Goal: Task Accomplishment & Management: Complete application form

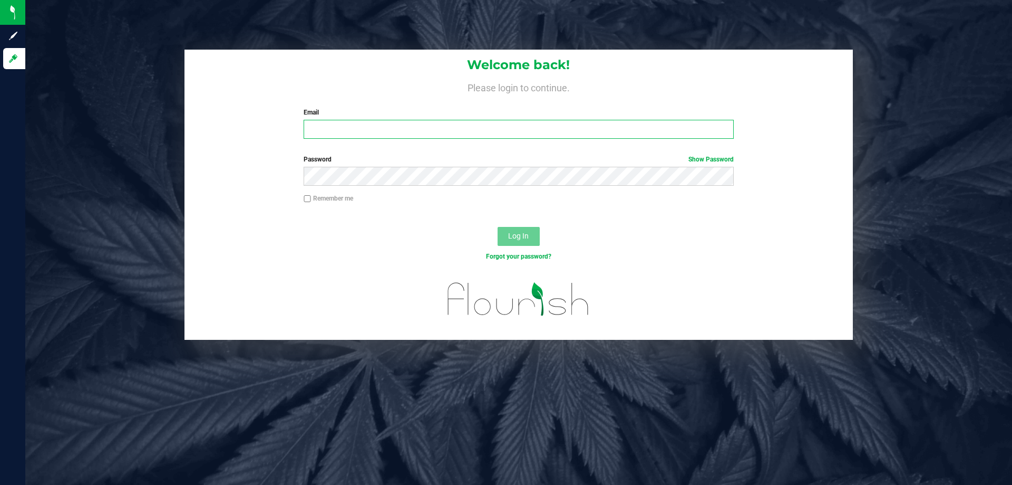
click at [368, 122] on input "Email" at bounding box center [519, 129] width 430 height 19
type input "[EMAIL_ADDRESS][DOMAIN_NAME]"
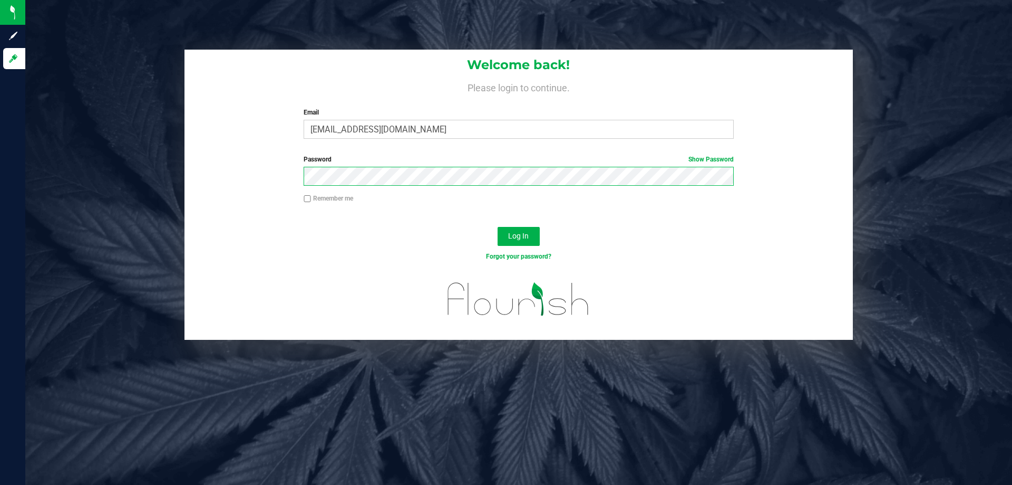
click at [498, 227] on button "Log In" at bounding box center [519, 236] width 42 height 19
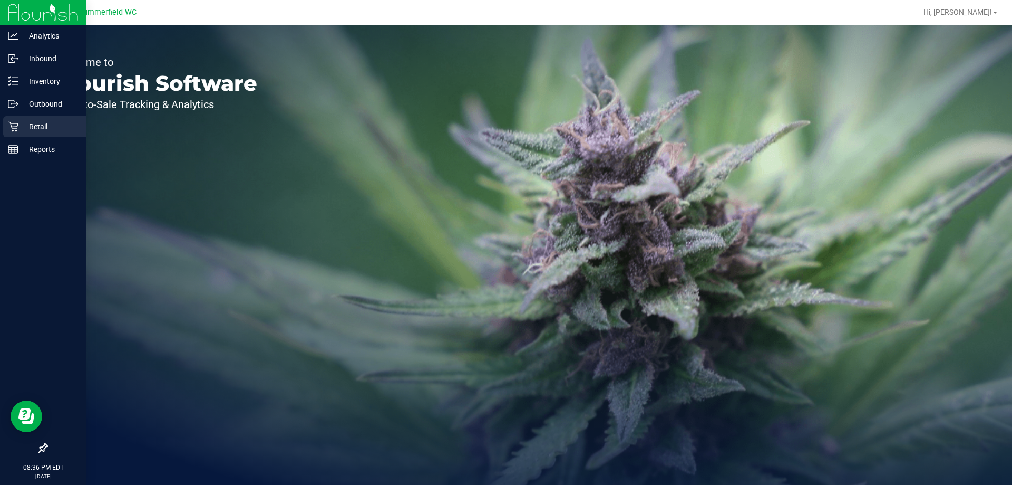
click at [35, 135] on div "Retail" at bounding box center [44, 126] width 83 height 21
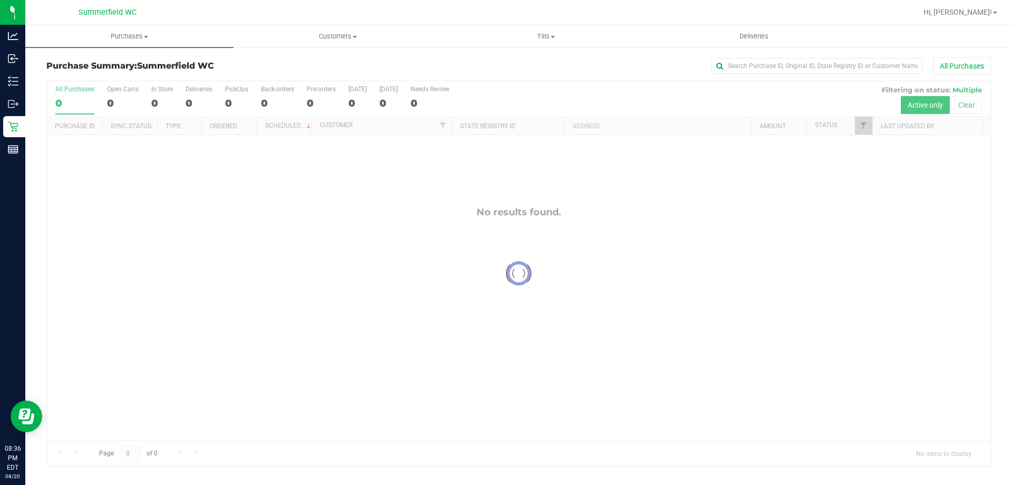
click at [284, 8] on div at bounding box center [553, 12] width 728 height 21
click at [257, 7] on div at bounding box center [553, 12] width 728 height 21
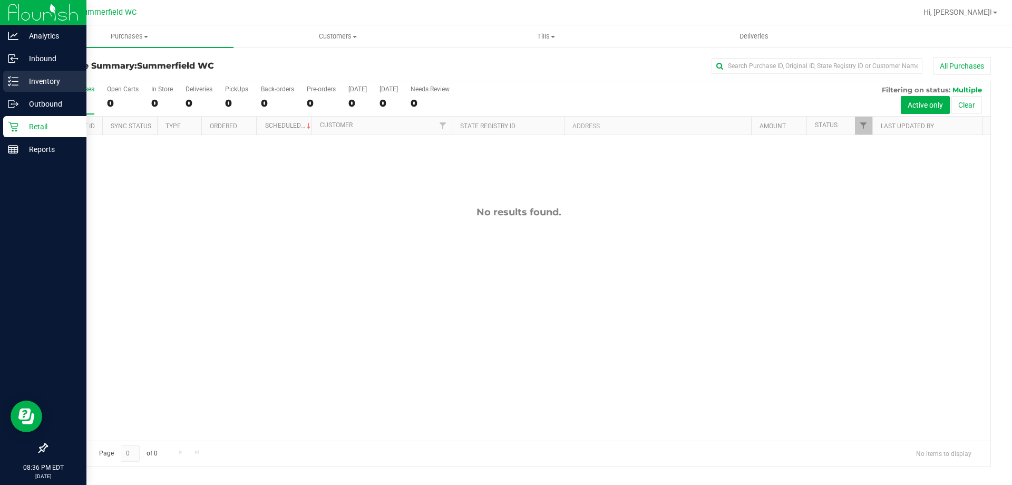
click at [0, 85] on link "Inventory" at bounding box center [43, 82] width 86 height 23
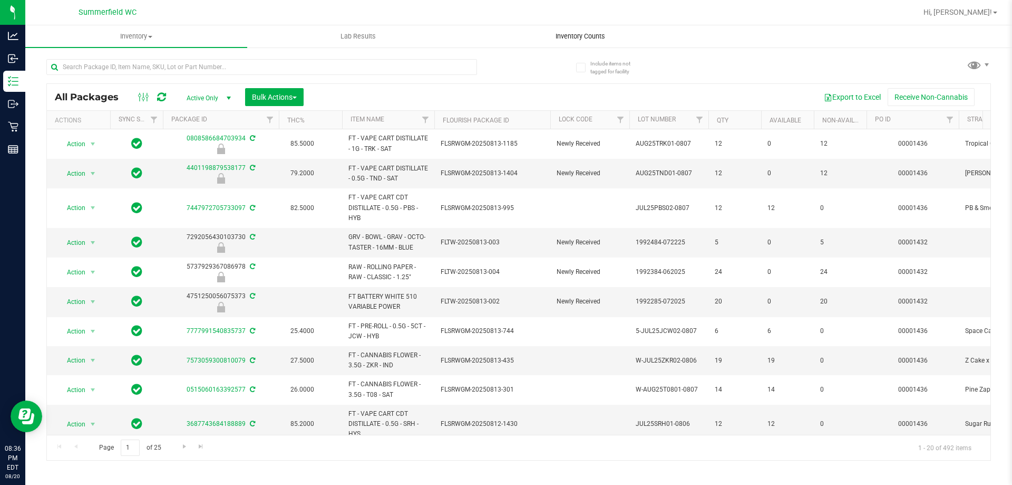
click at [581, 37] on span "Inventory Counts" at bounding box center [581, 36] width 78 height 9
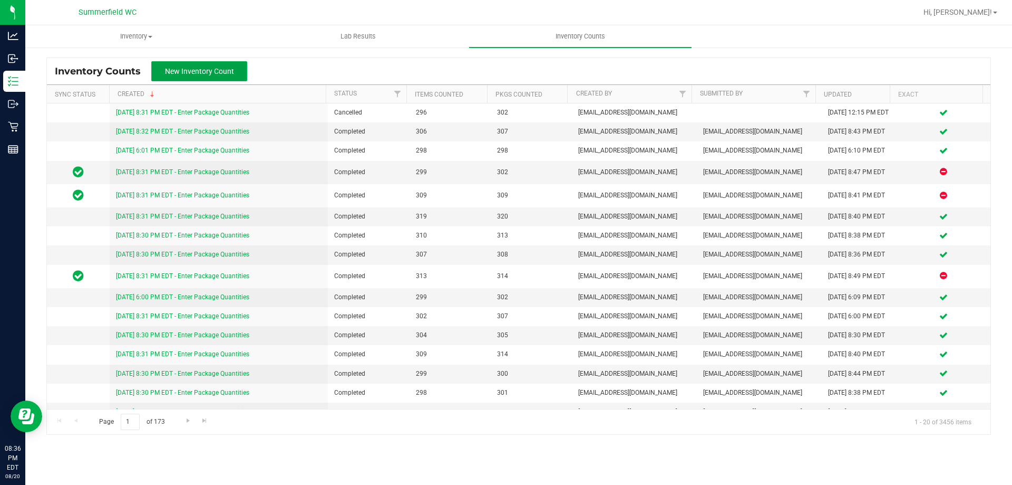
click at [158, 69] on button "New Inventory Count" at bounding box center [199, 71] width 96 height 20
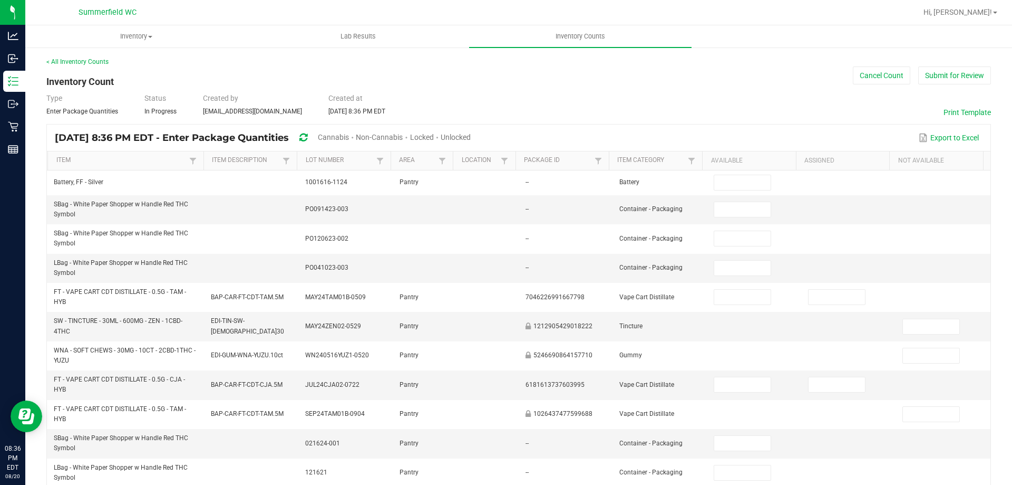
click at [471, 138] on span "Unlocked" at bounding box center [456, 137] width 30 height 8
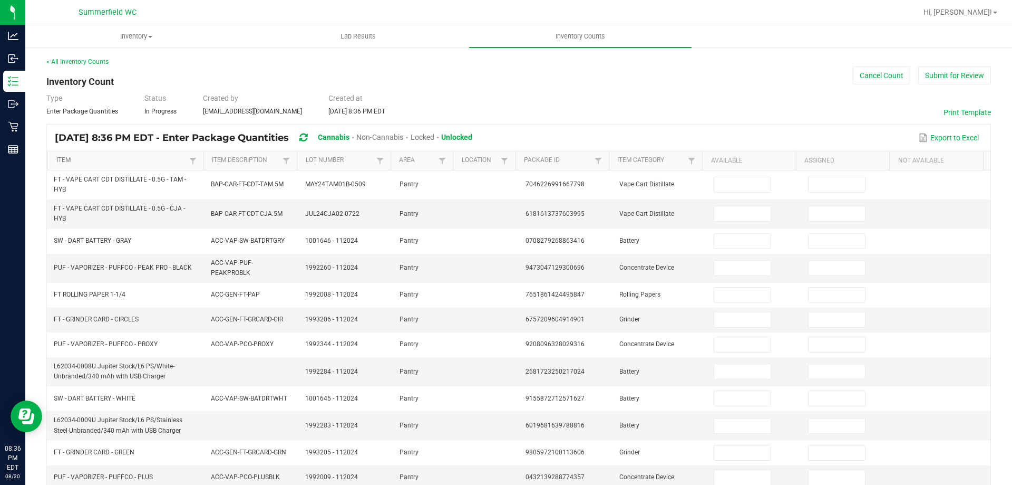
click at [155, 165] on link "Item" at bounding box center [121, 160] width 130 height 8
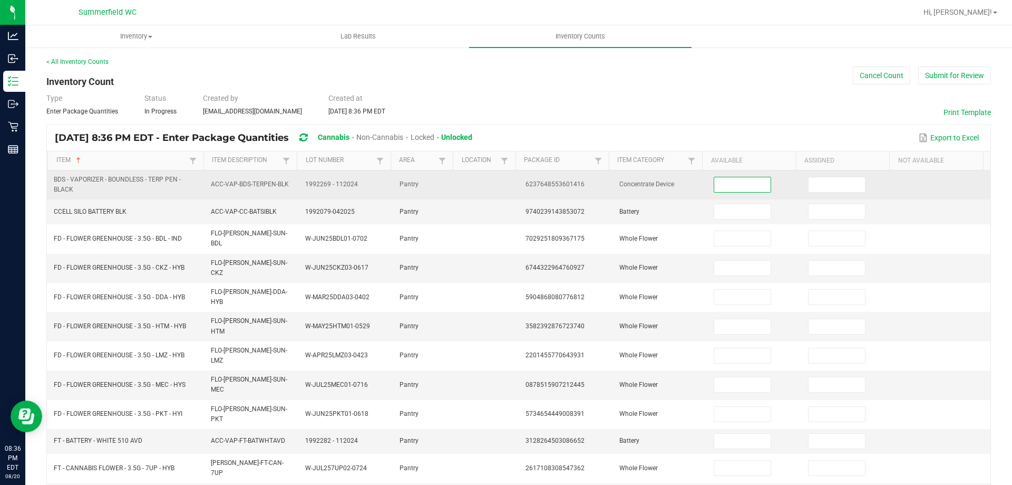
click at [735, 184] on input at bounding box center [743, 184] width 56 height 15
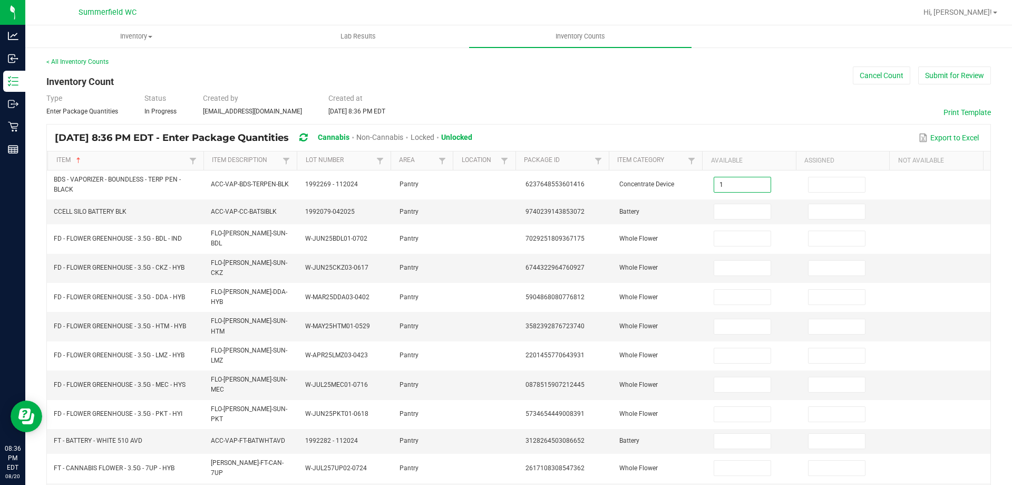
type input "1"
type input "10"
type input "12"
type input "17"
type input "14"
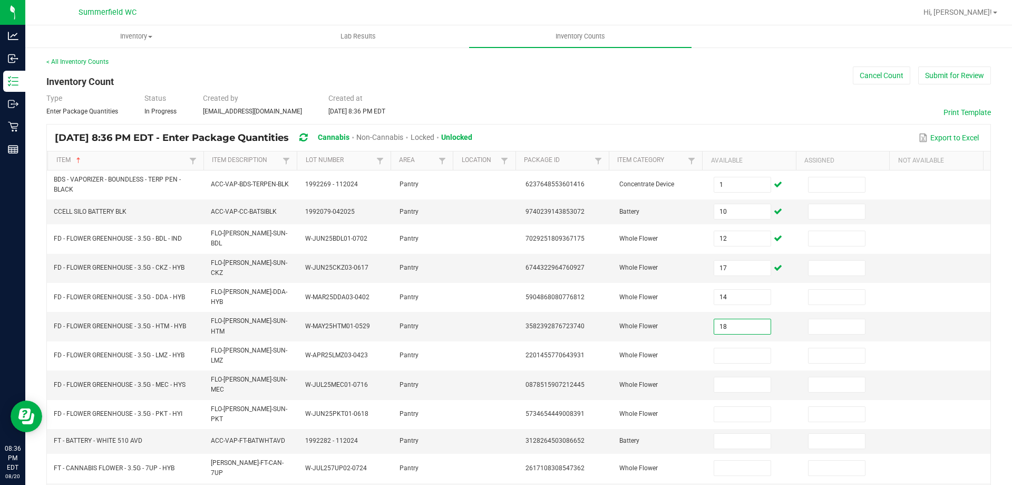
type input "18"
type input "2"
type input "3"
type input "15"
type input "39"
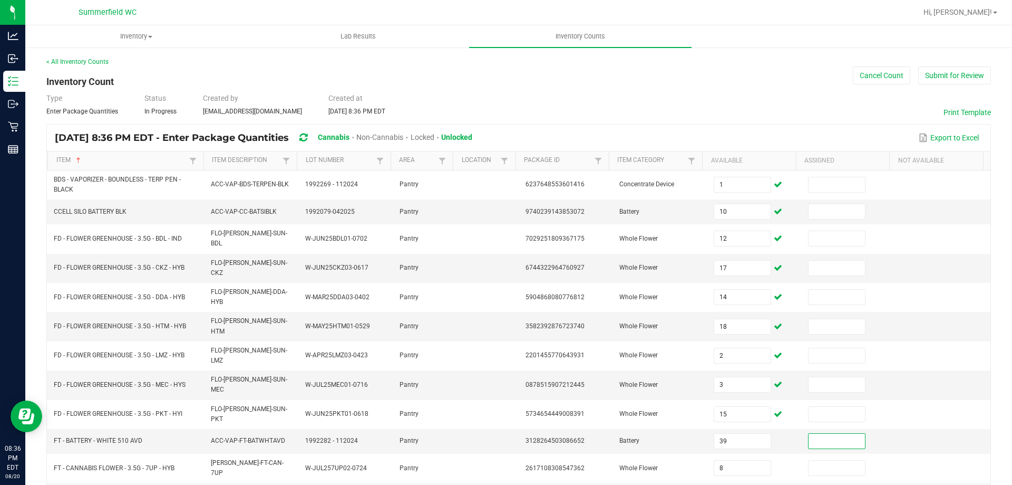
type input "8"
type input "10"
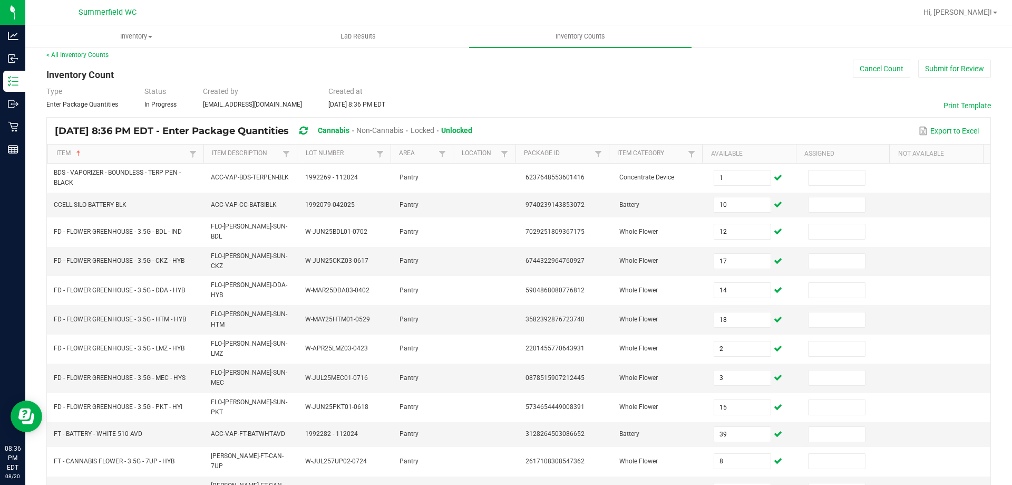
type input "1"
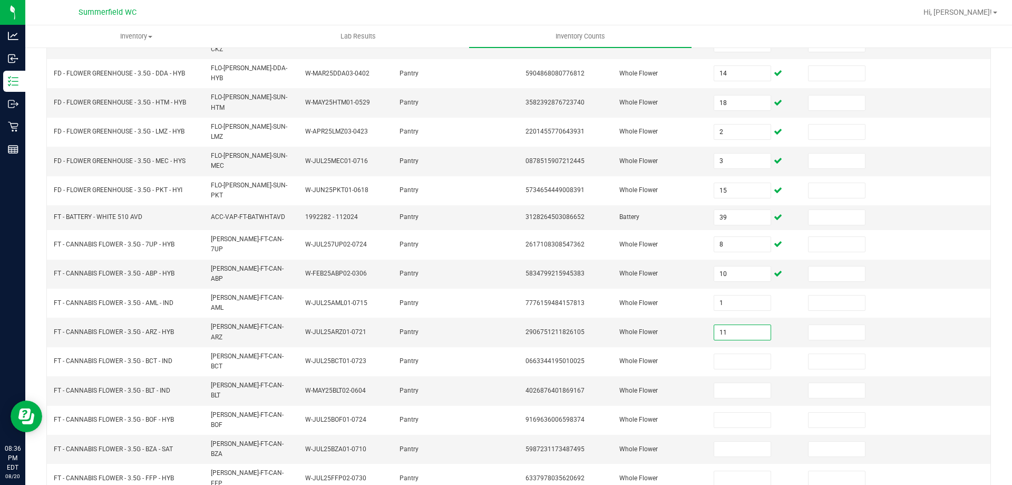
type input "11"
type input "7"
type input "3"
type input "6"
type input "4"
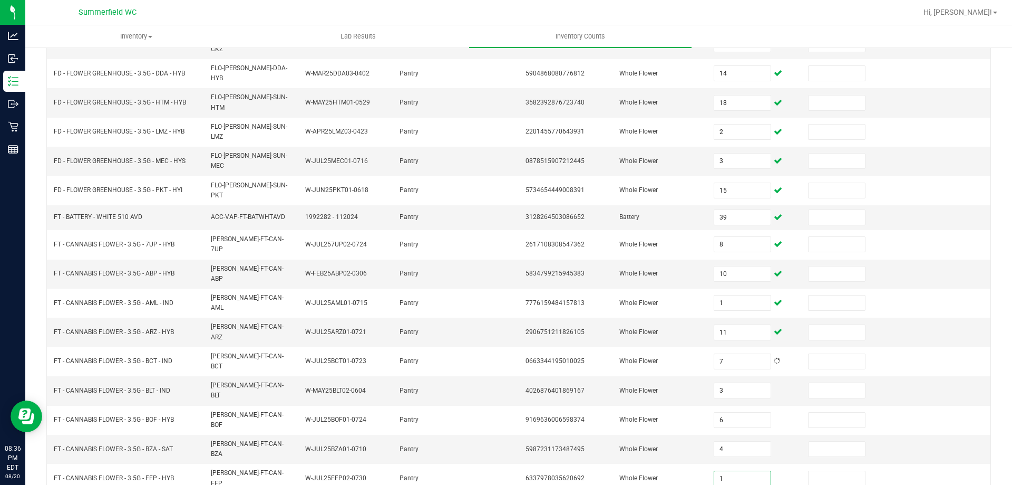
type input "7"
type input "17"
type input "6"
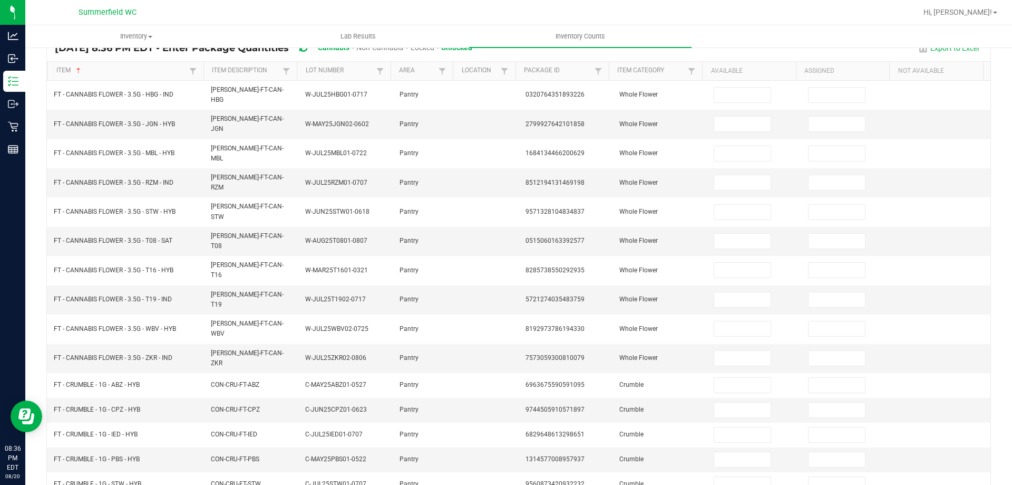
scroll to position [0, 0]
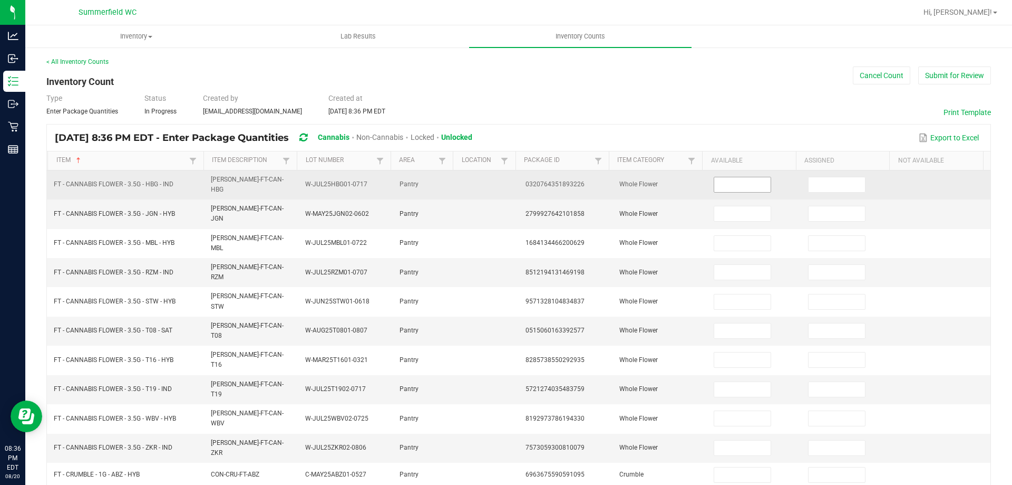
click at [722, 186] on input at bounding box center [743, 184] width 56 height 15
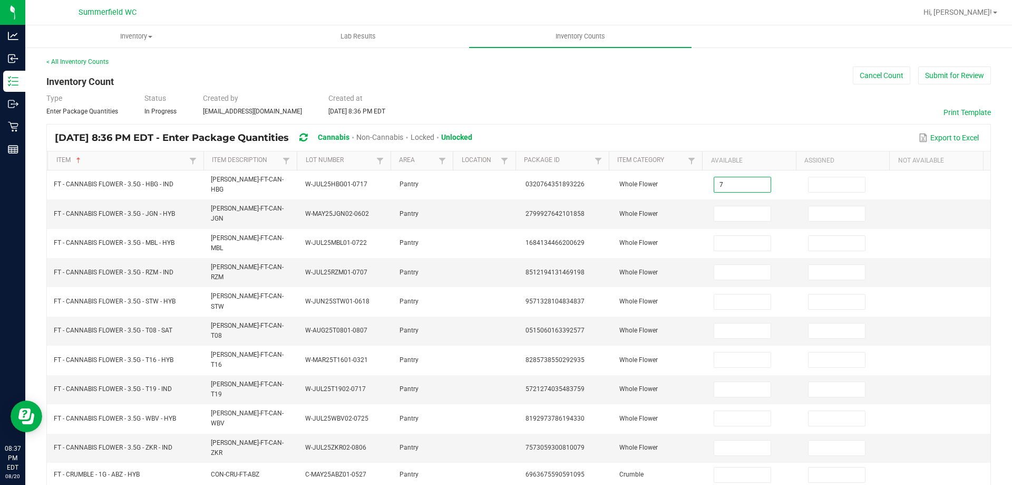
type input "7"
type input "3"
type input "2"
type input "16"
type input "2"
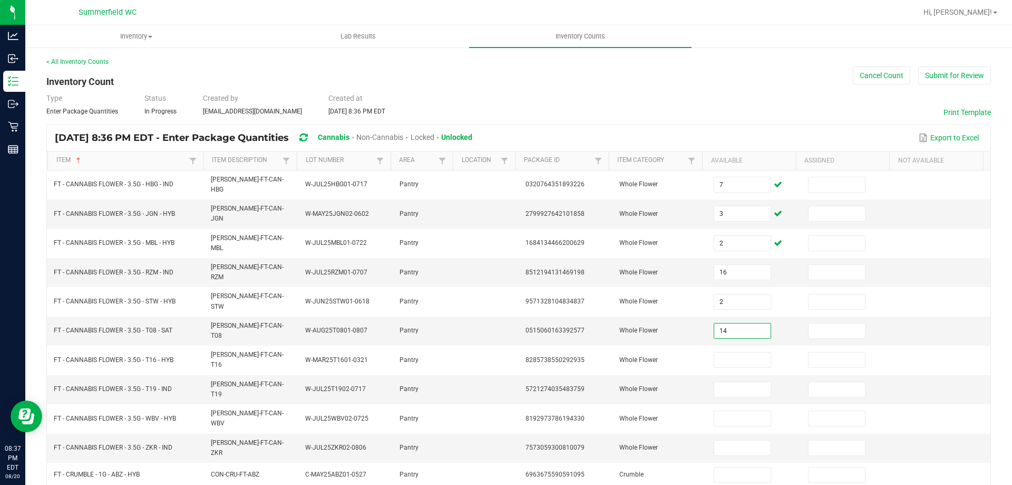
type input "14"
type input "4"
type input "20"
type input "19"
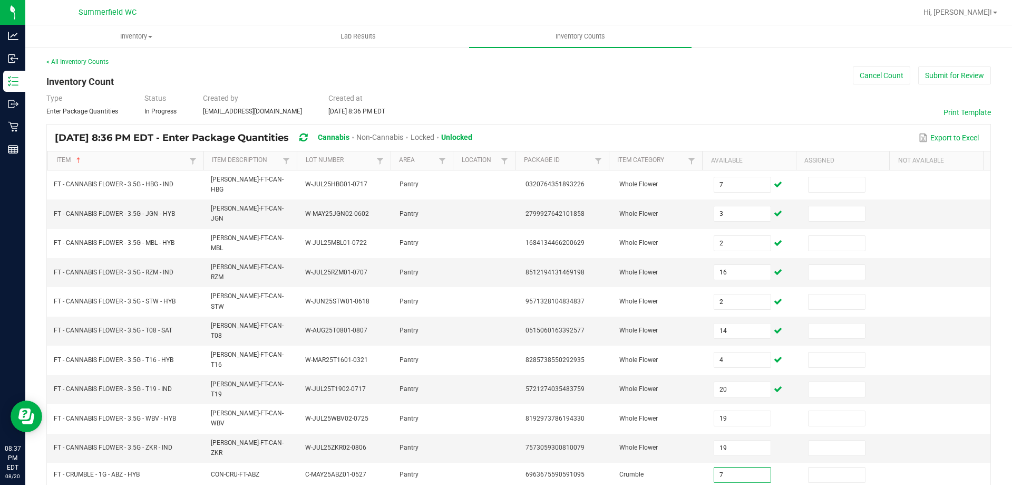
type input "7"
type input "2"
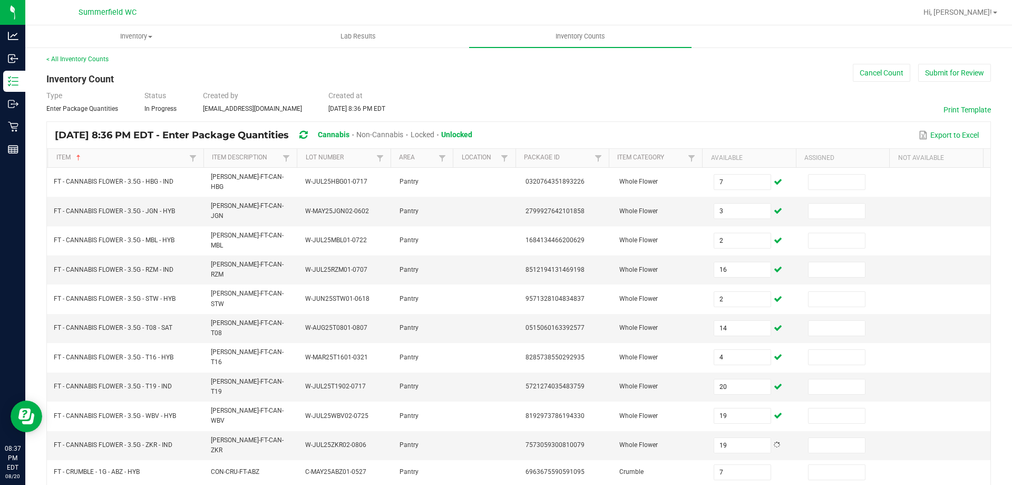
type input "5"
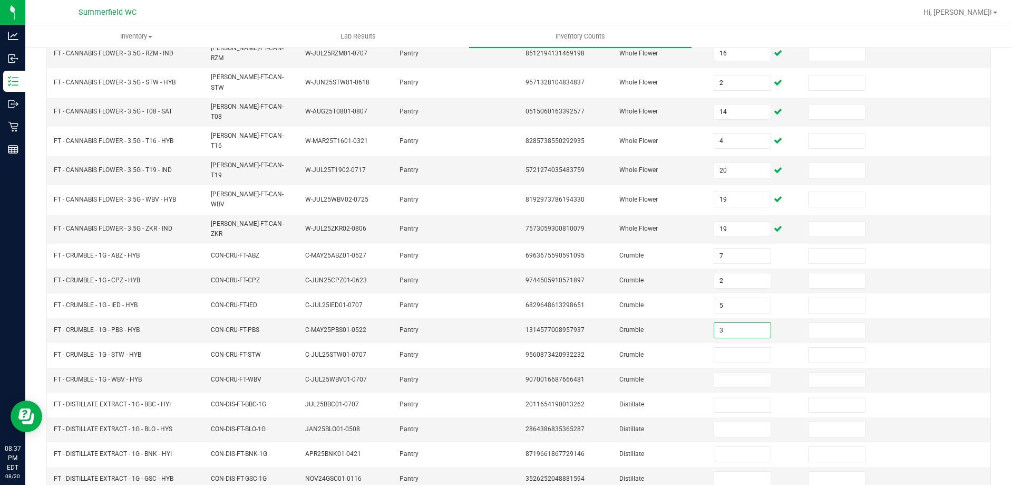
type input "3"
type input "5"
type input "8"
type input "9"
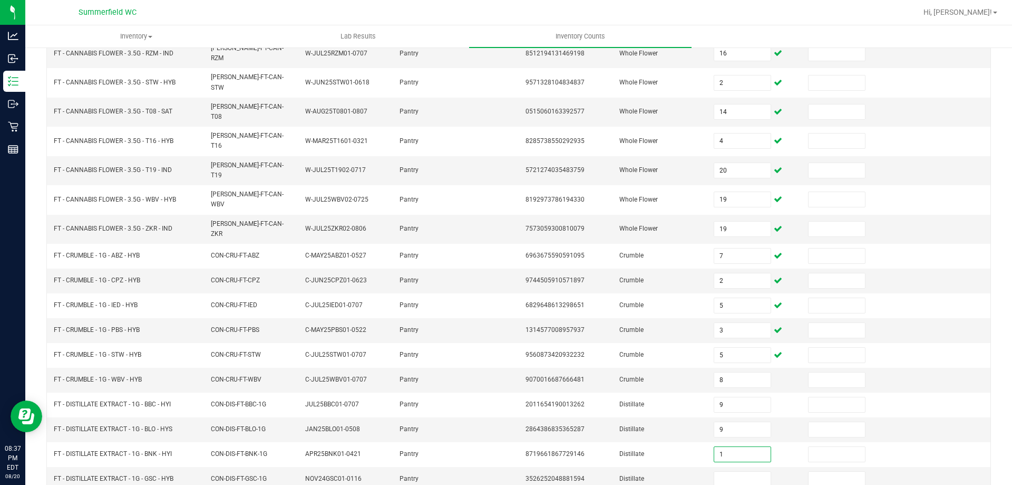
type input "1"
type input "6"
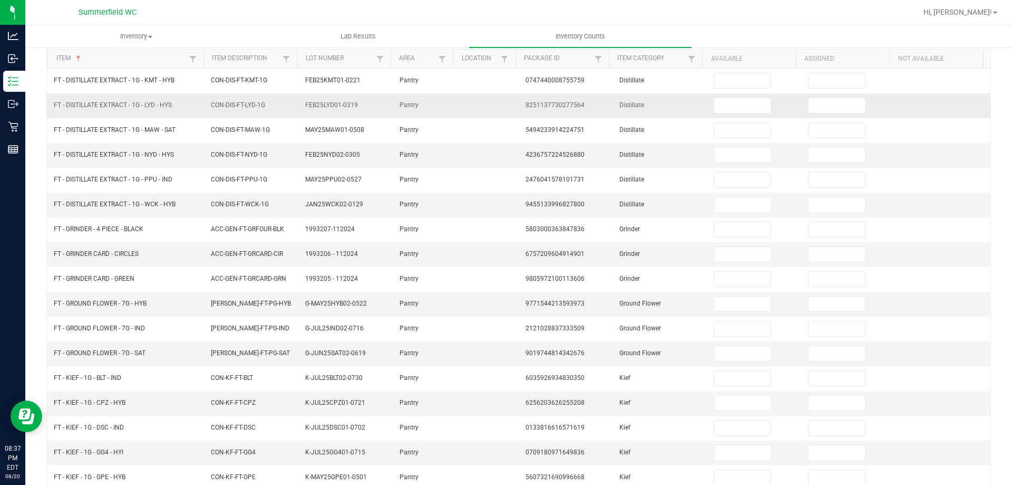
scroll to position [0, 0]
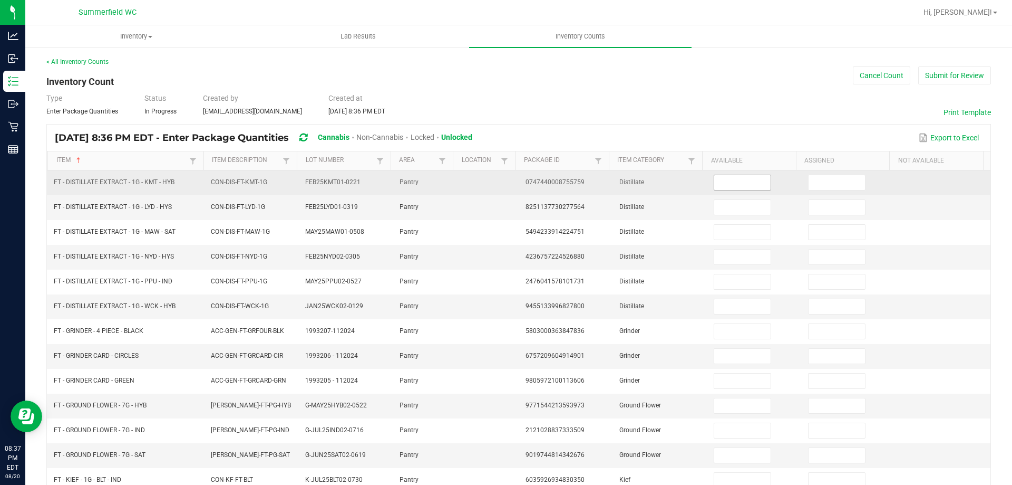
click at [731, 180] on input at bounding box center [743, 182] width 56 height 15
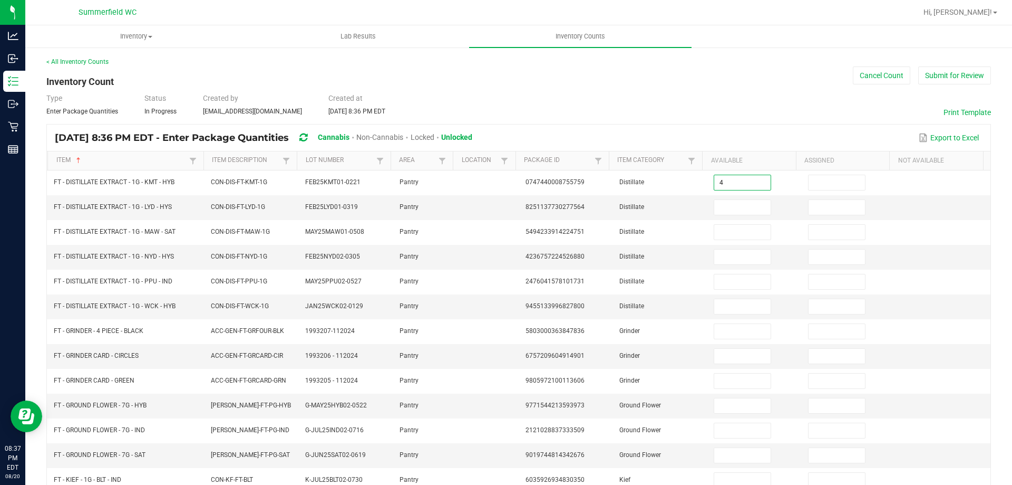
type input "4"
type input "2"
type input "1"
type input "9"
type input "6"
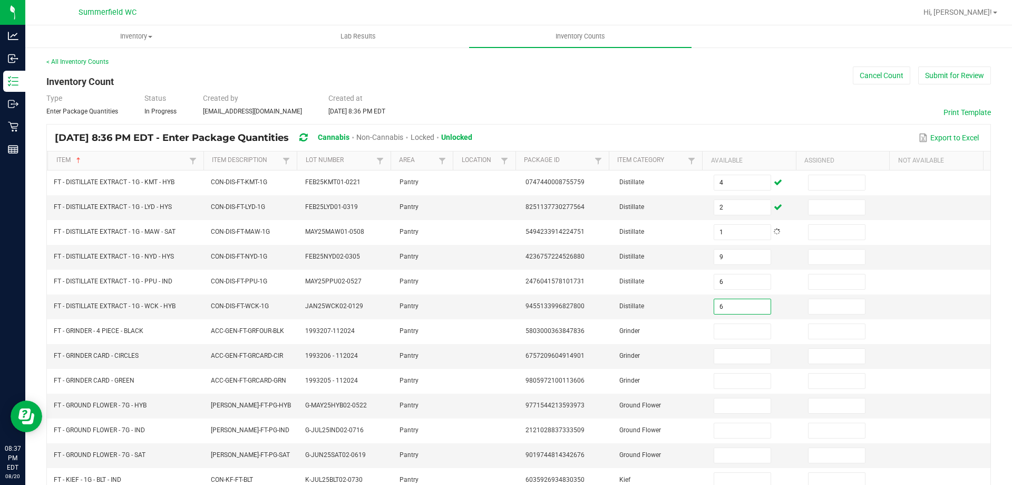
type input "6"
type input "2"
type input "1"
type input "19"
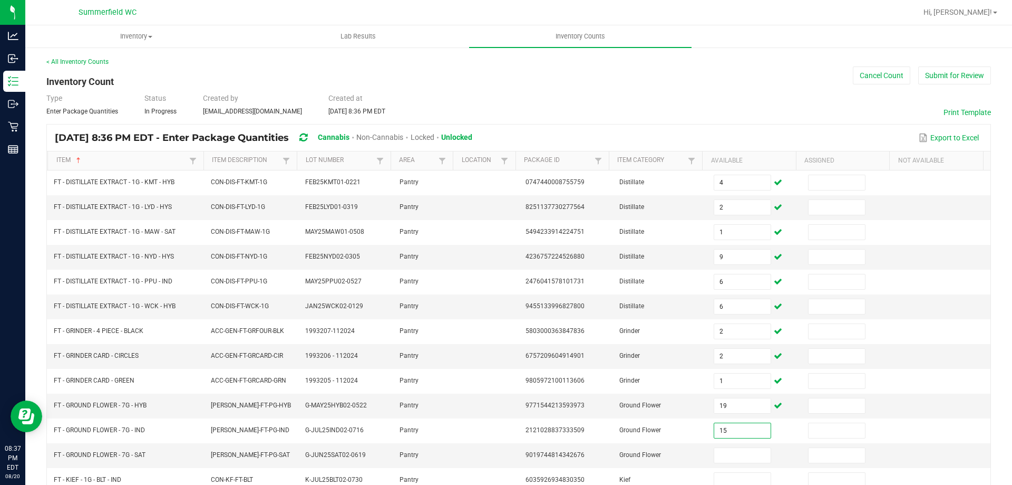
type input "15"
type input "10"
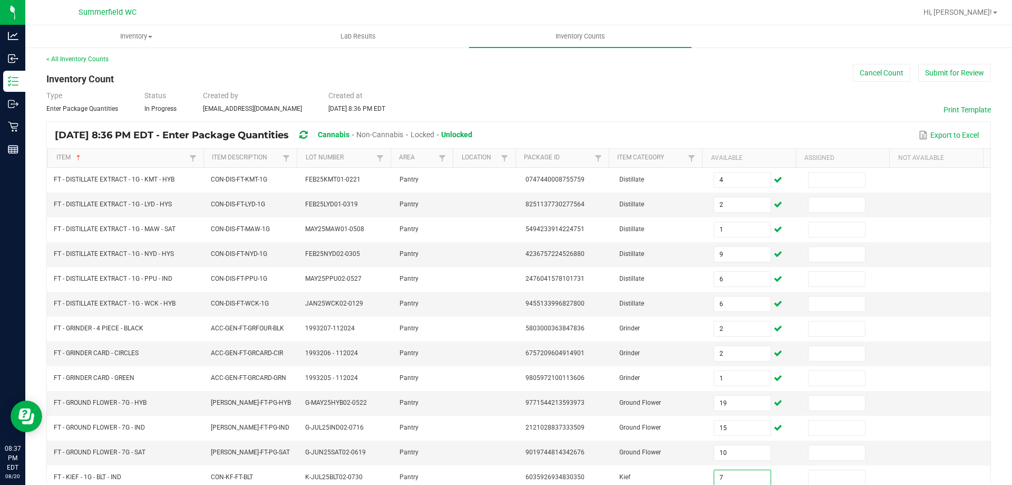
type input "7"
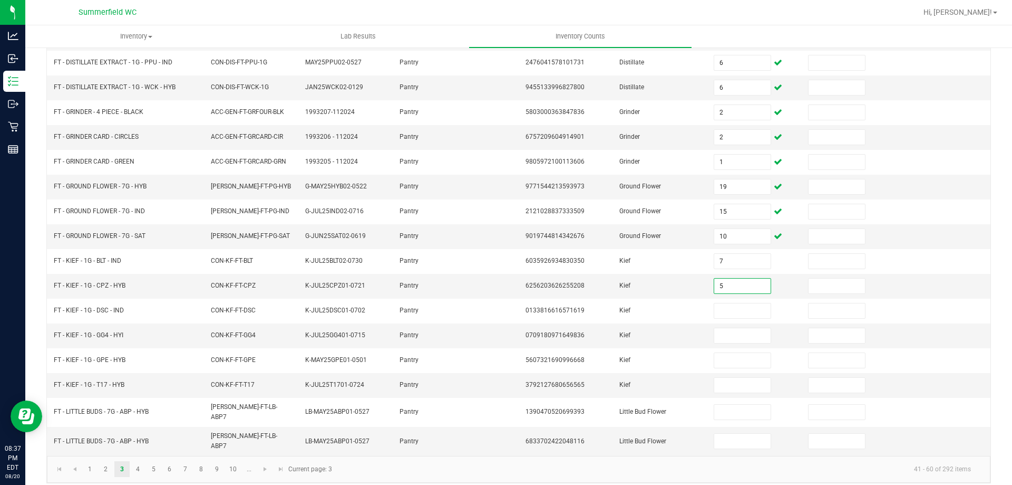
type input "5"
type input "3"
type input "4"
type input "2"
type input "5"
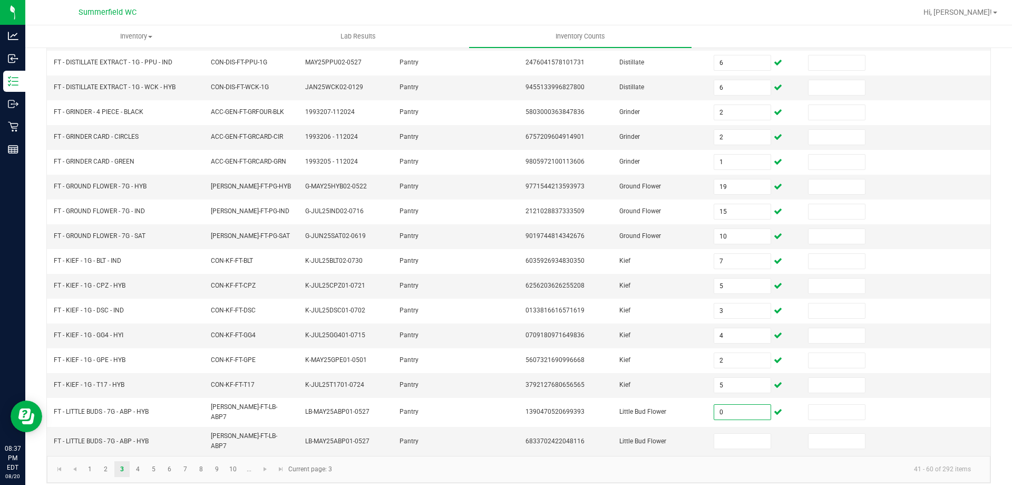
type input "0"
type input "4"
click at [139, 461] on link "4" at bounding box center [137, 469] width 15 height 16
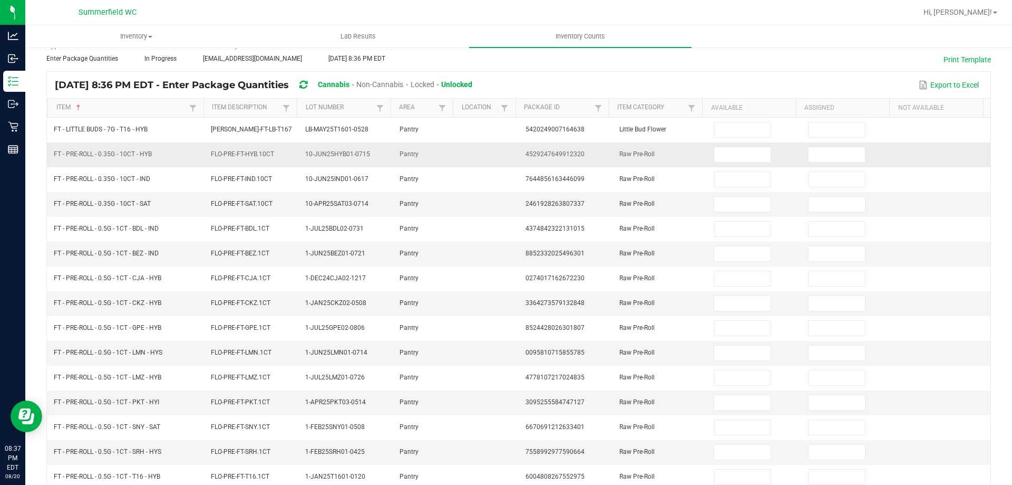
scroll to position [0, 0]
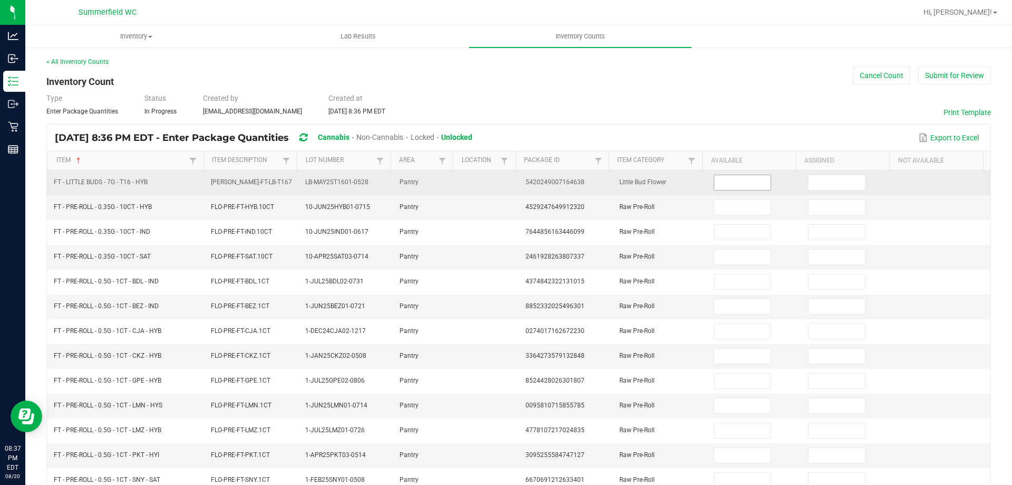
click at [738, 181] on input at bounding box center [743, 182] width 56 height 15
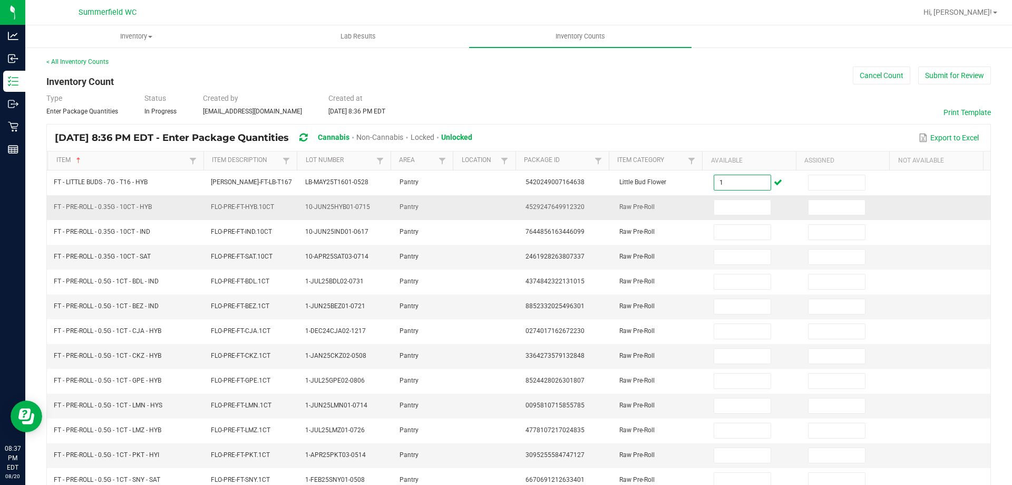
type input "1"
drag, startPoint x: 712, startPoint y: 219, endPoint x: 712, endPoint y: 209, distance: 9.5
click at [712, 218] on td at bounding box center [755, 207] width 94 height 25
click at [716, 197] on td at bounding box center [755, 207] width 94 height 25
click at [716, 201] on input at bounding box center [743, 207] width 56 height 15
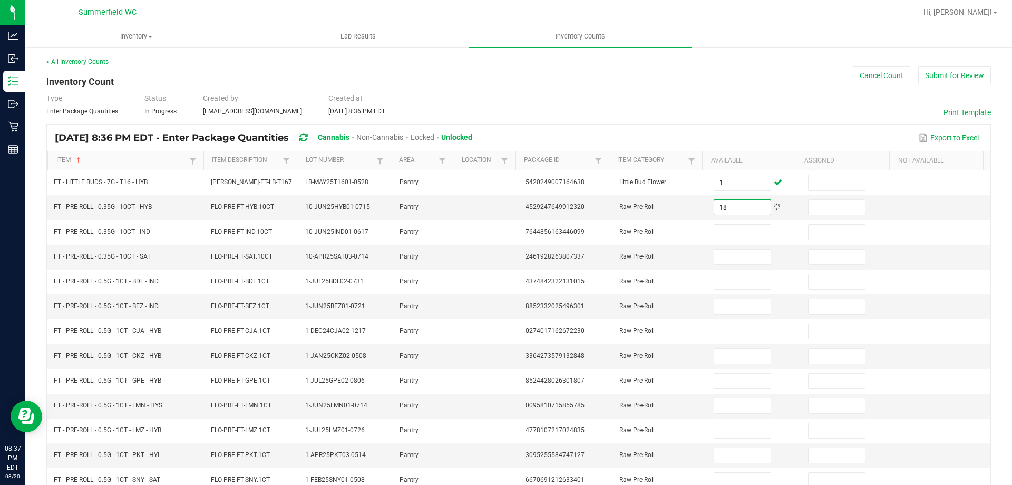
type input "18"
type input "3"
type input "16"
type input "22"
type input "7"
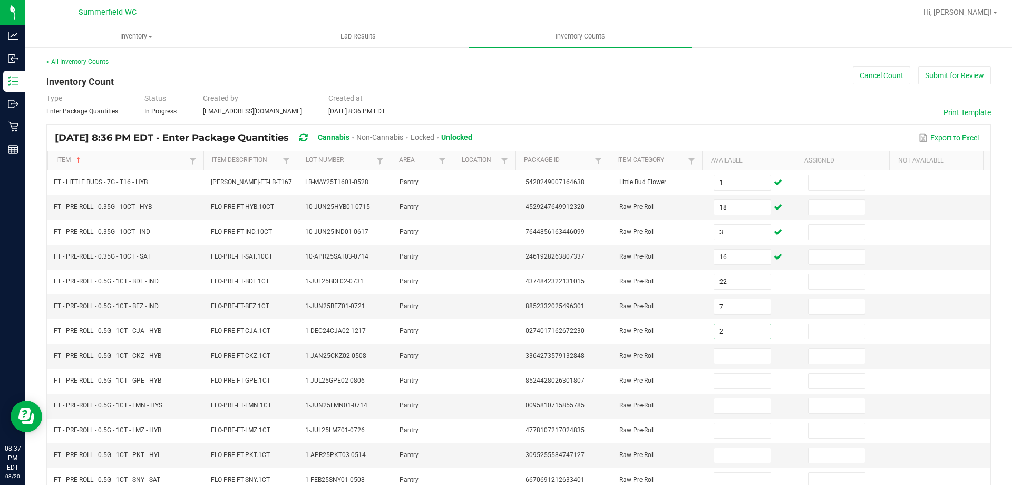
type input "2"
type input "23"
type input "22"
type input "10"
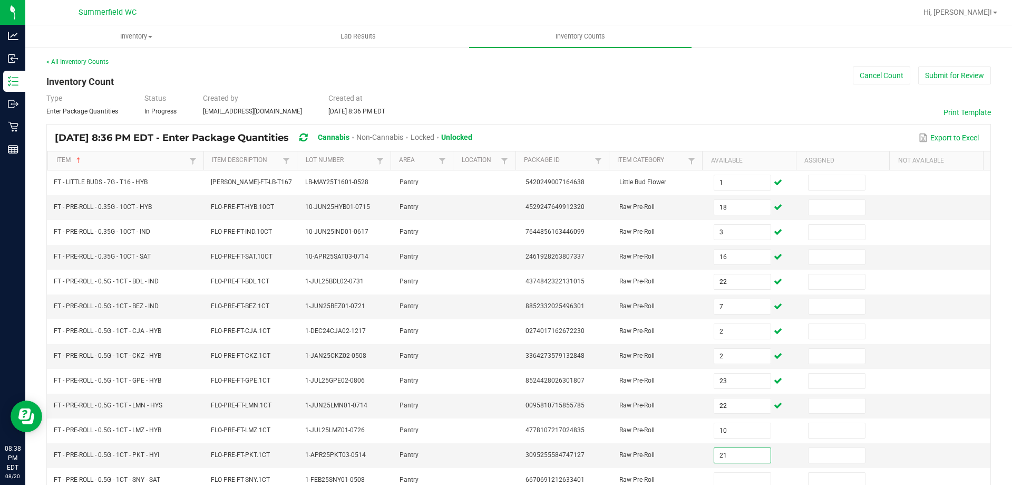
type input "21"
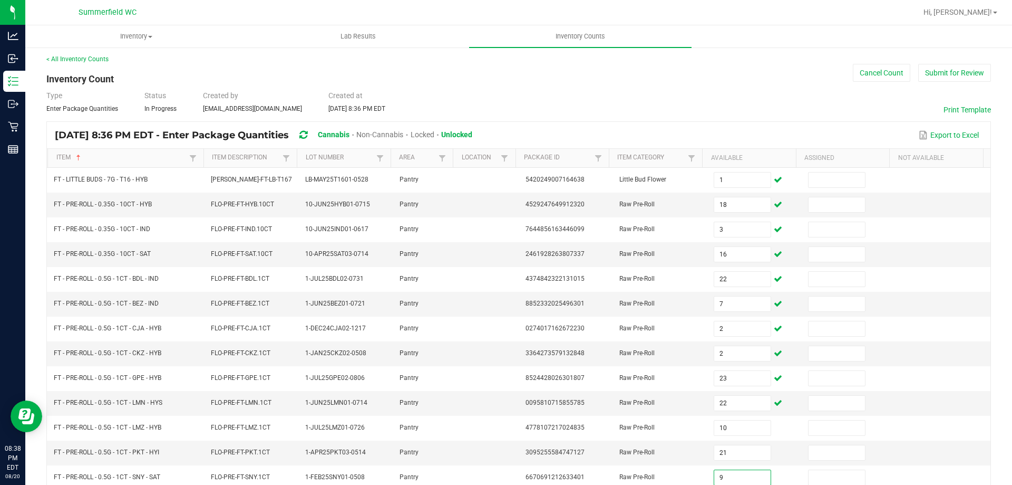
type input "9"
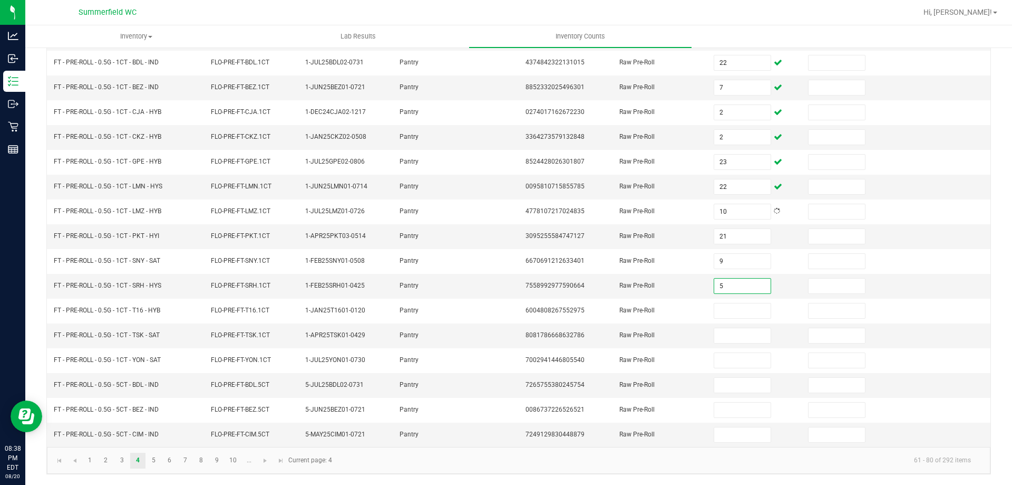
type input "5"
type input "3"
type input "6"
type input "20"
type input "12"
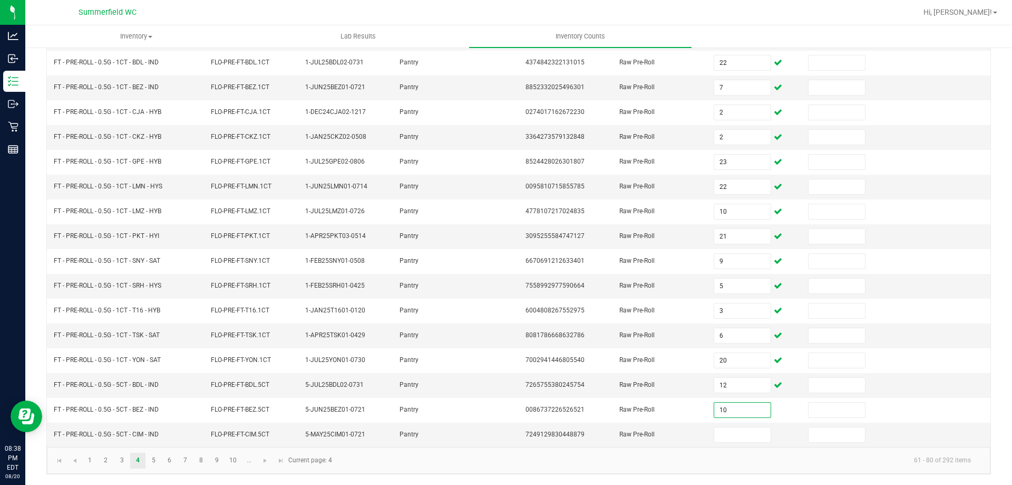
type input "10"
type input "8"
click at [155, 461] on link "5" at bounding box center [153, 460] width 15 height 16
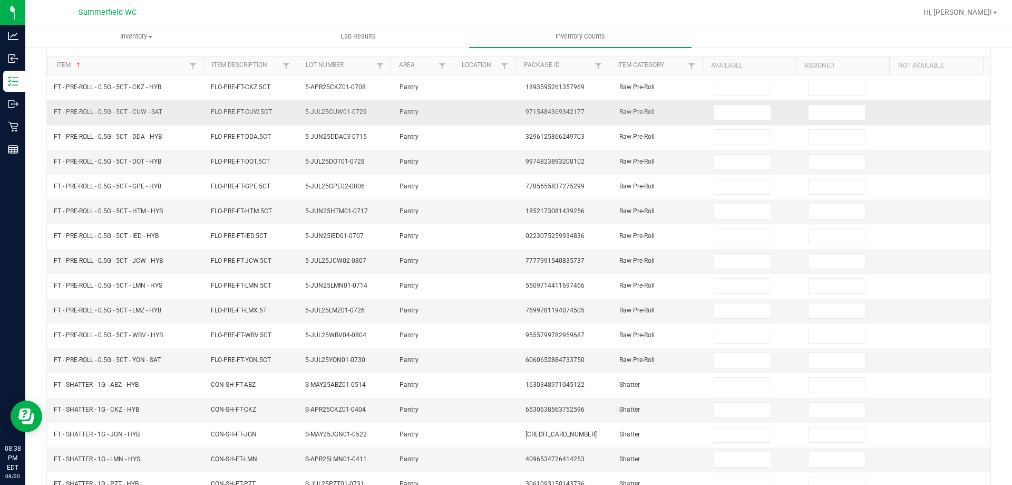
scroll to position [0, 0]
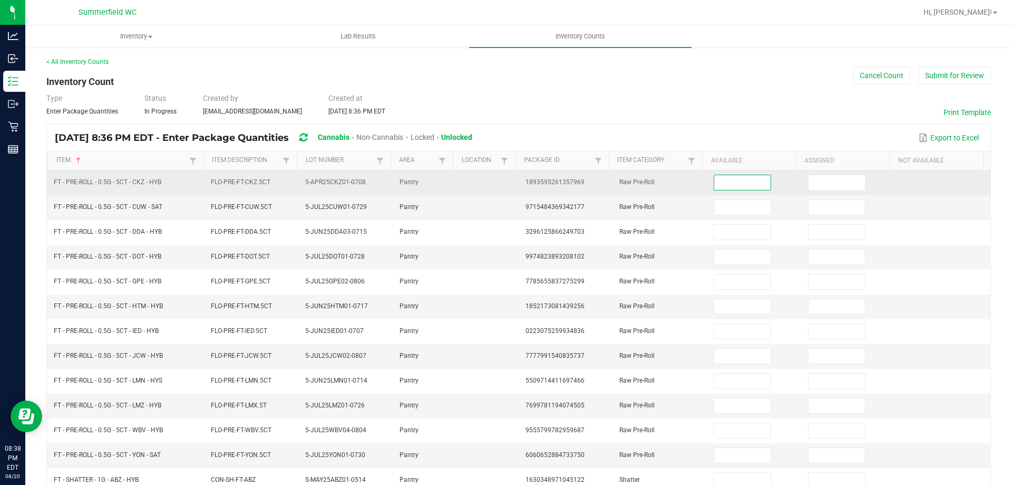
click at [743, 175] on input at bounding box center [743, 182] width 56 height 15
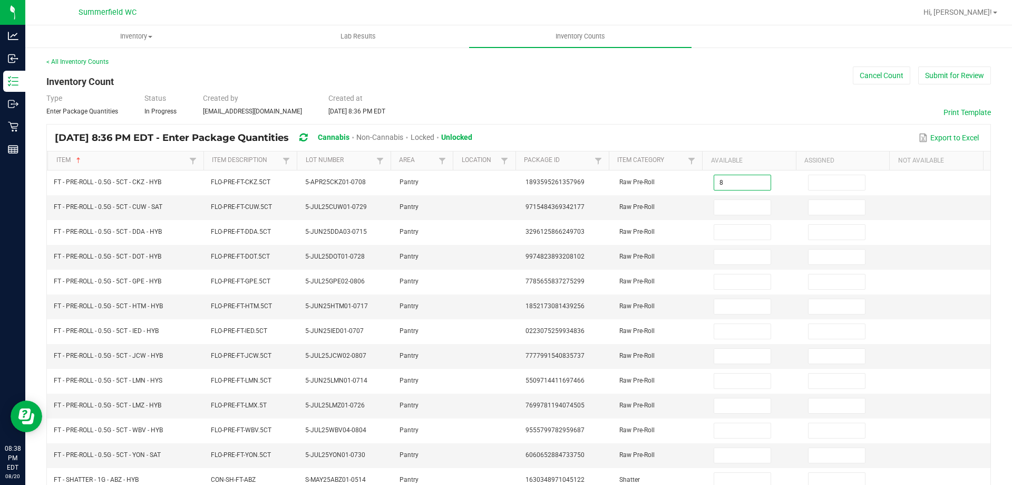
type input "8"
type input "7"
type input "6"
type input "11"
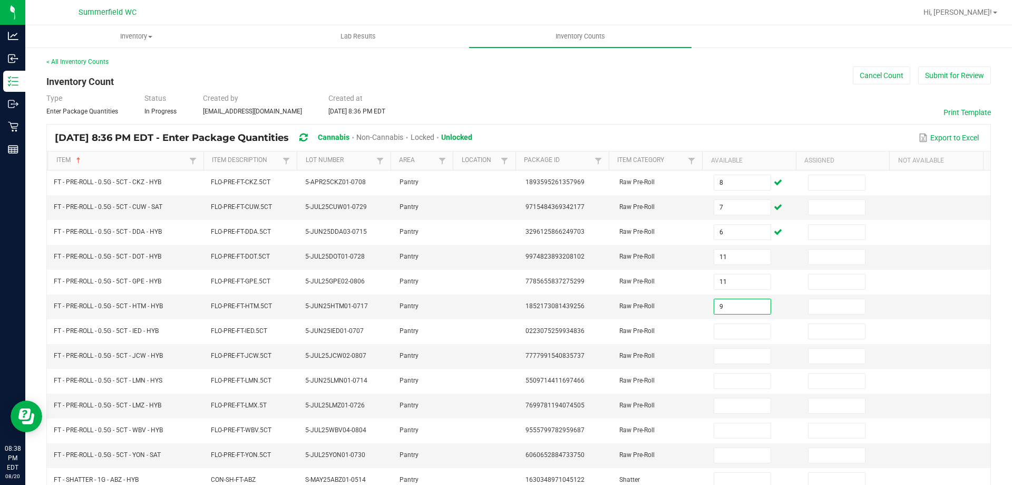
type input "9"
type input "4"
type input "6"
type input "7"
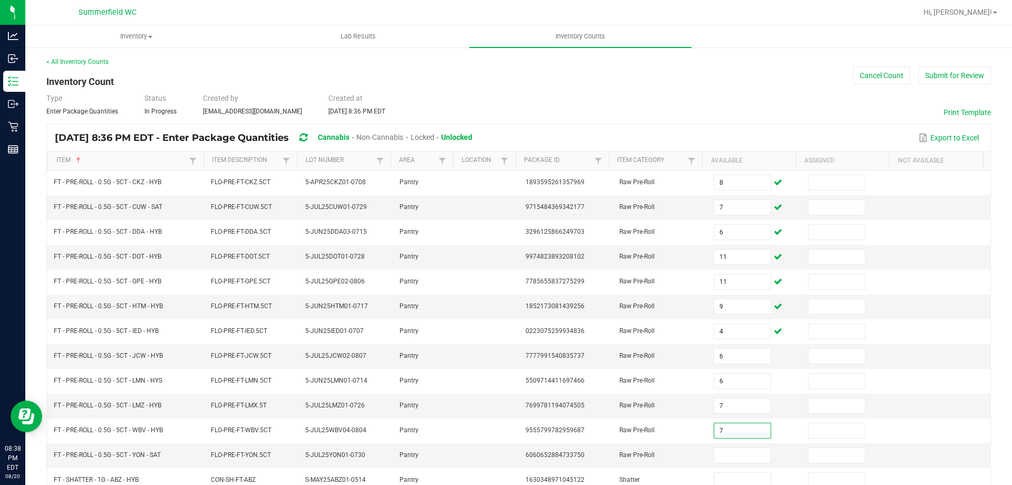
type input "7"
type input "85"
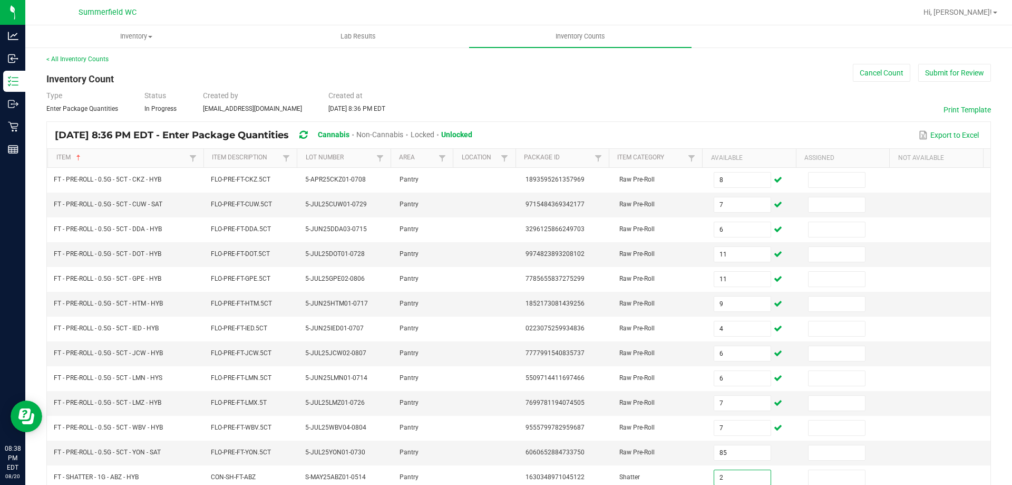
type input "2"
type input "8"
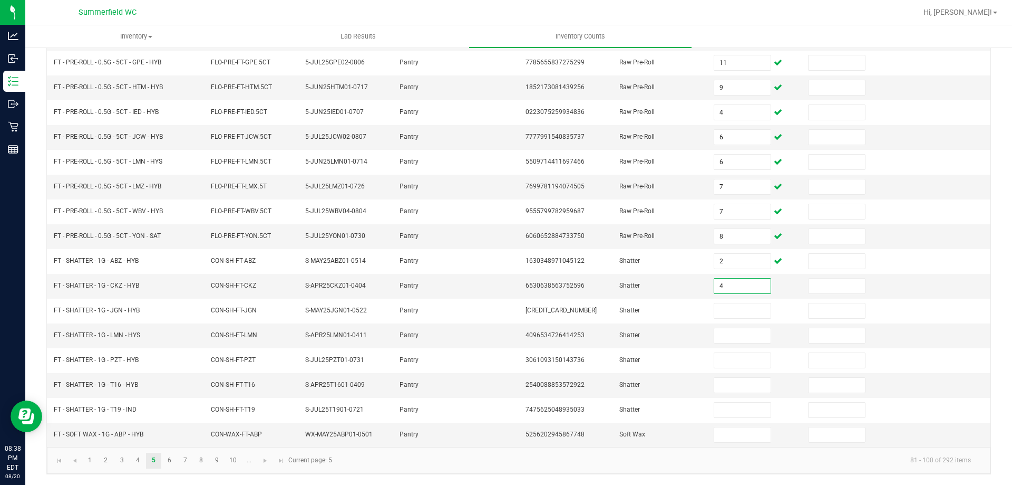
type input "4"
type input "1"
type input "3"
type input "8"
type input "2"
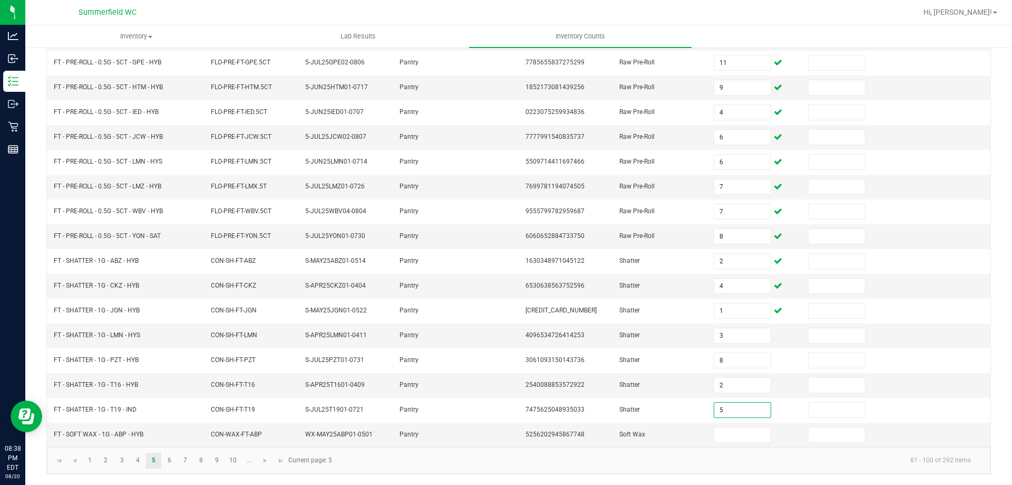
type input "5"
type input "3"
click at [172, 465] on link "6" at bounding box center [169, 460] width 15 height 16
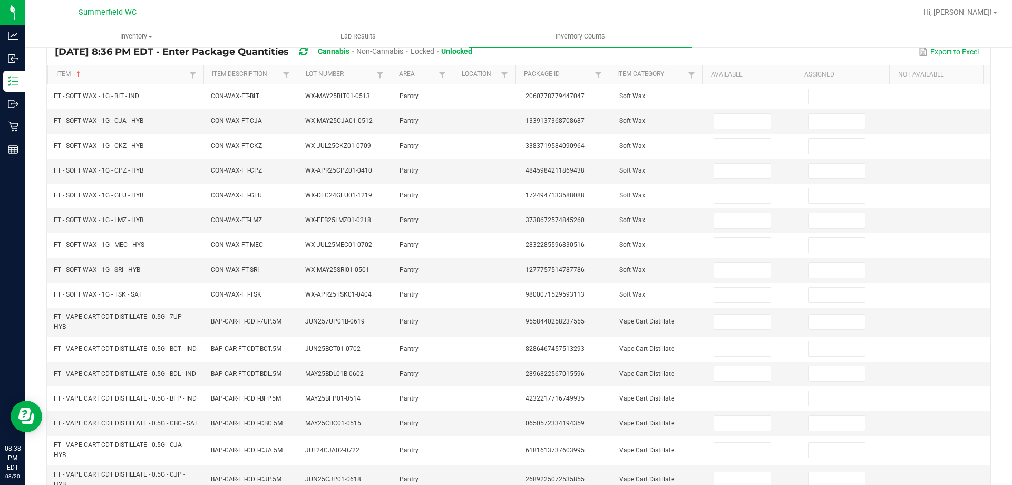
scroll to position [8, 0]
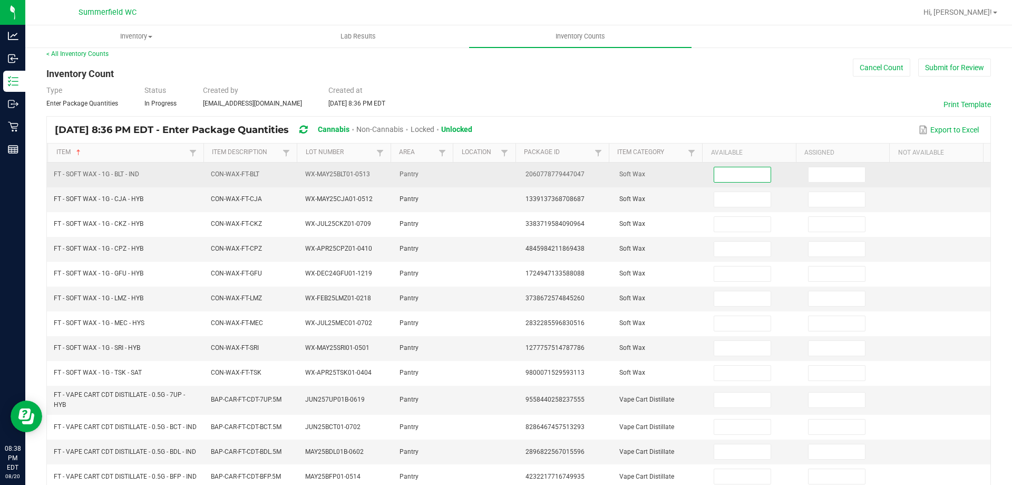
click at [715, 174] on input at bounding box center [743, 174] width 56 height 15
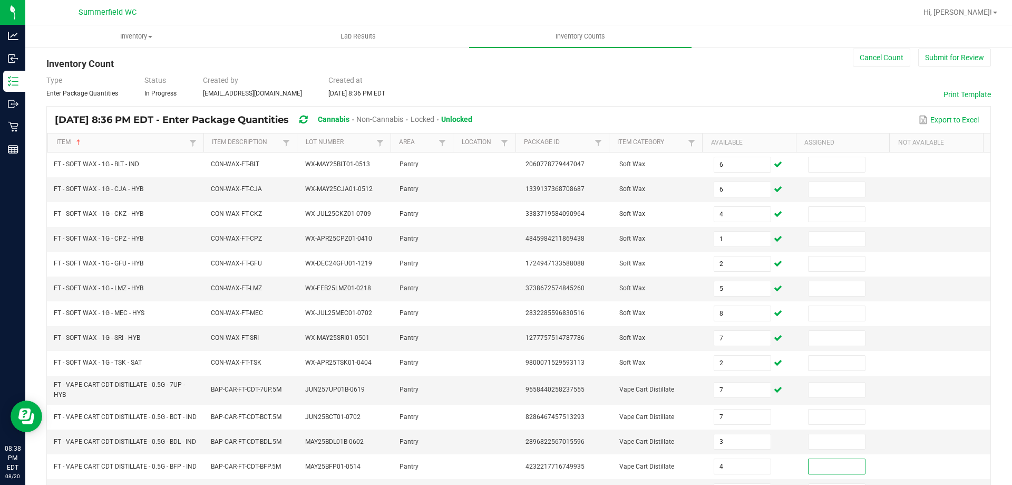
scroll to position [268, 0]
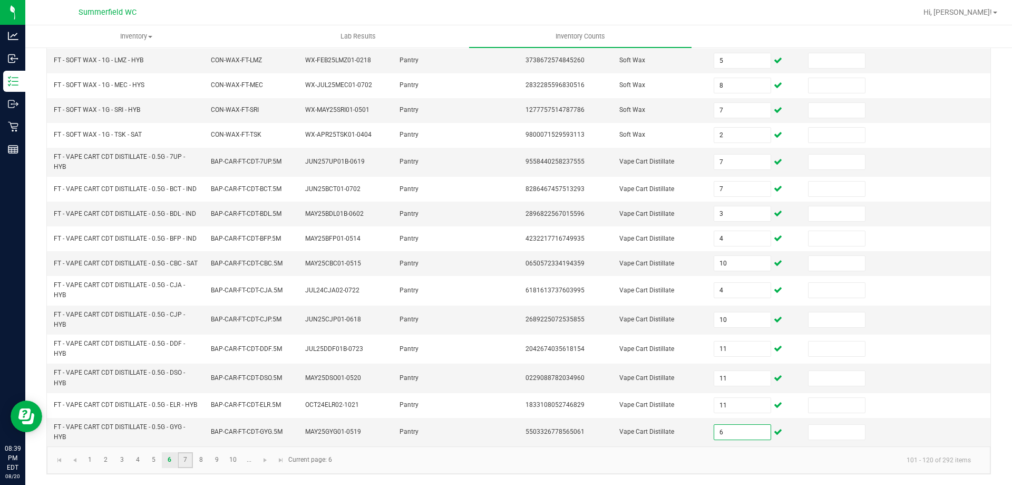
click at [187, 462] on link "7" at bounding box center [185, 460] width 15 height 16
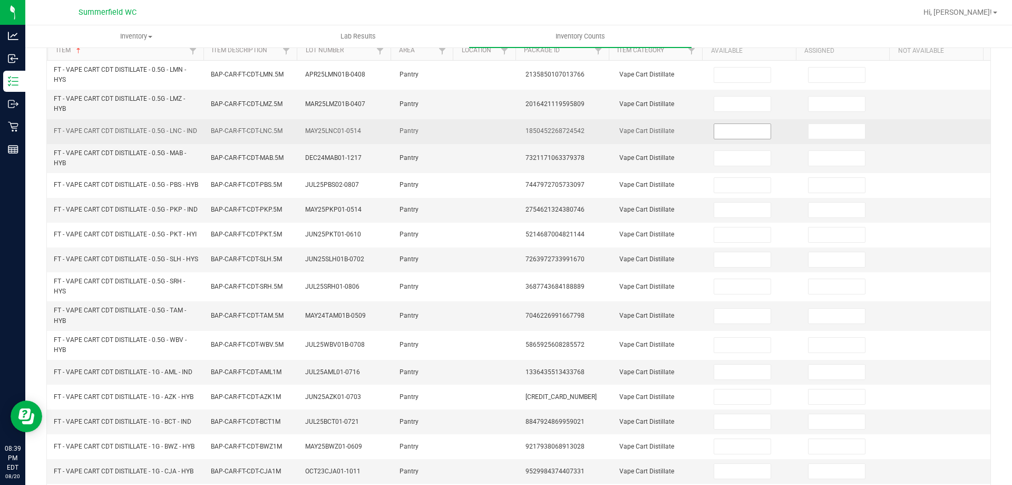
scroll to position [0, 0]
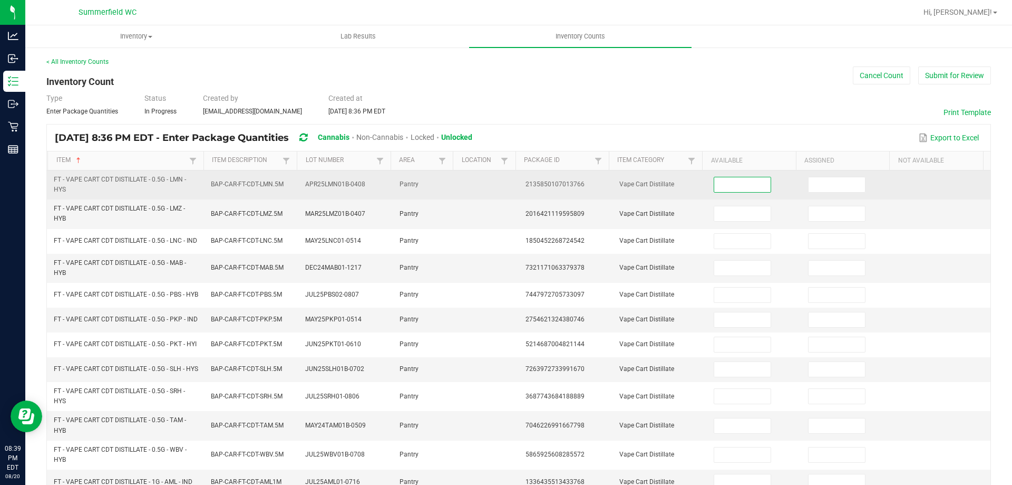
click at [715, 189] on input at bounding box center [743, 184] width 56 height 15
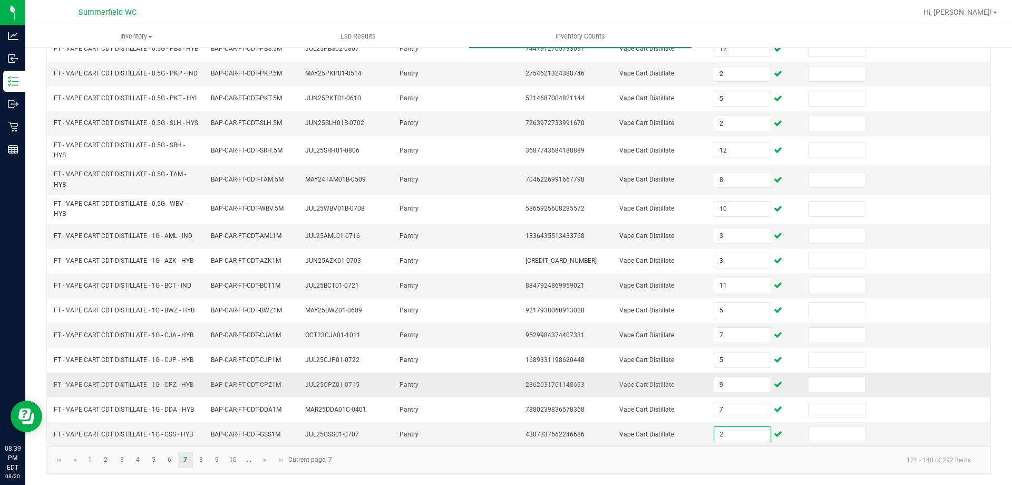
scroll to position [268, 0]
click at [204, 457] on link "8" at bounding box center [201, 460] width 15 height 16
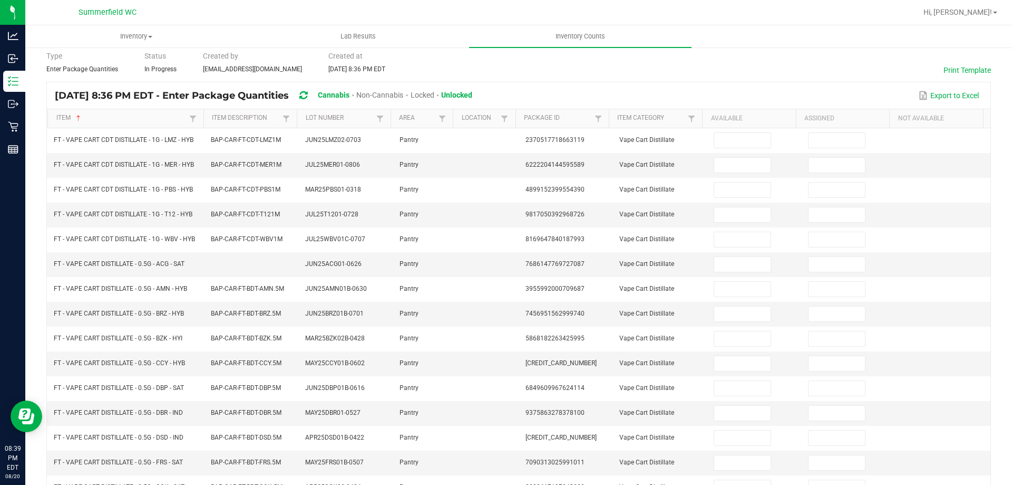
scroll to position [0, 0]
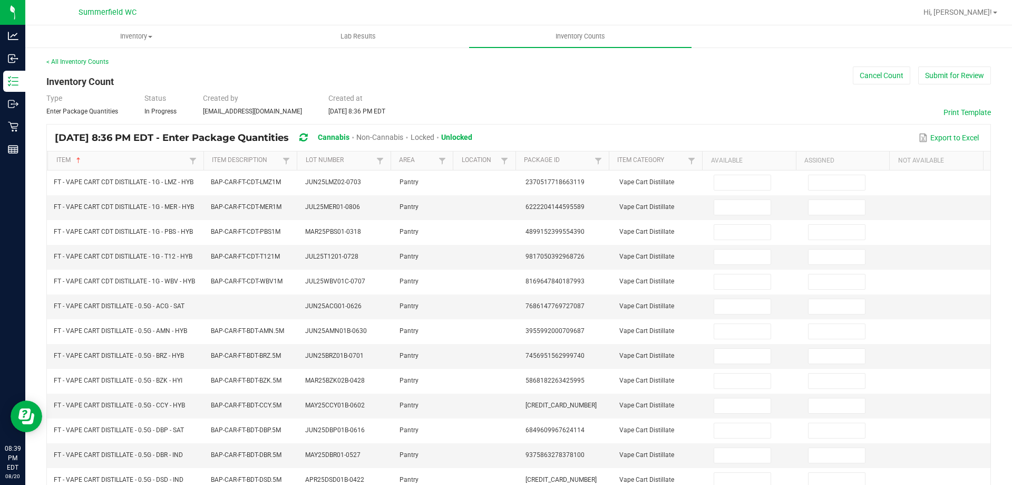
drag, startPoint x: 745, startPoint y: 179, endPoint x: 751, endPoint y: 158, distance: 22.4
click at [745, 179] on input at bounding box center [743, 182] width 56 height 15
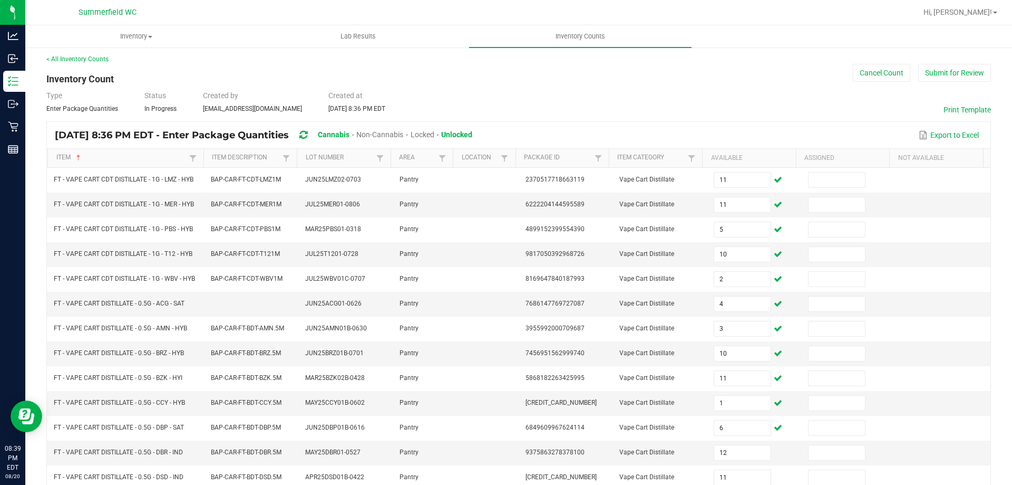
scroll to position [219, 0]
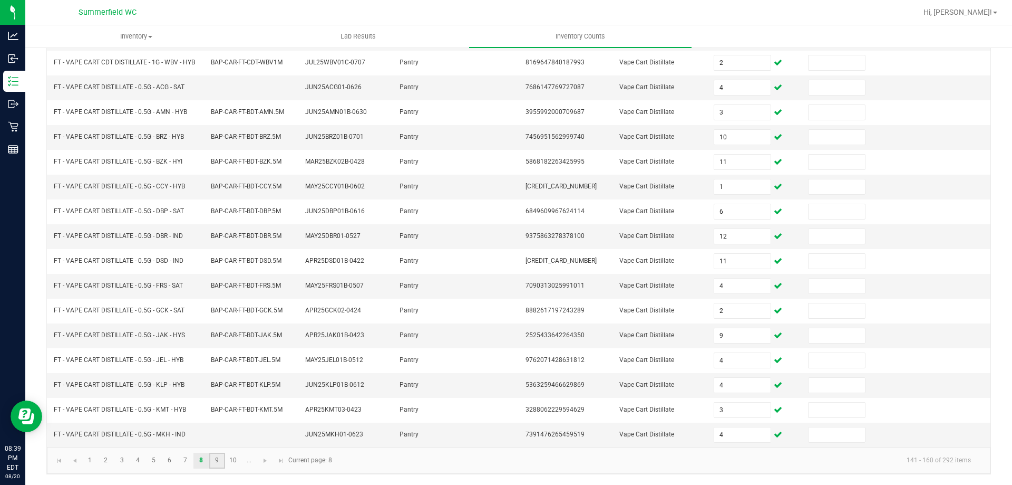
click at [219, 456] on link "9" at bounding box center [216, 460] width 15 height 16
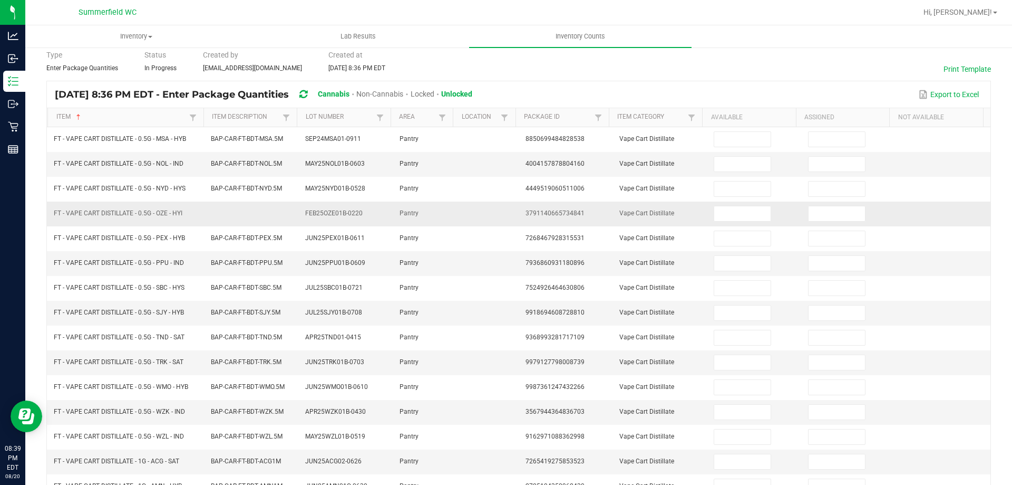
scroll to position [0, 0]
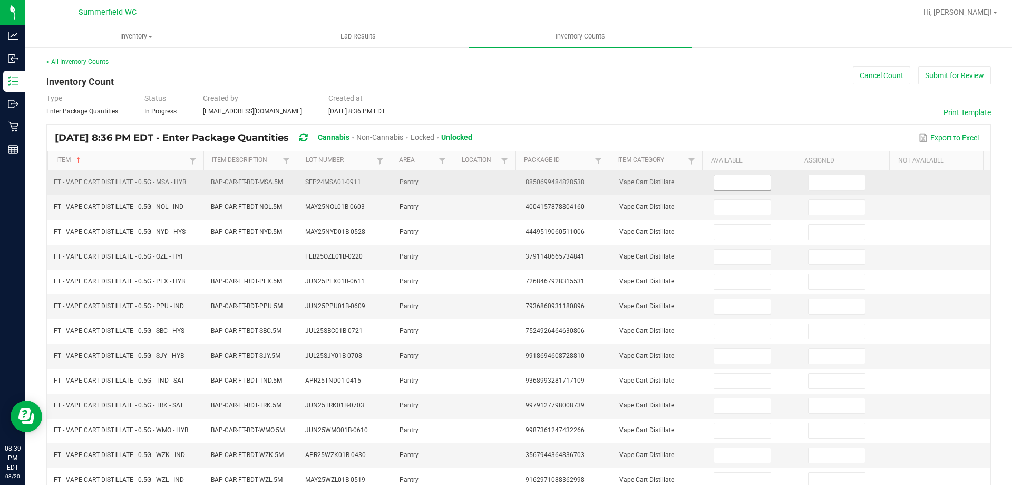
click at [716, 185] on input at bounding box center [743, 182] width 56 height 15
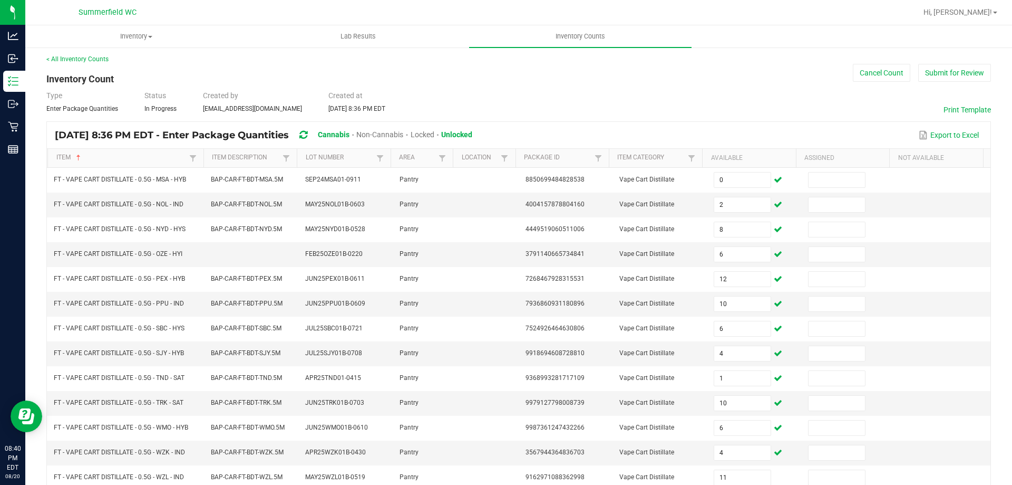
scroll to position [219, 0]
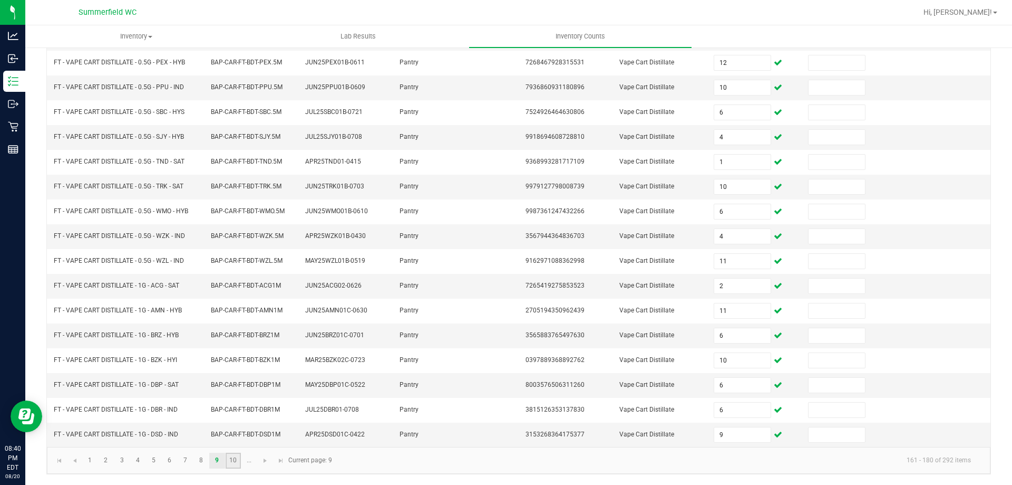
click at [234, 462] on link "10" at bounding box center [233, 460] width 15 height 16
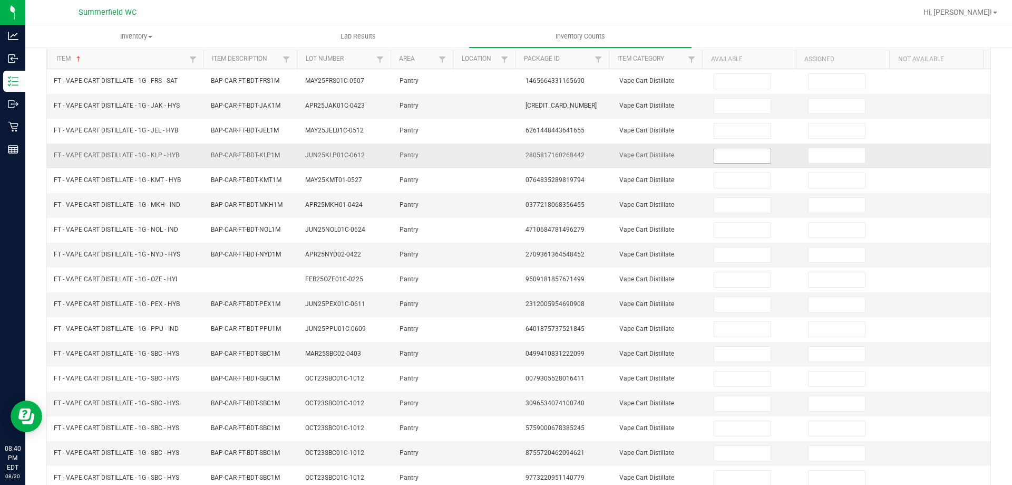
scroll to position [0, 0]
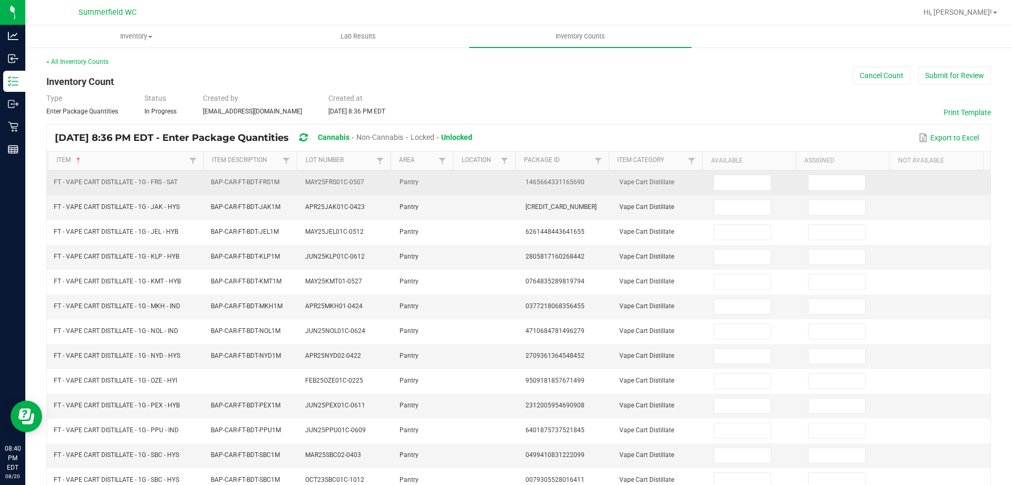
click at [719, 172] on td at bounding box center [755, 182] width 94 height 25
click at [720, 188] on input at bounding box center [743, 182] width 56 height 15
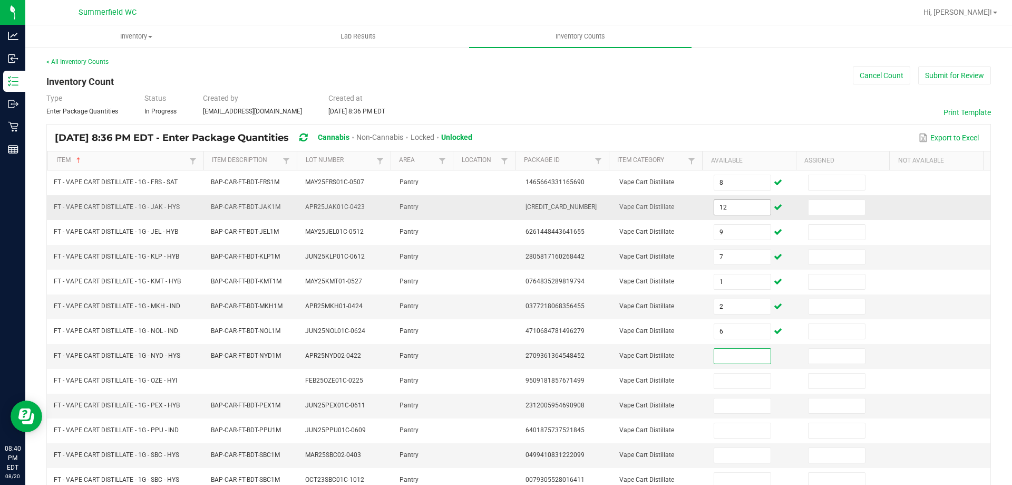
click at [730, 204] on input "12" at bounding box center [743, 207] width 56 height 15
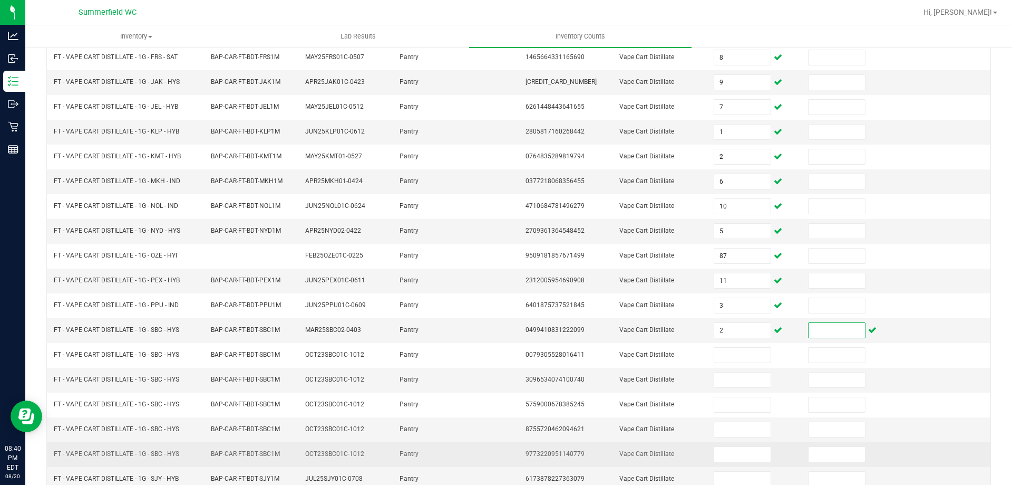
scroll to position [219, 0]
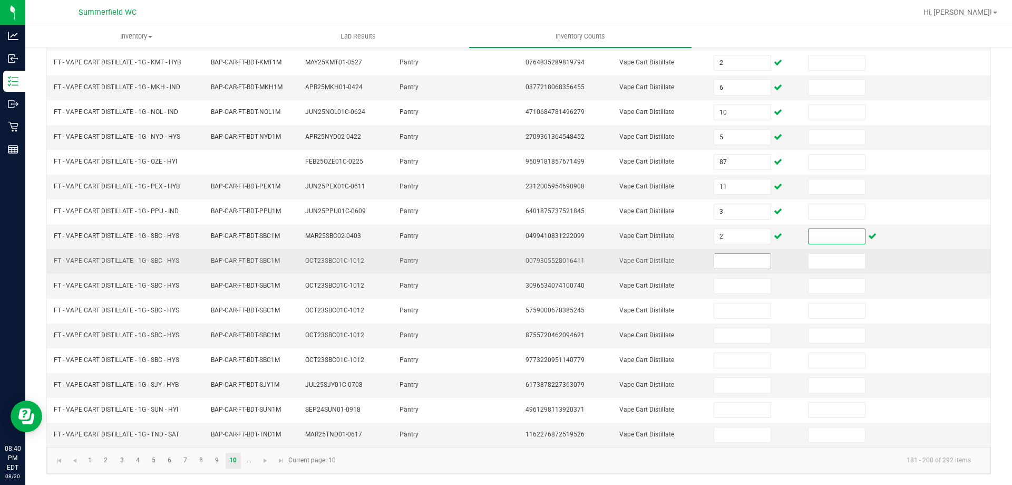
click at [734, 264] on input at bounding box center [743, 261] width 56 height 15
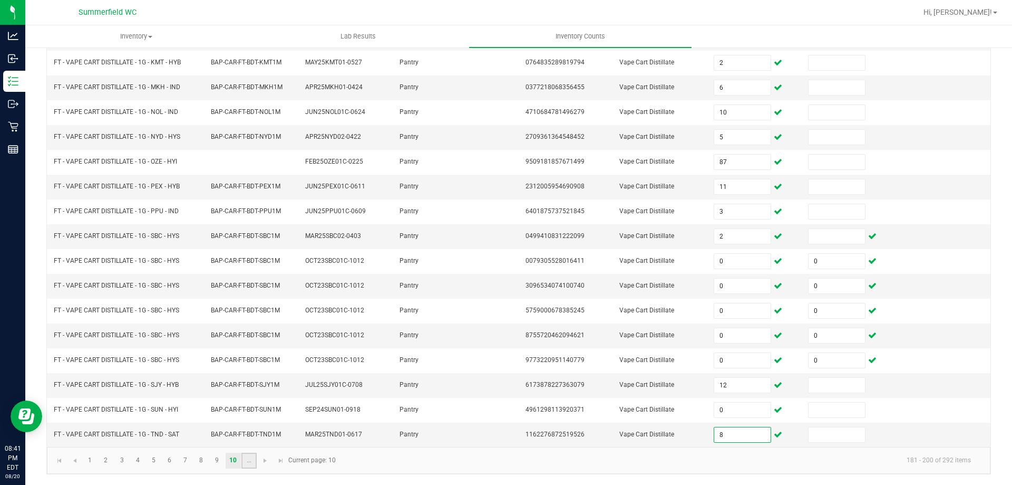
click at [245, 463] on link "..." at bounding box center [249, 460] width 15 height 16
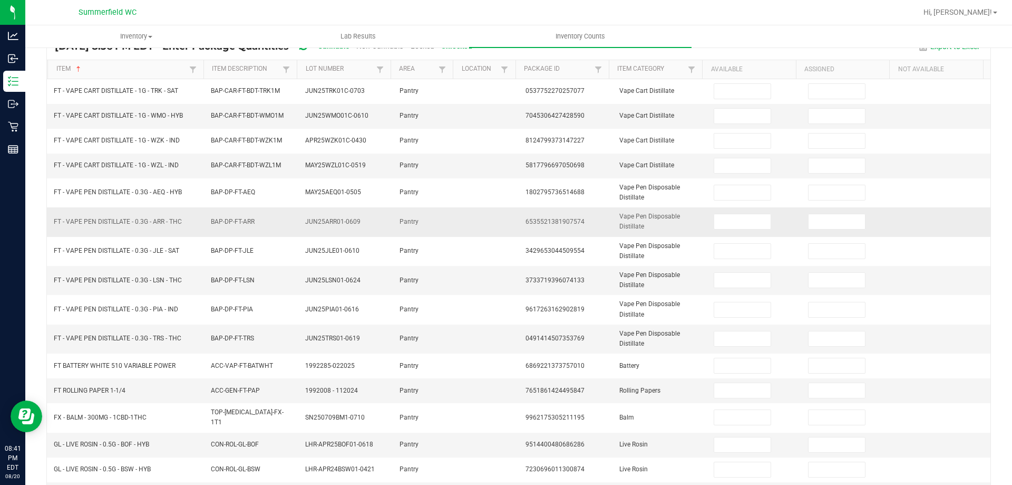
scroll to position [0, 0]
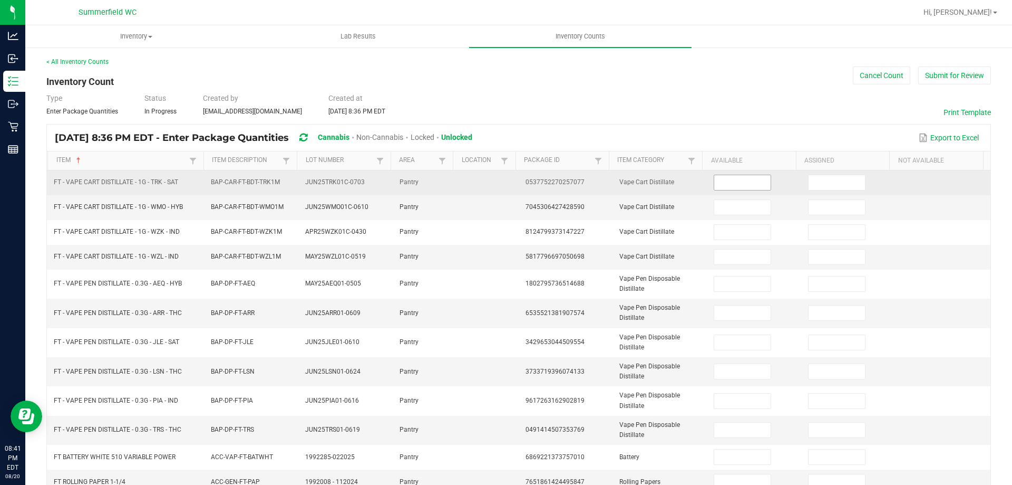
click at [721, 187] on input at bounding box center [743, 182] width 56 height 15
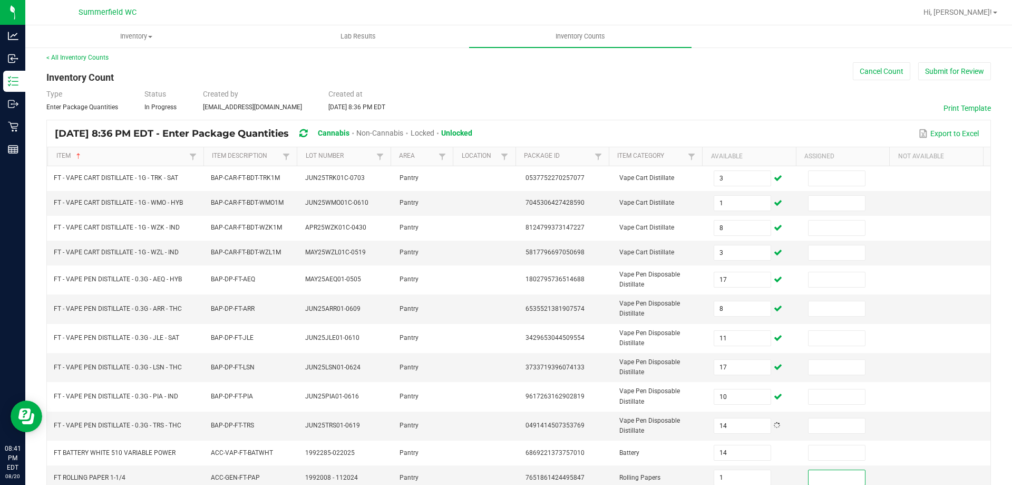
scroll to position [246, 0]
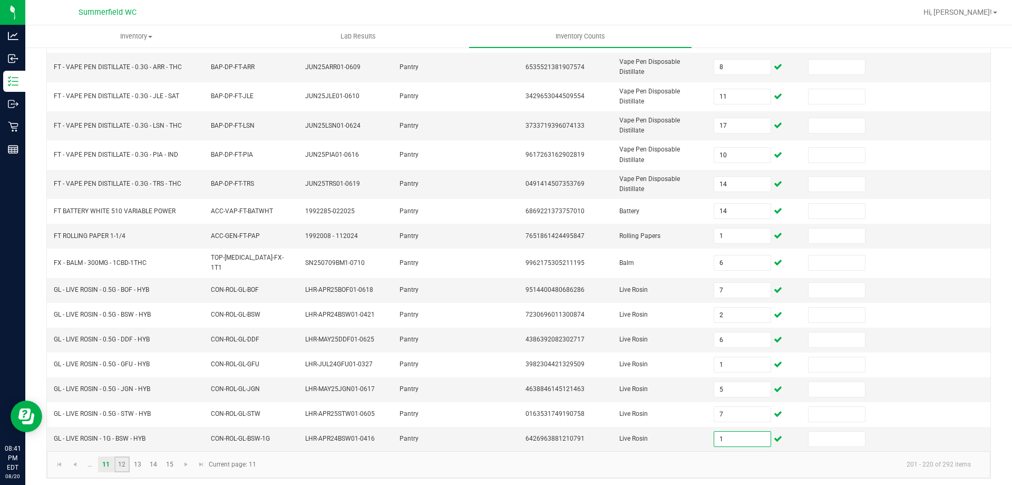
click at [120, 463] on link "12" at bounding box center [121, 464] width 15 height 16
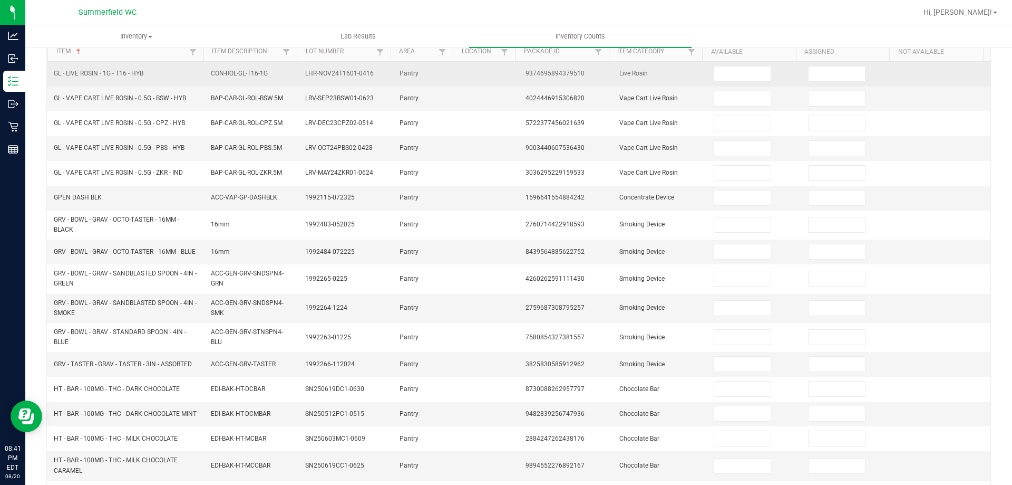
scroll to position [35, 0]
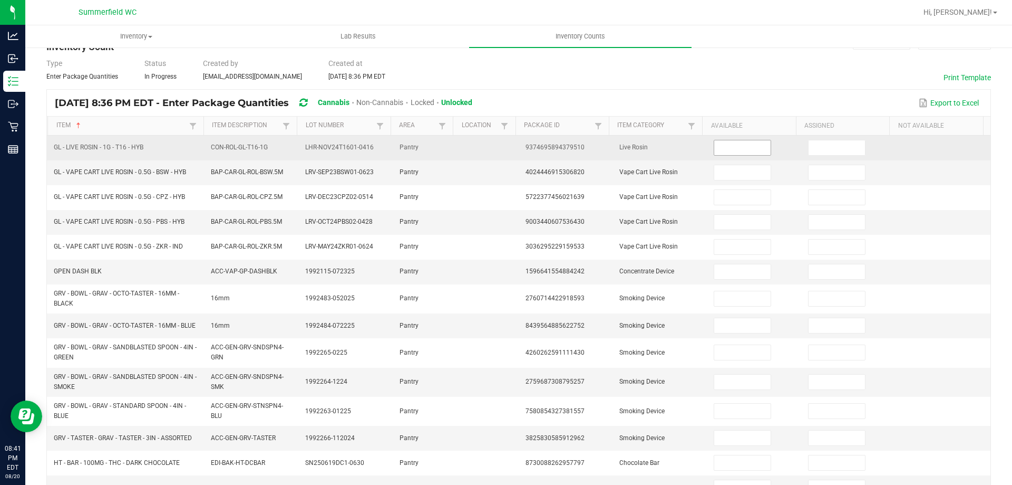
click at [715, 143] on input at bounding box center [743, 147] width 56 height 15
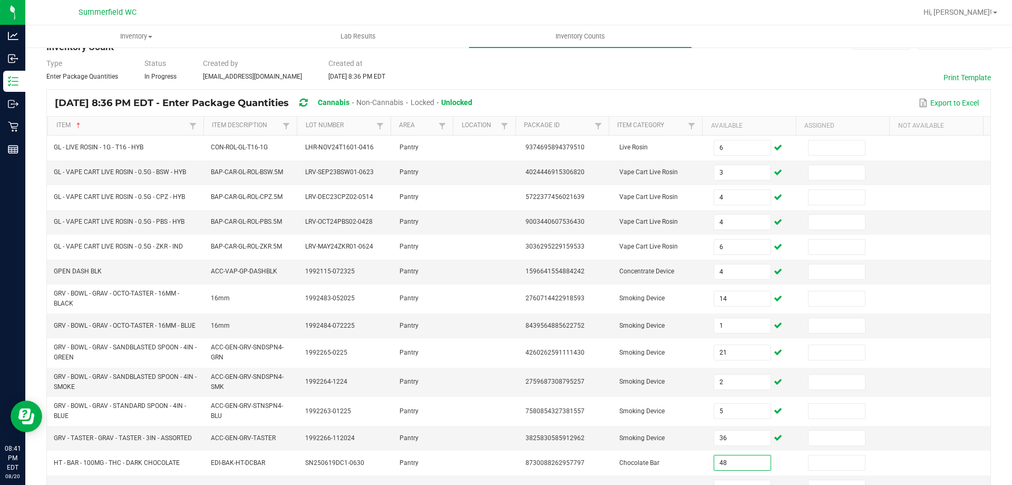
scroll to position [255, 0]
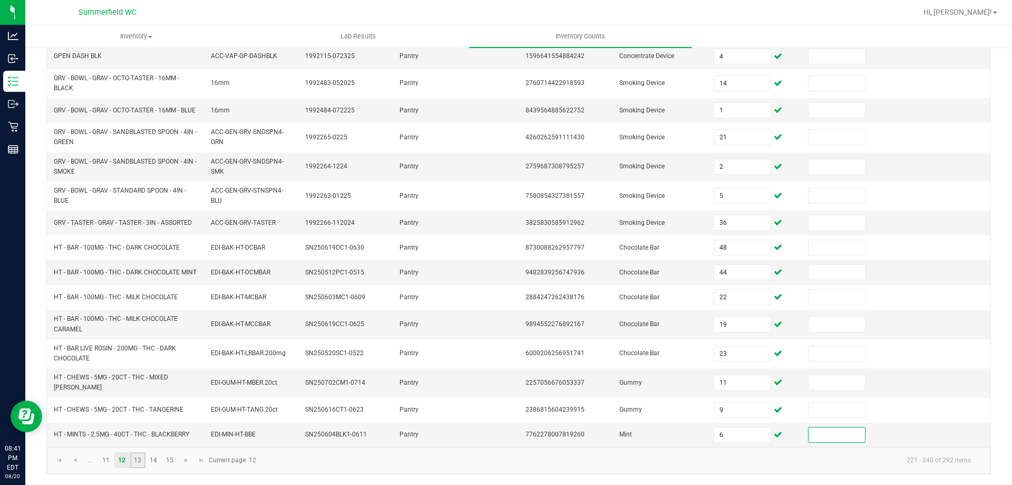
click at [138, 454] on link "13" at bounding box center [137, 460] width 15 height 16
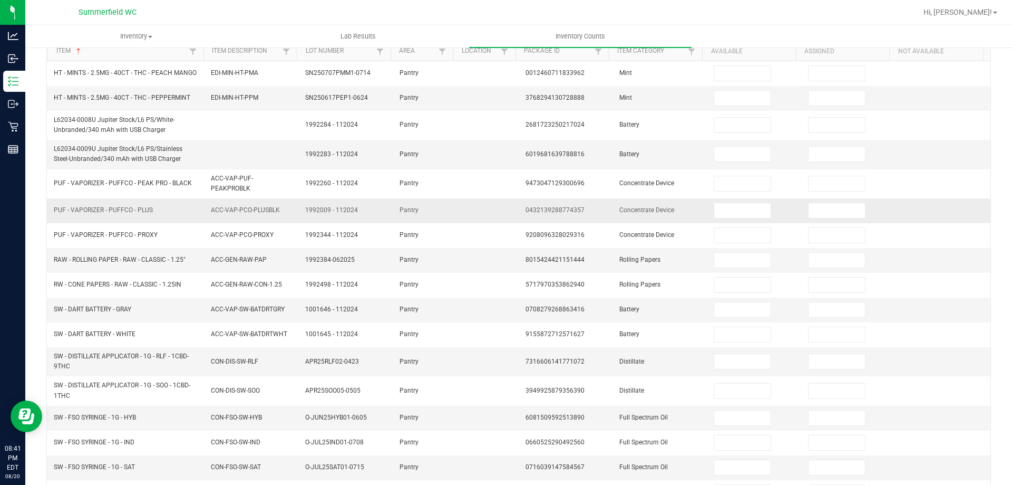
scroll to position [0, 0]
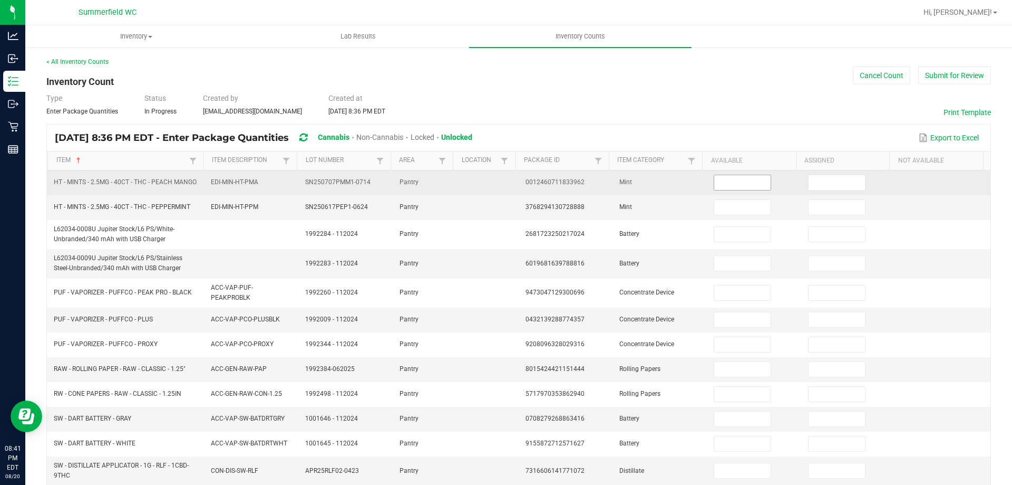
click at [736, 181] on input at bounding box center [743, 182] width 56 height 15
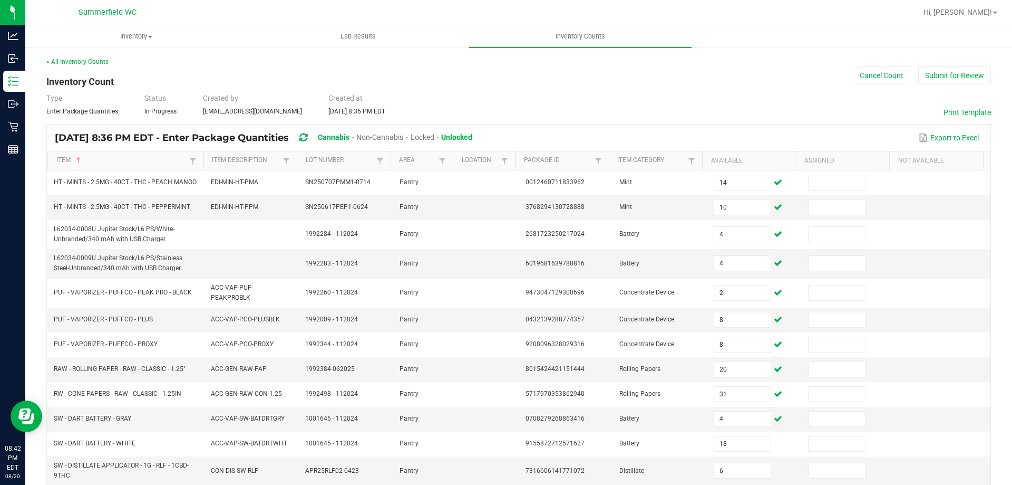
scroll to position [249, 0]
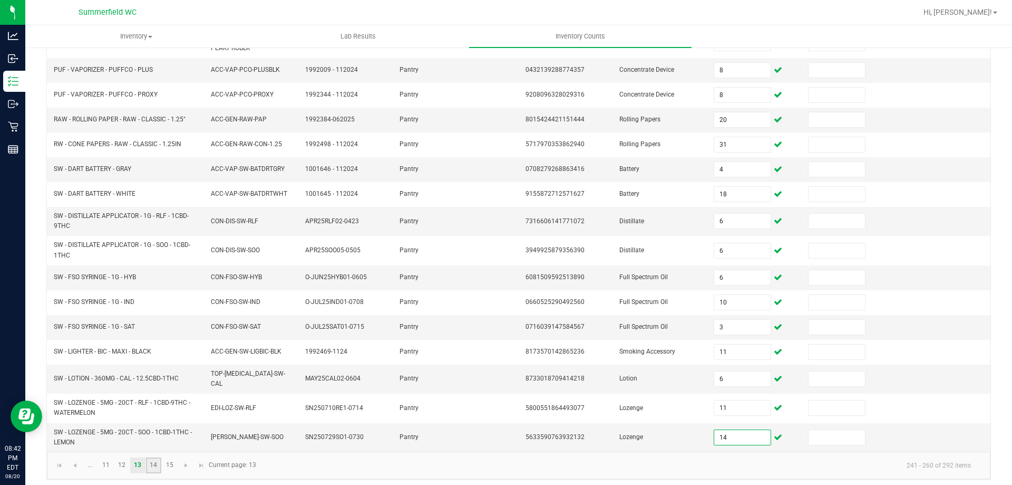
click at [152, 462] on link "14" at bounding box center [153, 465] width 15 height 16
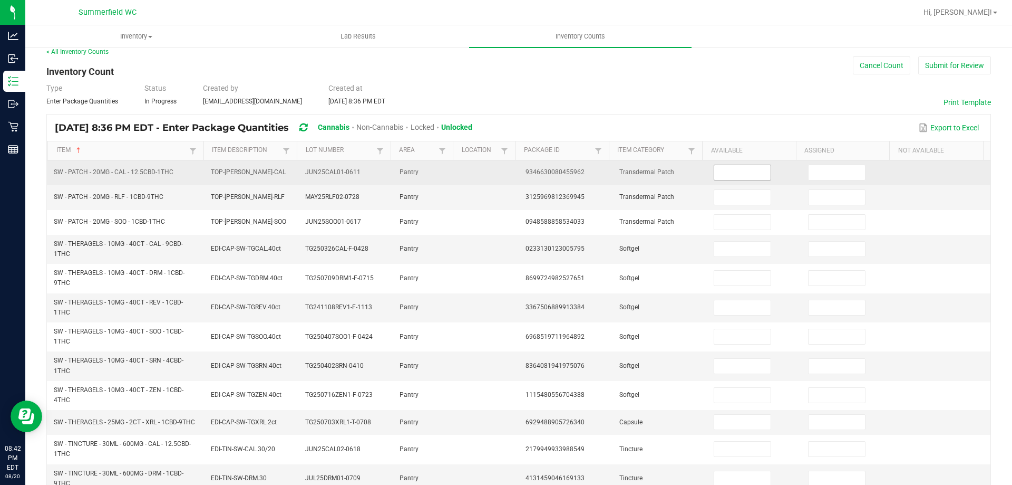
scroll to position [0, 0]
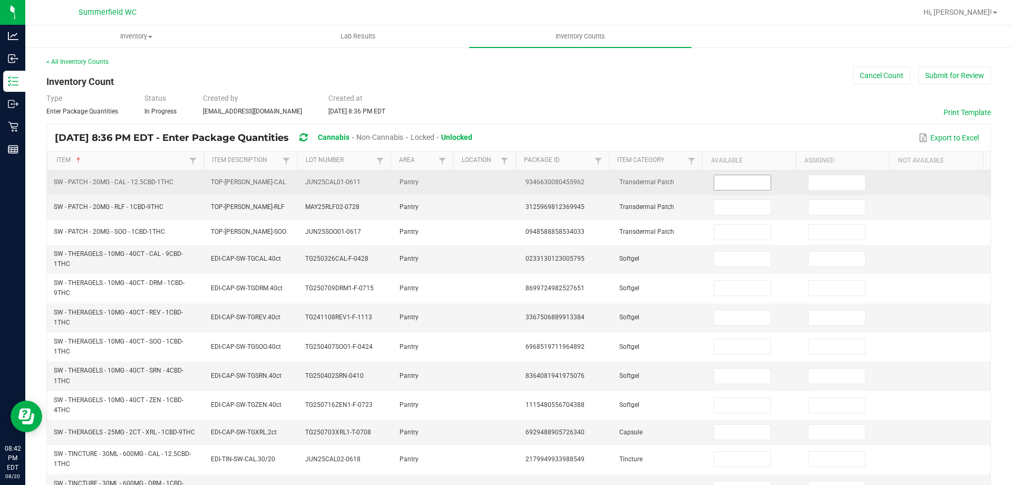
click at [737, 181] on input at bounding box center [743, 182] width 56 height 15
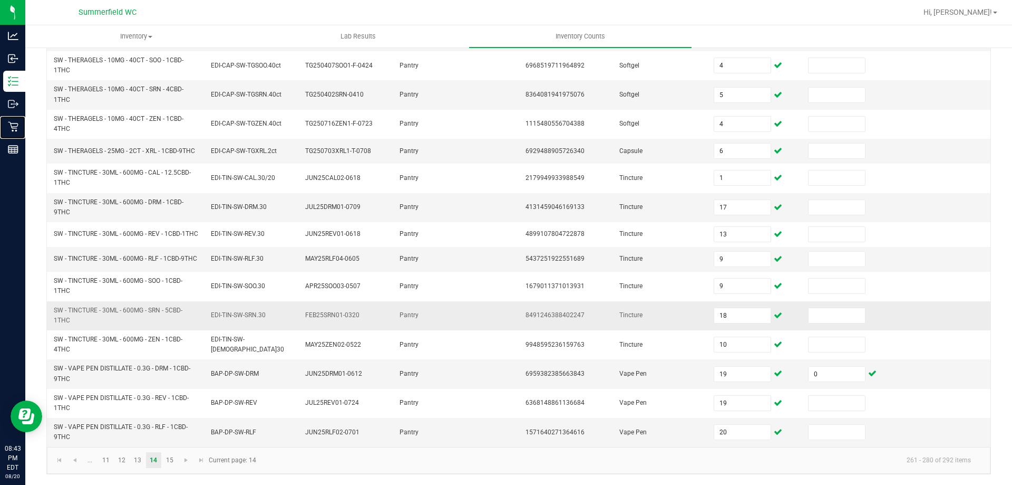
scroll to position [290, 0]
click at [173, 461] on link "15" at bounding box center [169, 460] width 15 height 16
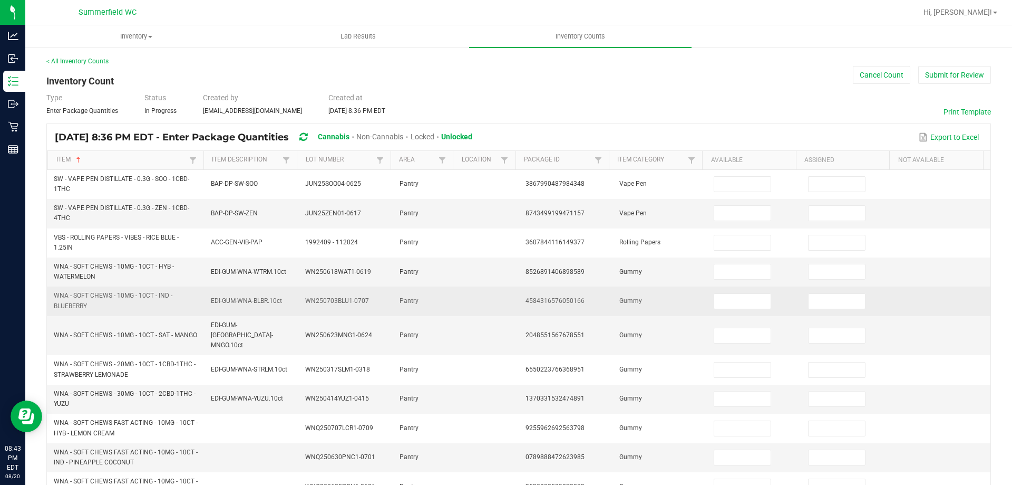
scroll to position [0, 0]
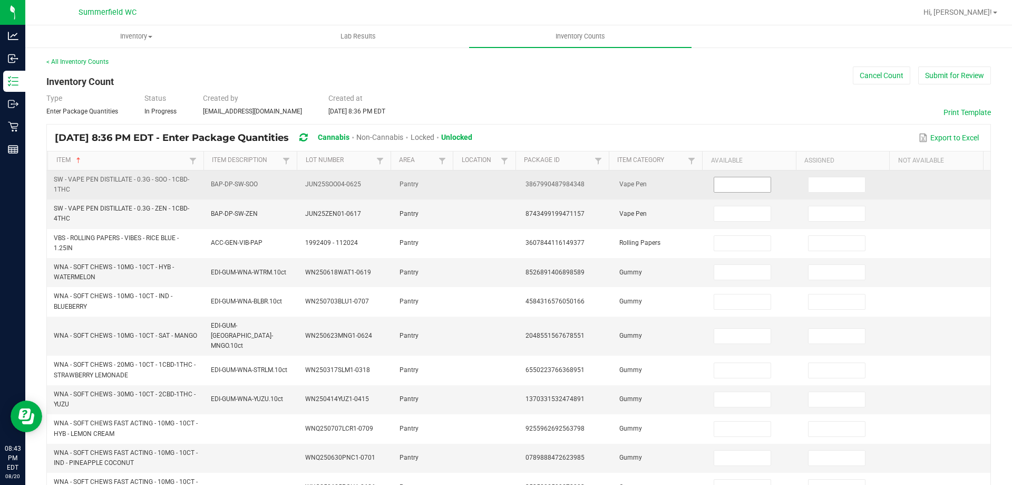
click at [726, 185] on input at bounding box center [743, 184] width 56 height 15
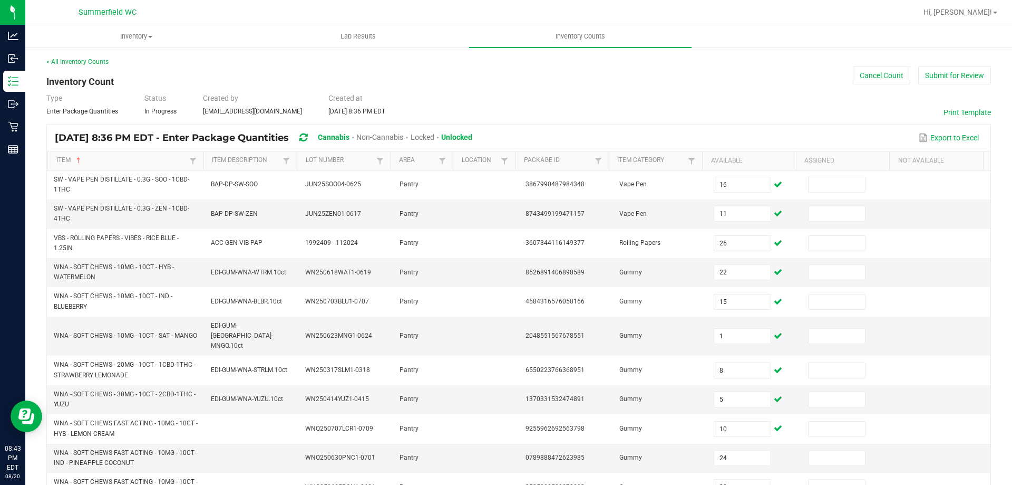
scroll to position [74, 0]
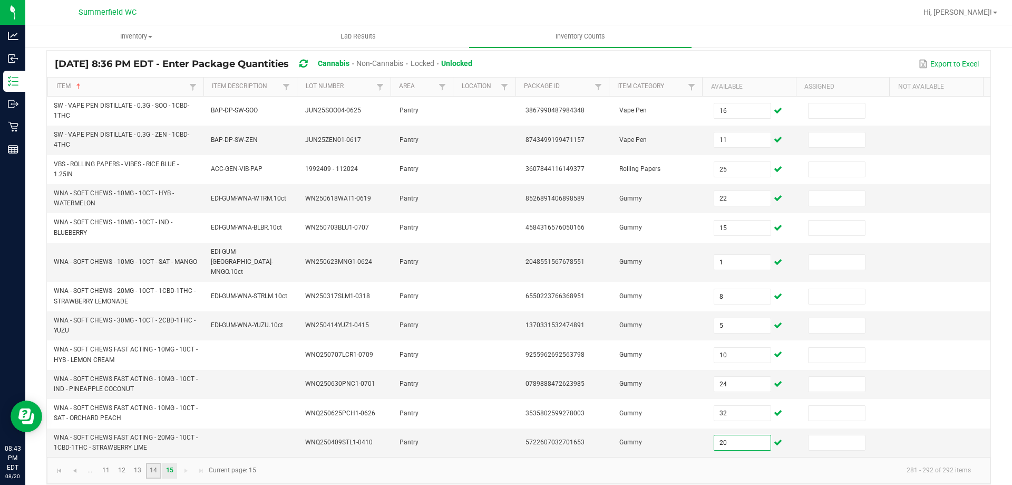
click at [156, 462] on link "14" at bounding box center [153, 470] width 15 height 16
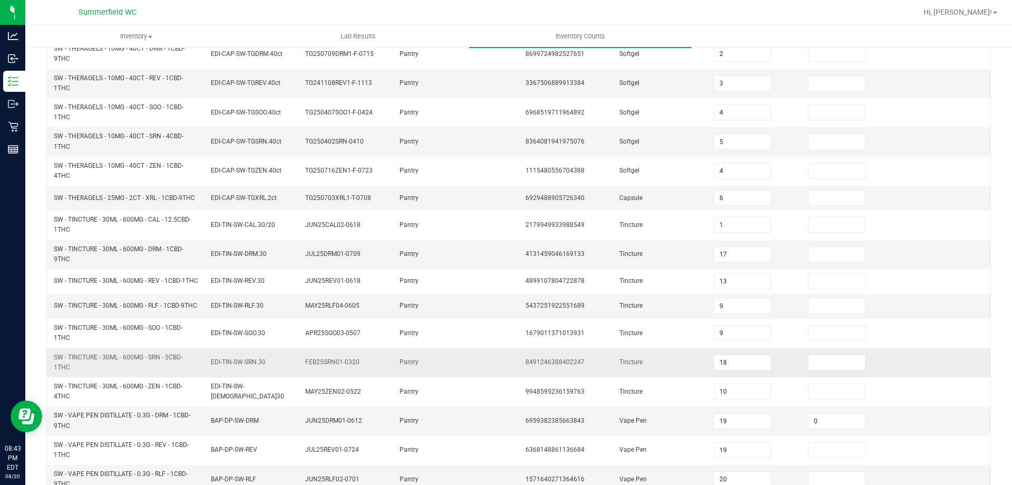
scroll to position [290, 0]
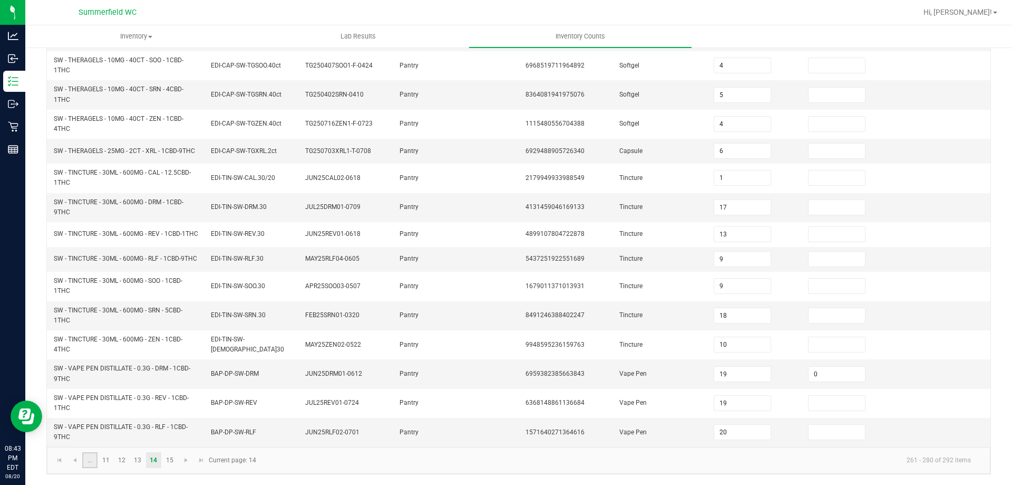
click at [85, 457] on link "..." at bounding box center [89, 460] width 15 height 16
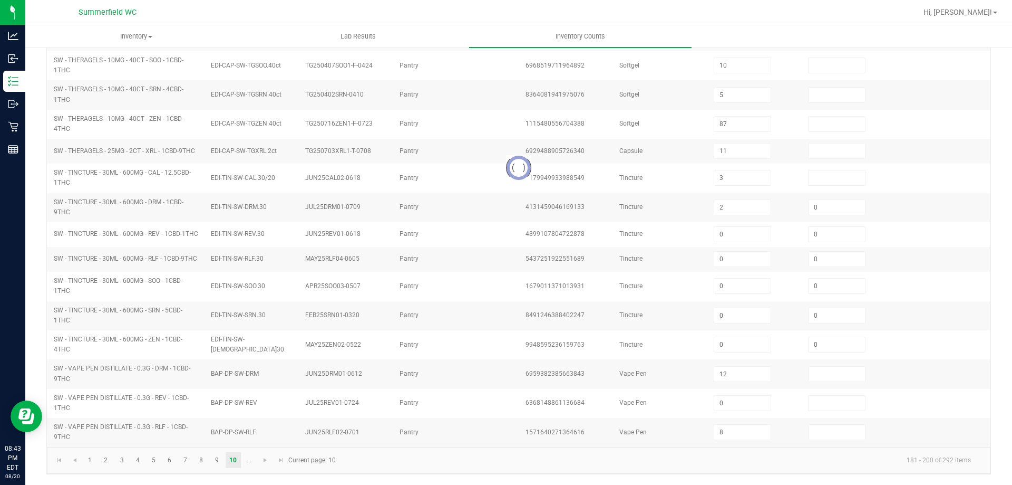
scroll to position [219, 0]
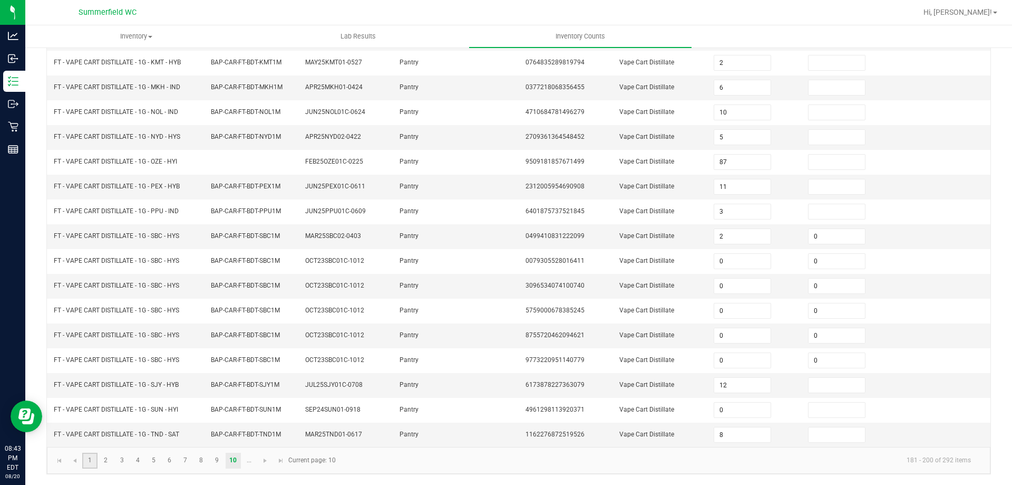
click at [86, 457] on link "1" at bounding box center [89, 460] width 15 height 16
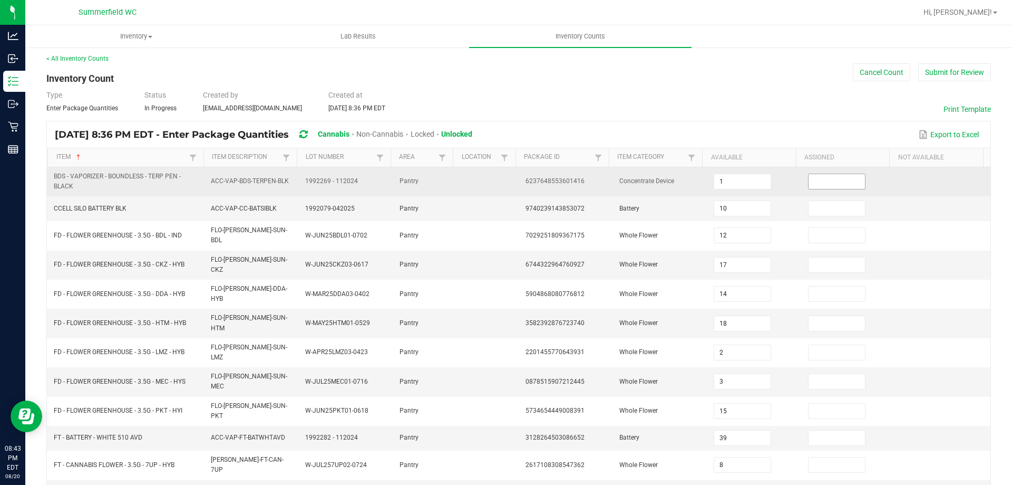
scroll to position [0, 0]
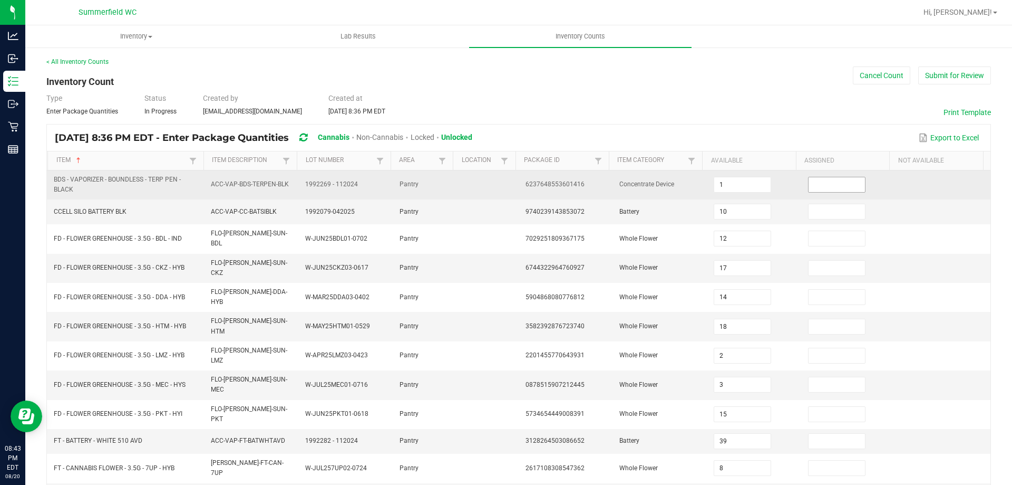
click at [813, 181] on input at bounding box center [837, 184] width 56 height 15
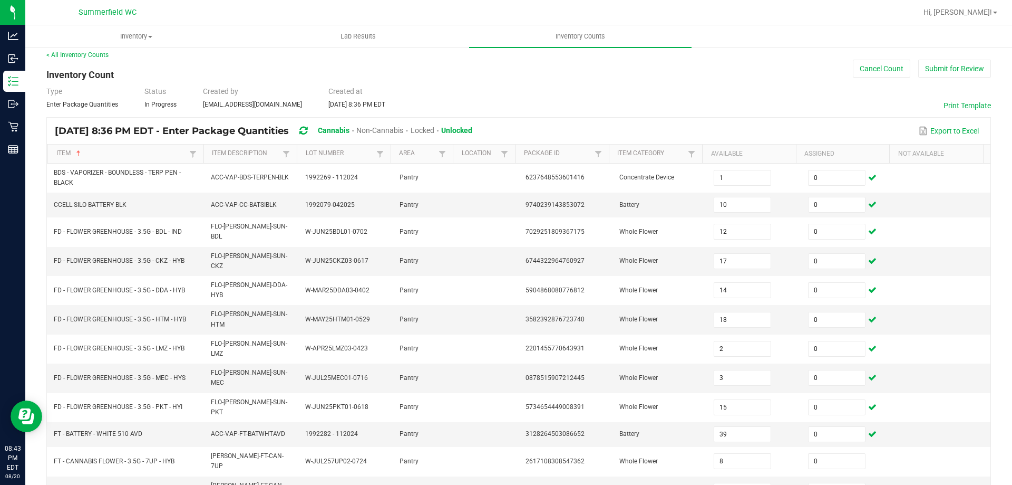
scroll to position [224, 0]
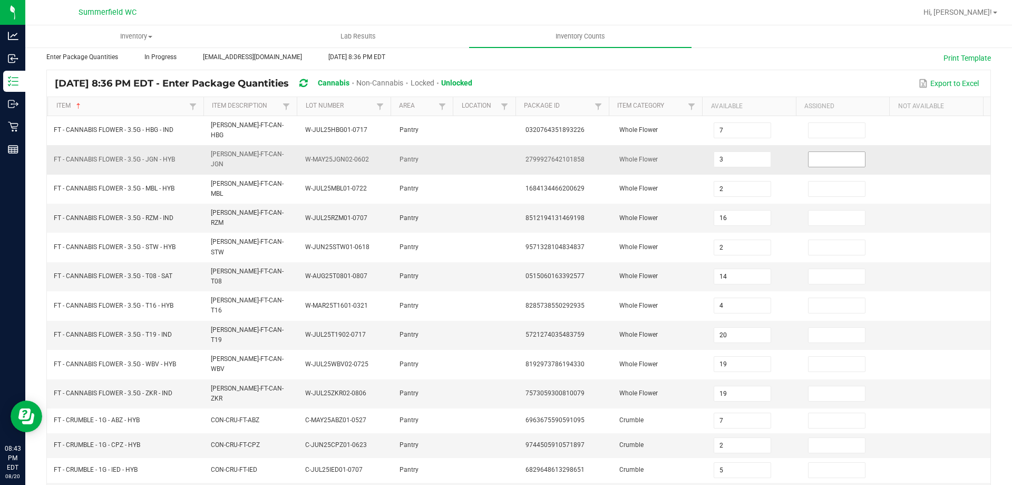
scroll to position [0, 0]
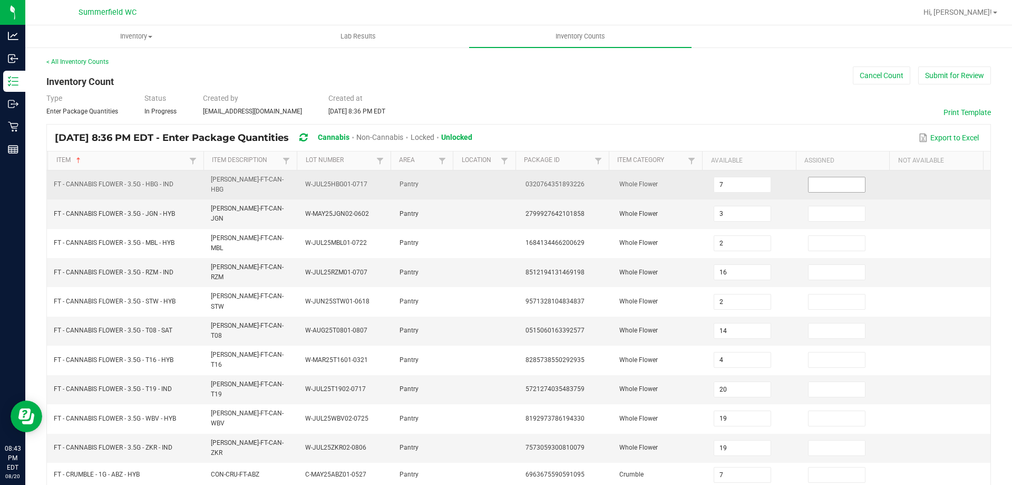
click at [828, 180] on input at bounding box center [837, 184] width 56 height 15
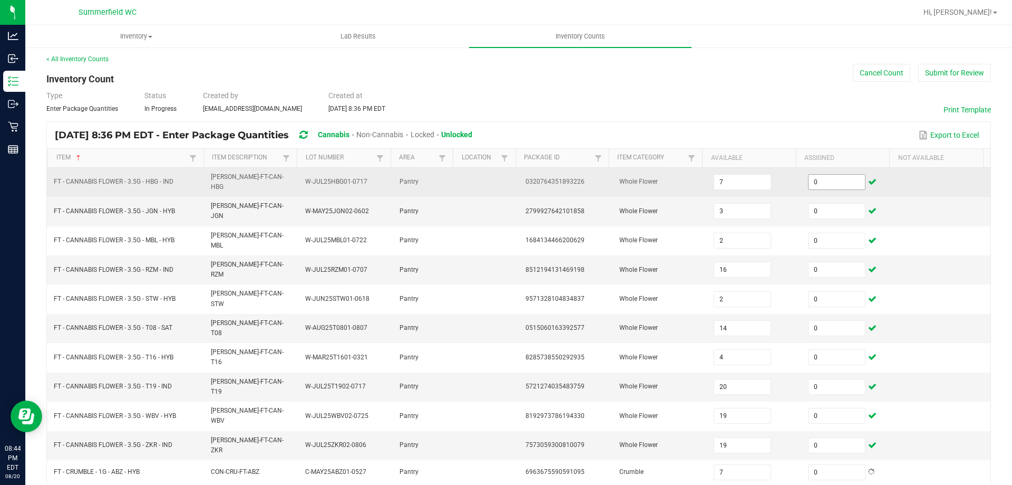
scroll to position [219, 0]
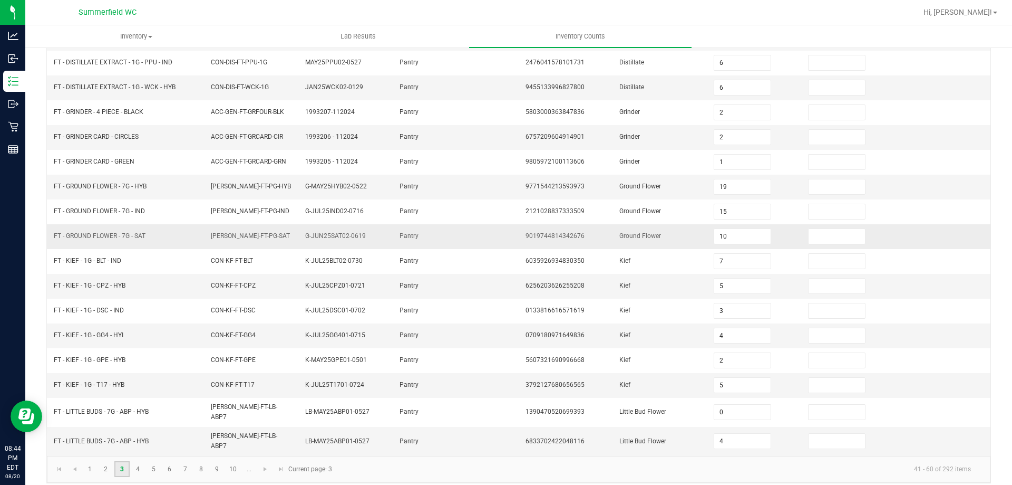
scroll to position [0, 0]
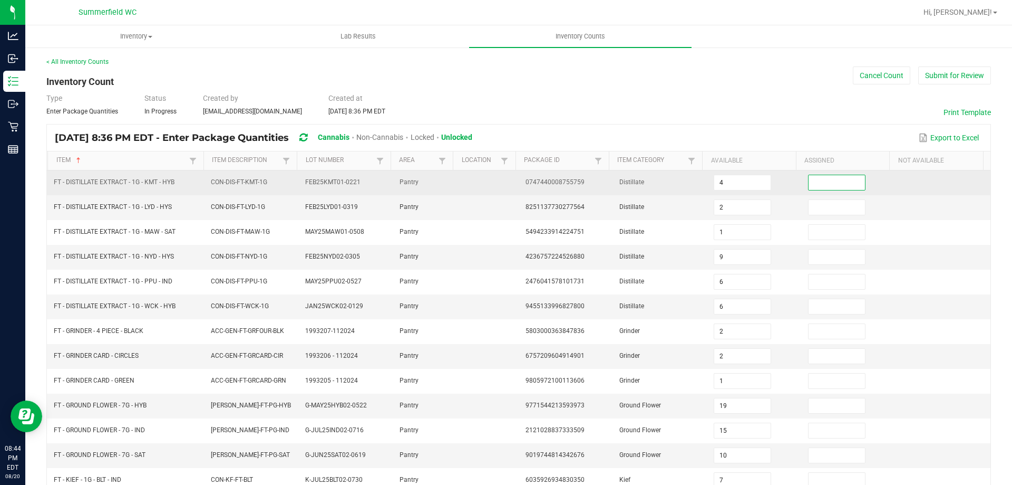
click at [781, 173] on td "4" at bounding box center [755, 182] width 94 height 25
click at [831, 176] on td at bounding box center [849, 182] width 94 height 25
click at [832, 179] on input at bounding box center [837, 182] width 56 height 15
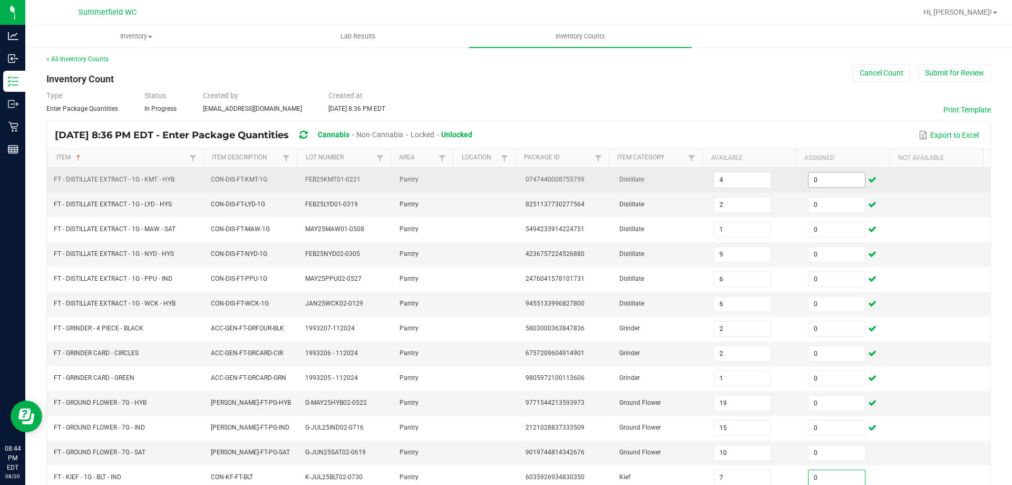
scroll to position [219, 0]
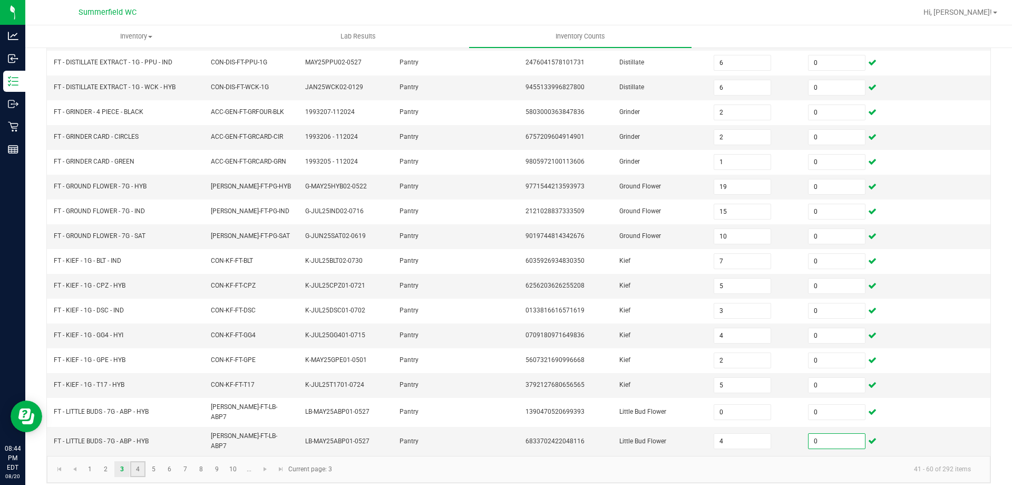
click at [143, 461] on link "4" at bounding box center [137, 469] width 15 height 16
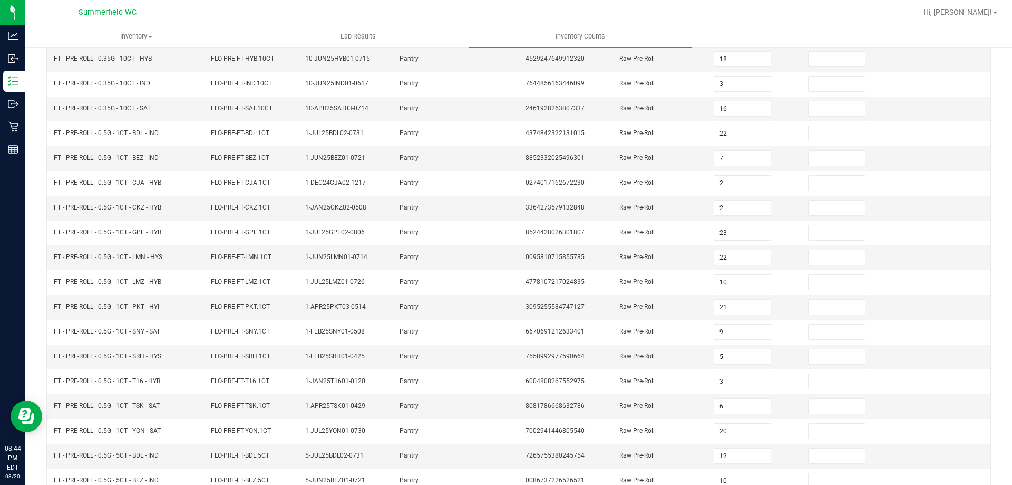
scroll to position [0, 0]
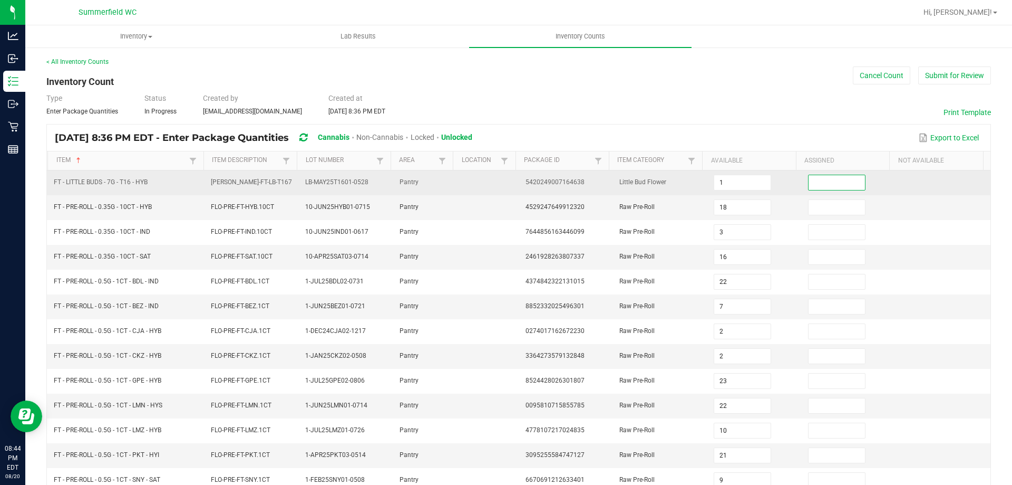
click at [809, 182] on input at bounding box center [837, 182] width 56 height 15
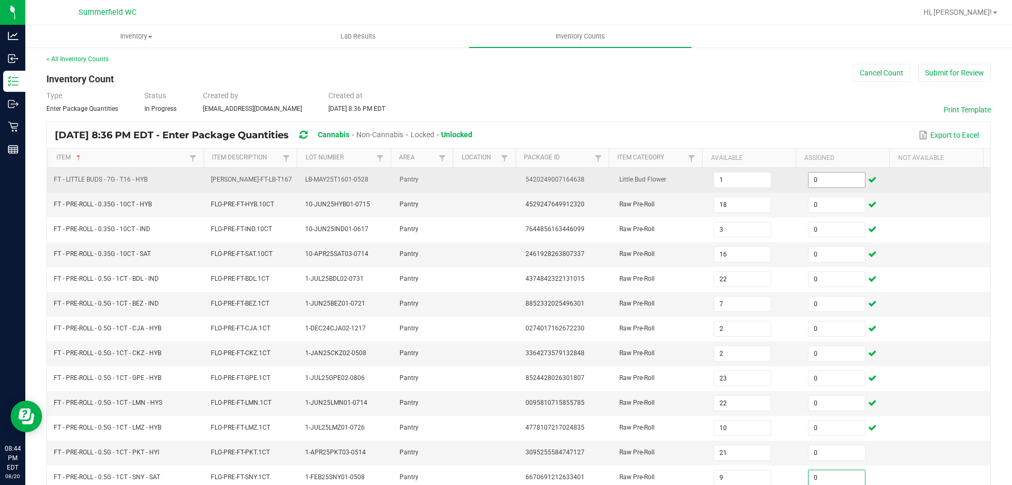
scroll to position [219, 0]
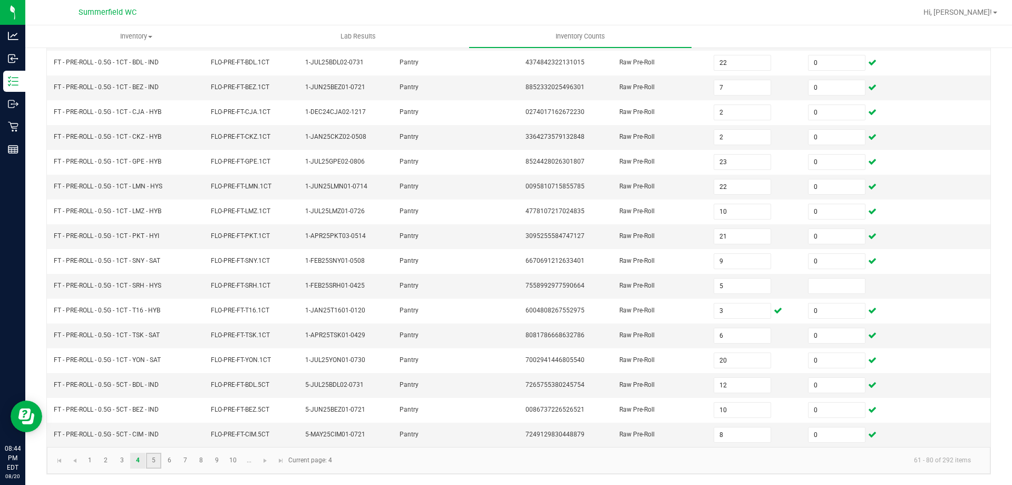
click at [159, 461] on link "5" at bounding box center [153, 460] width 15 height 16
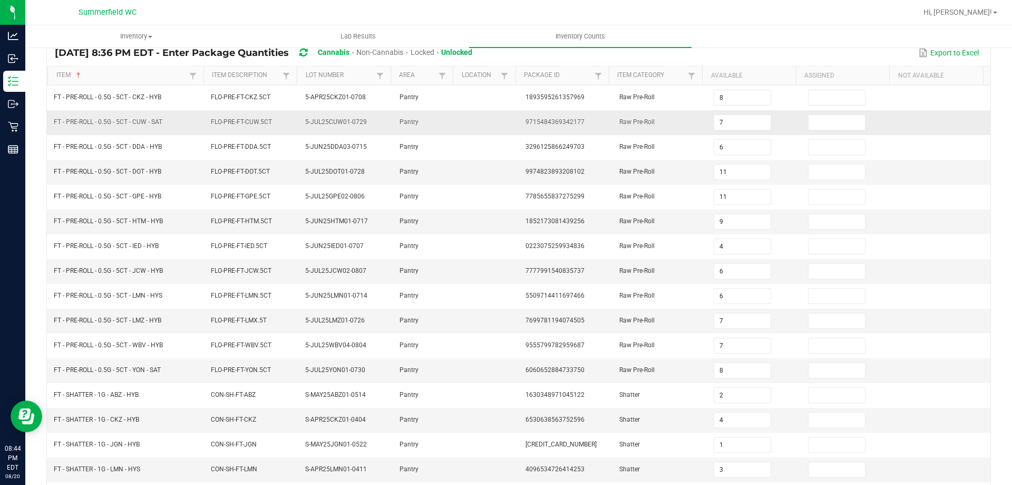
scroll to position [0, 0]
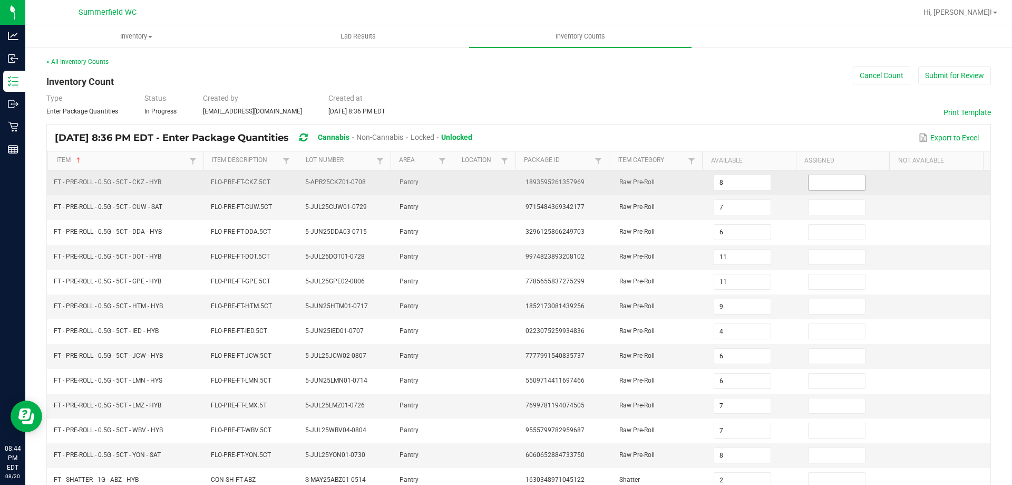
drag, startPoint x: 829, startPoint y: 163, endPoint x: 820, endPoint y: 189, distance: 27.2
click at [828, 163] on th "Assigned" at bounding box center [842, 160] width 93 height 19
click at [820, 185] on input at bounding box center [837, 182] width 56 height 15
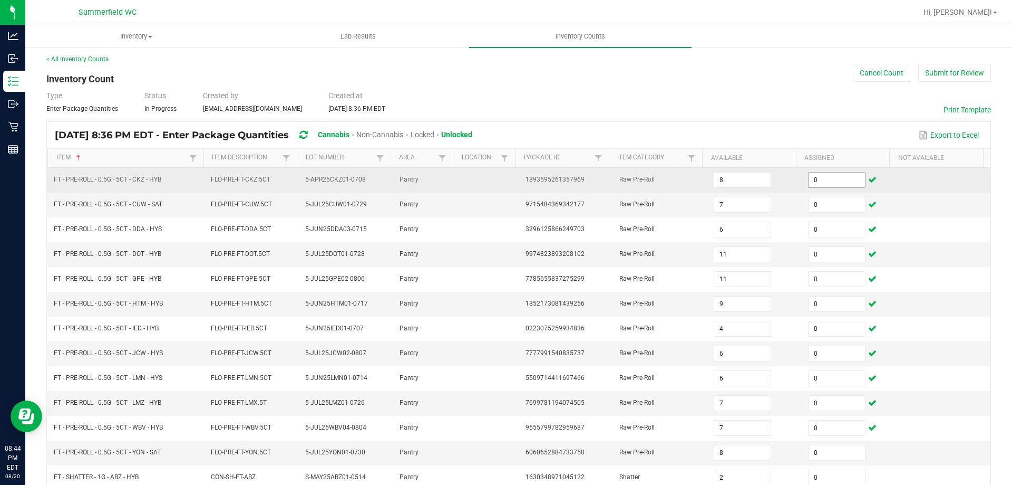
scroll to position [219, 0]
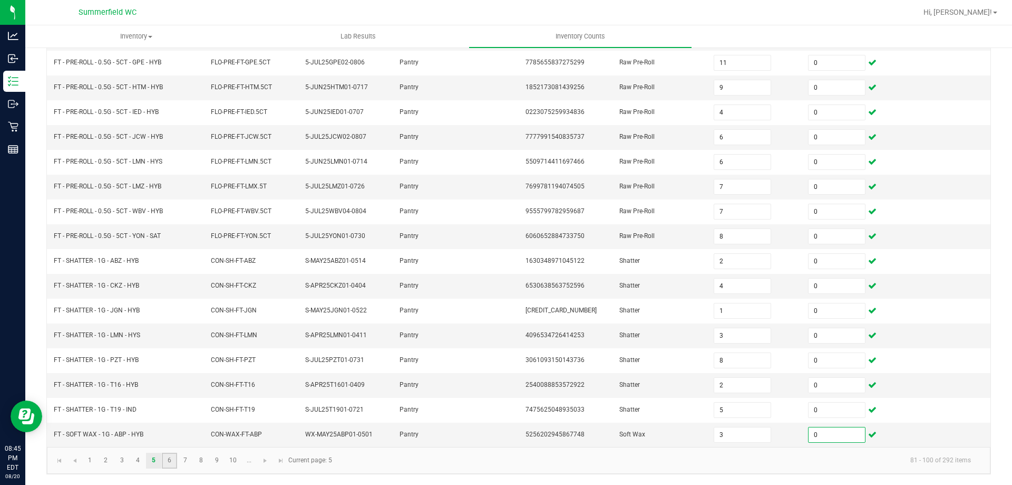
click at [171, 456] on link "6" at bounding box center [169, 460] width 15 height 16
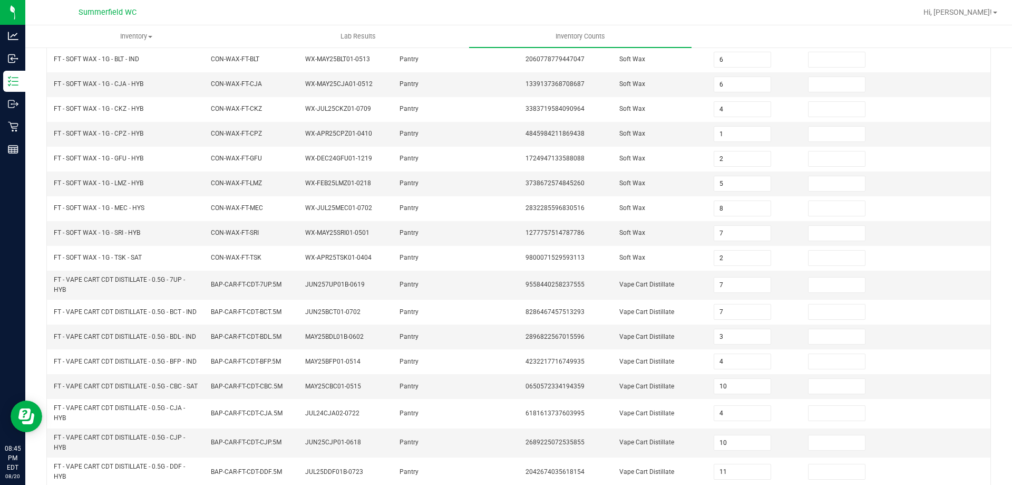
scroll to position [8, 0]
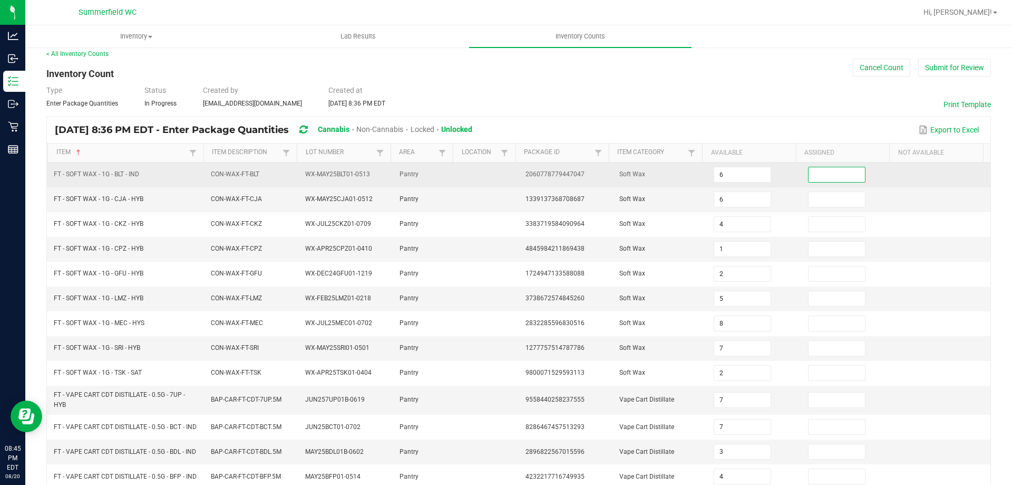
click at [829, 171] on input at bounding box center [837, 174] width 56 height 15
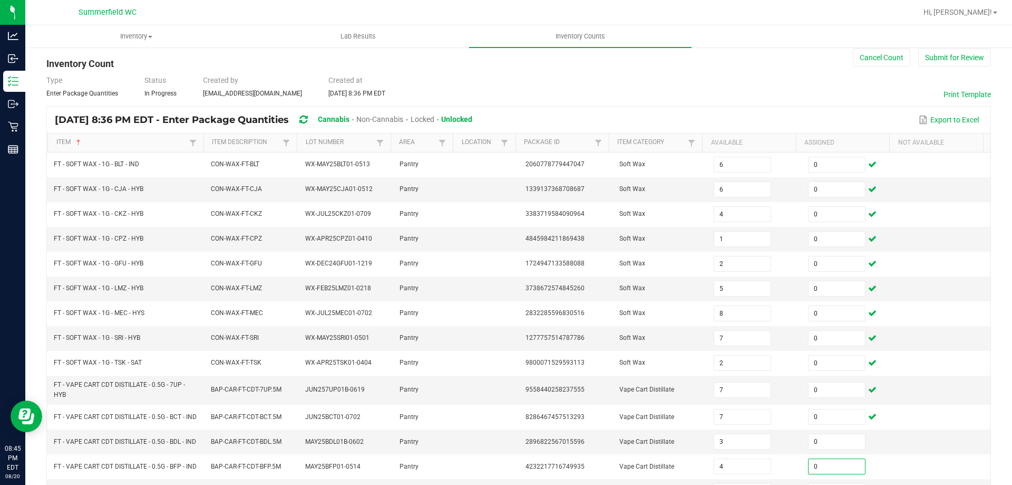
scroll to position [268, 0]
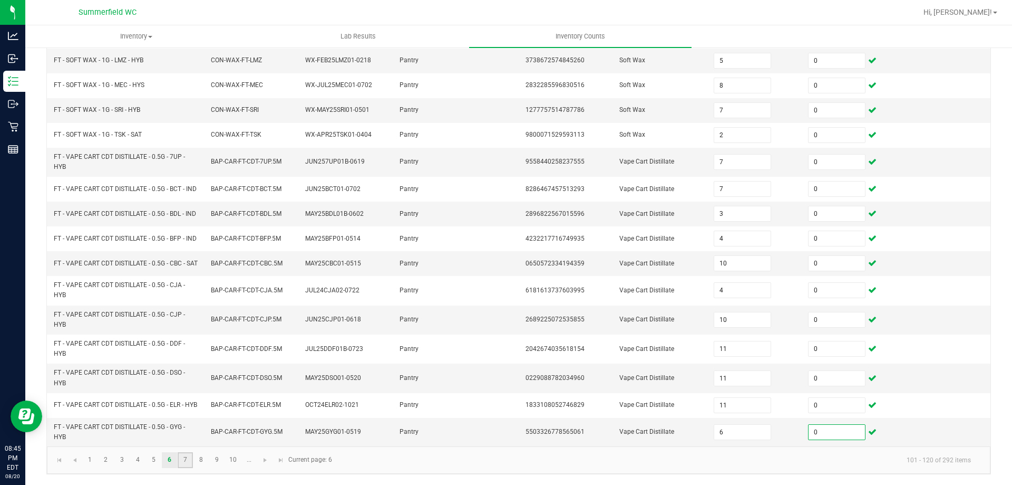
click at [182, 461] on link "7" at bounding box center [185, 460] width 15 height 16
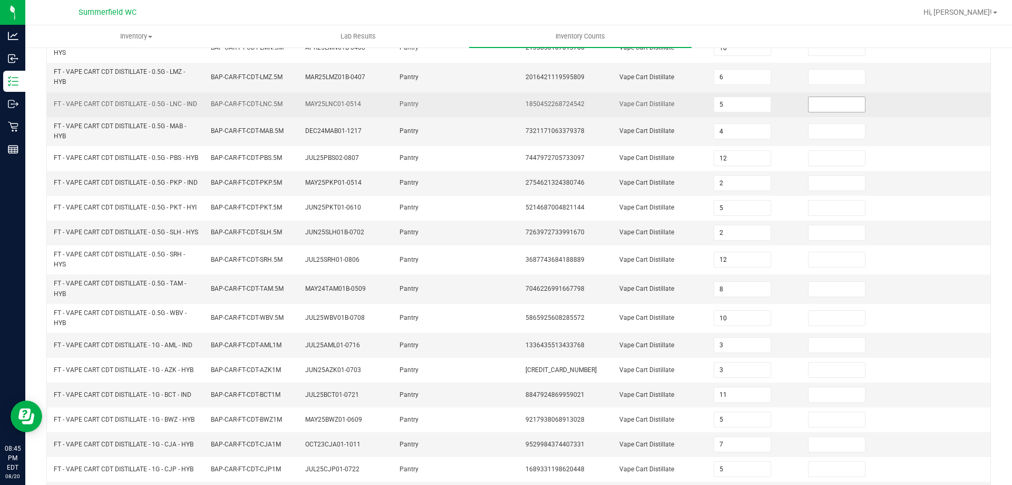
scroll to position [4, 0]
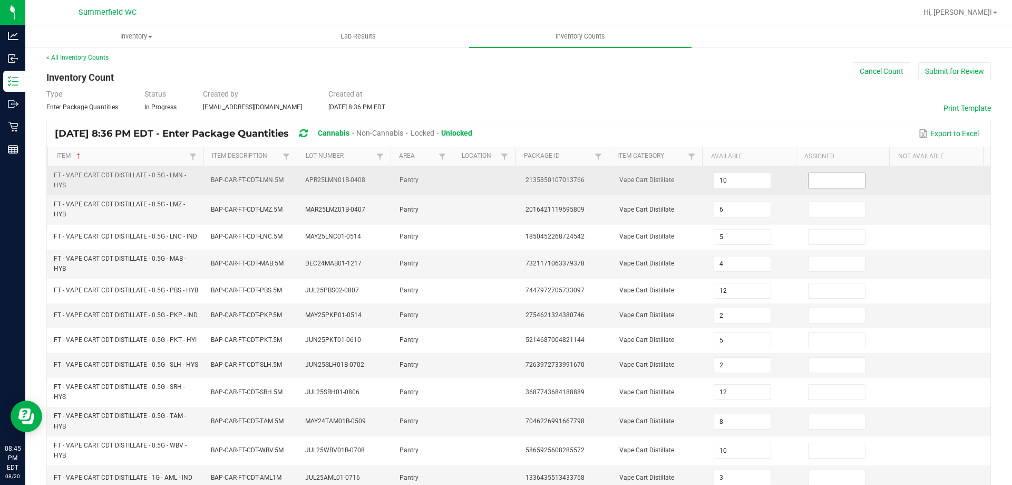
click at [829, 180] on input at bounding box center [837, 180] width 56 height 15
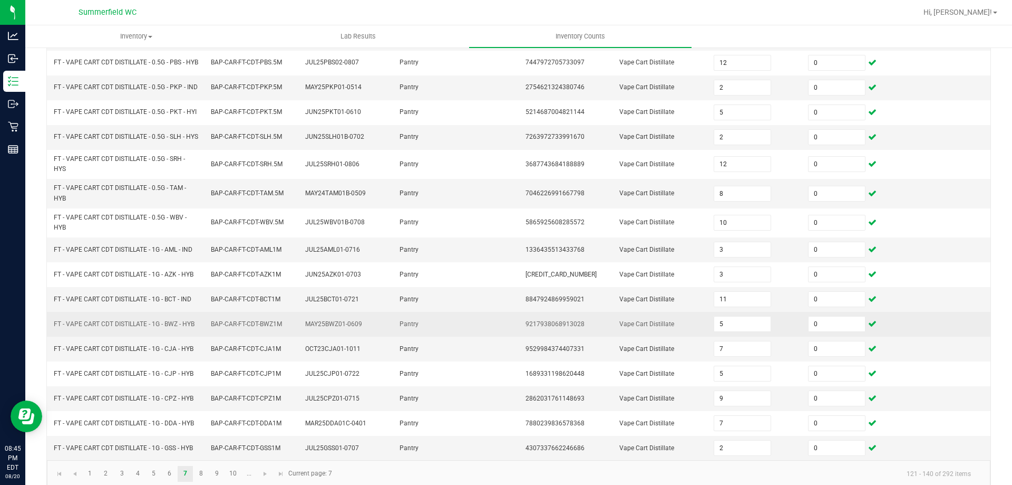
scroll to position [268, 0]
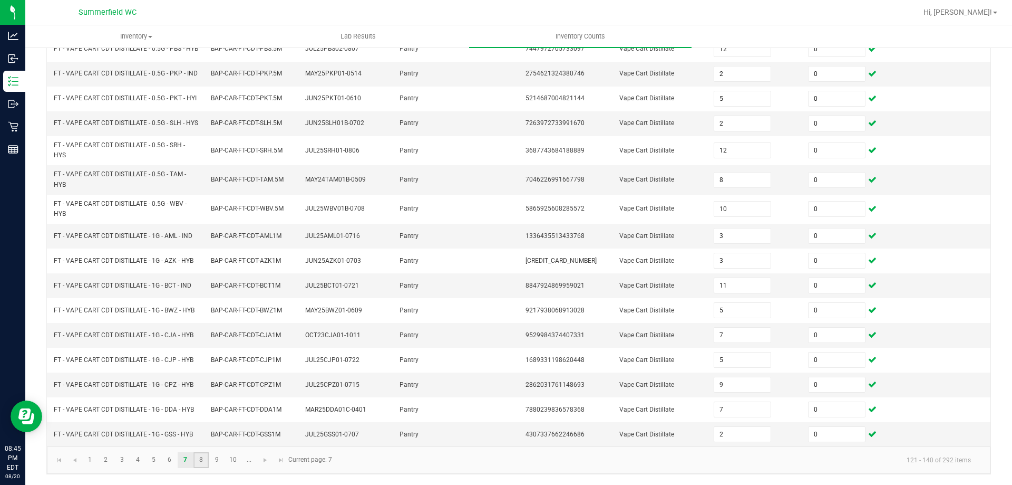
click at [205, 465] on link "8" at bounding box center [201, 460] width 15 height 16
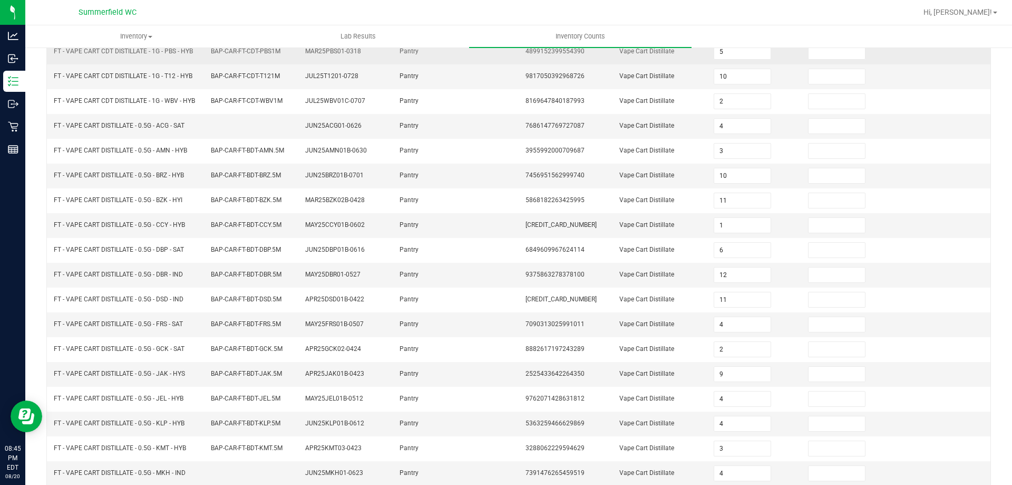
scroll to position [60, 0]
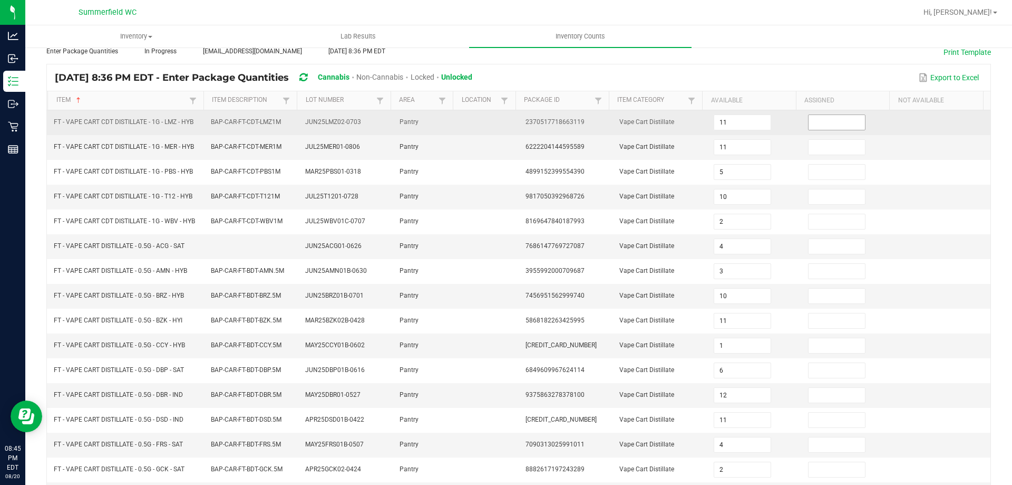
click at [814, 118] on input at bounding box center [837, 122] width 56 height 15
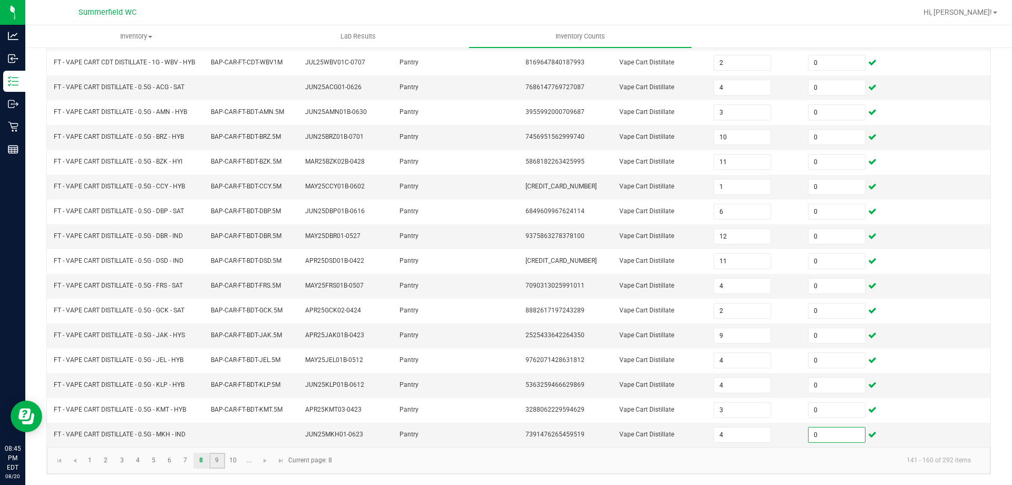
click at [215, 465] on link "9" at bounding box center [216, 460] width 15 height 16
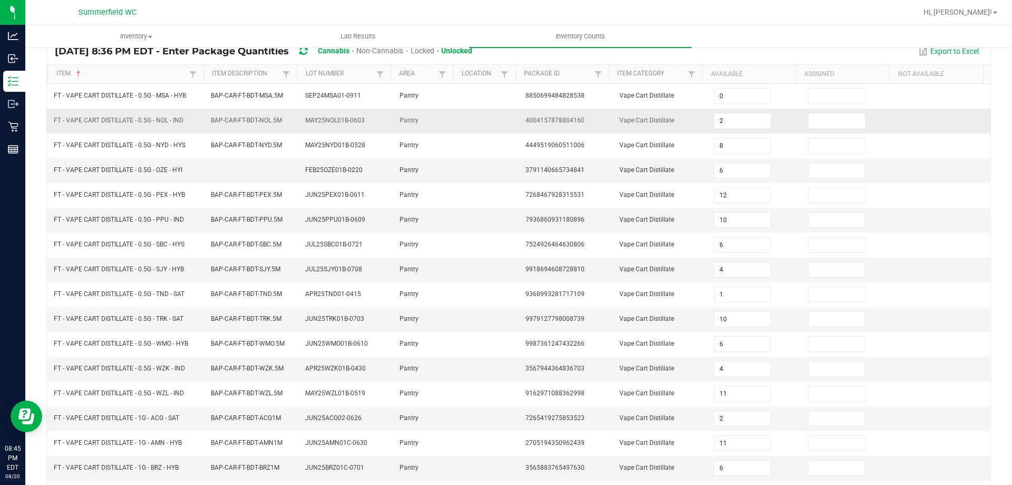
scroll to position [8, 0]
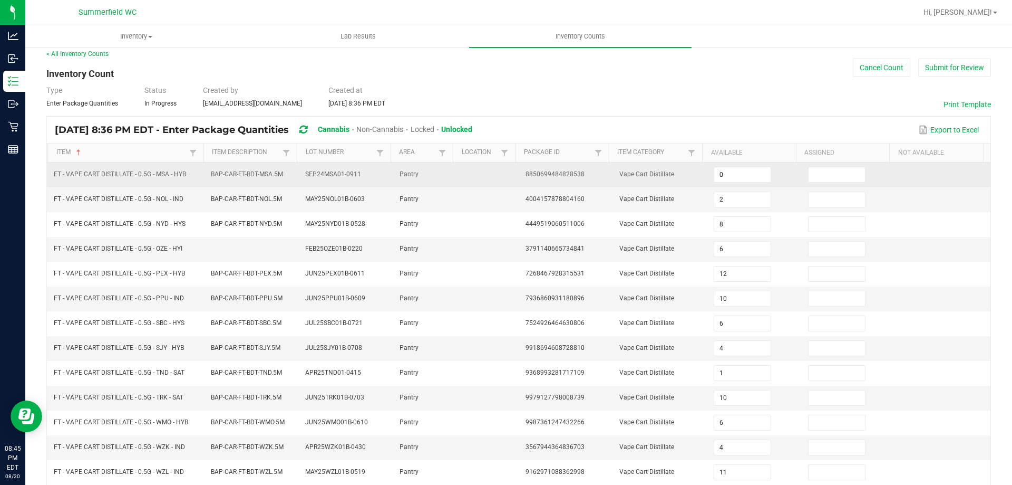
click at [840, 186] on td at bounding box center [849, 174] width 94 height 25
click at [833, 169] on input at bounding box center [837, 174] width 56 height 15
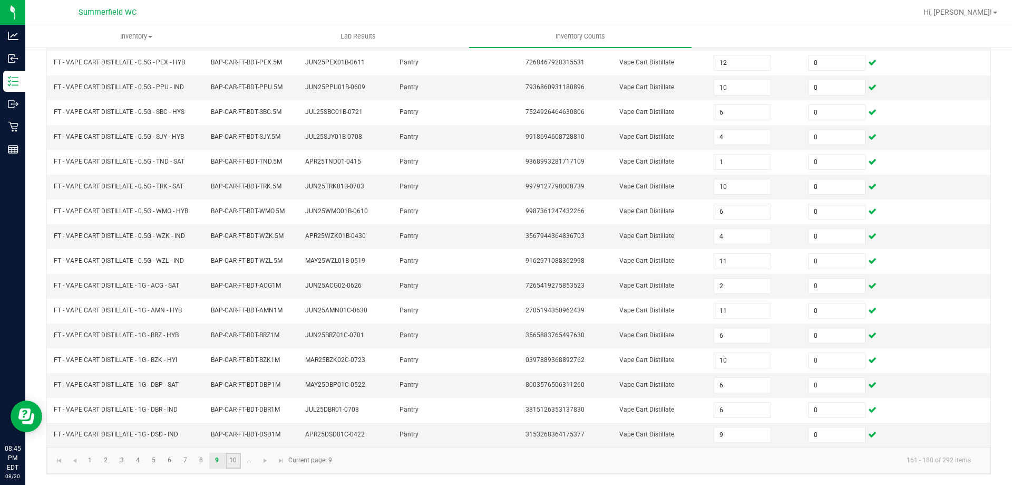
click at [230, 458] on link "10" at bounding box center [233, 460] width 15 height 16
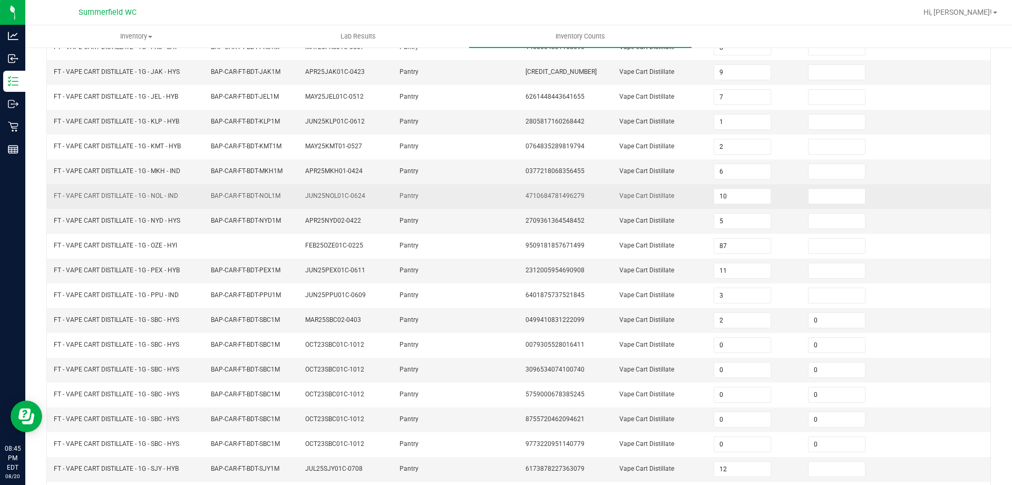
scroll to position [0, 0]
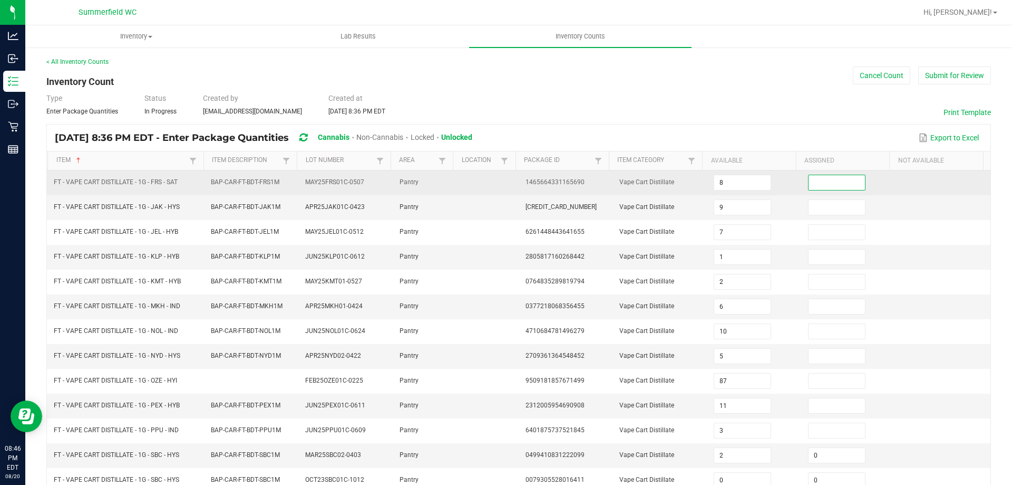
click at [817, 179] on input at bounding box center [837, 182] width 56 height 15
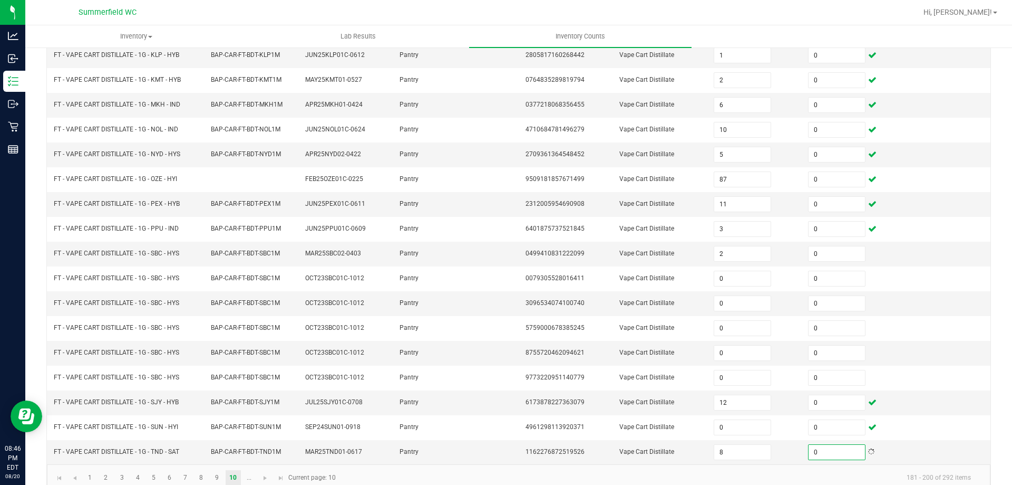
scroll to position [219, 0]
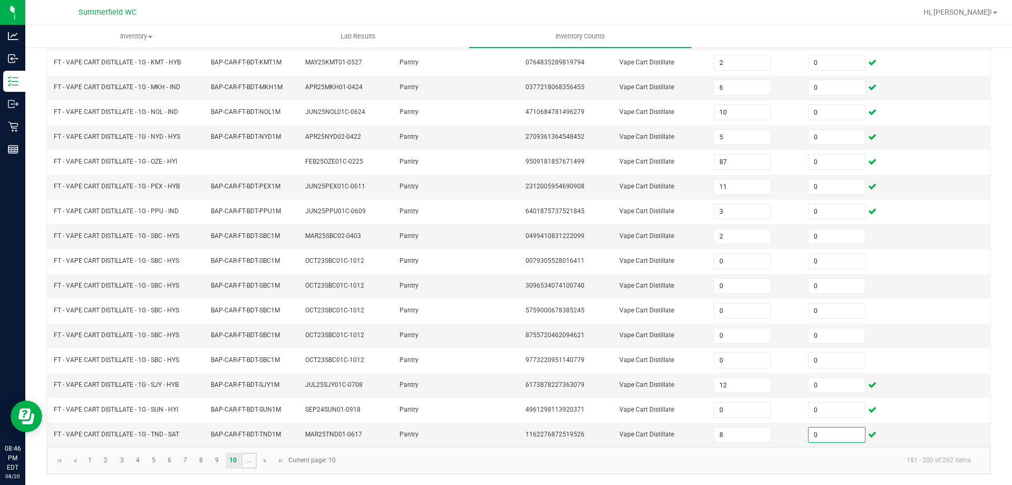
click at [253, 453] on link "..." at bounding box center [249, 460] width 15 height 16
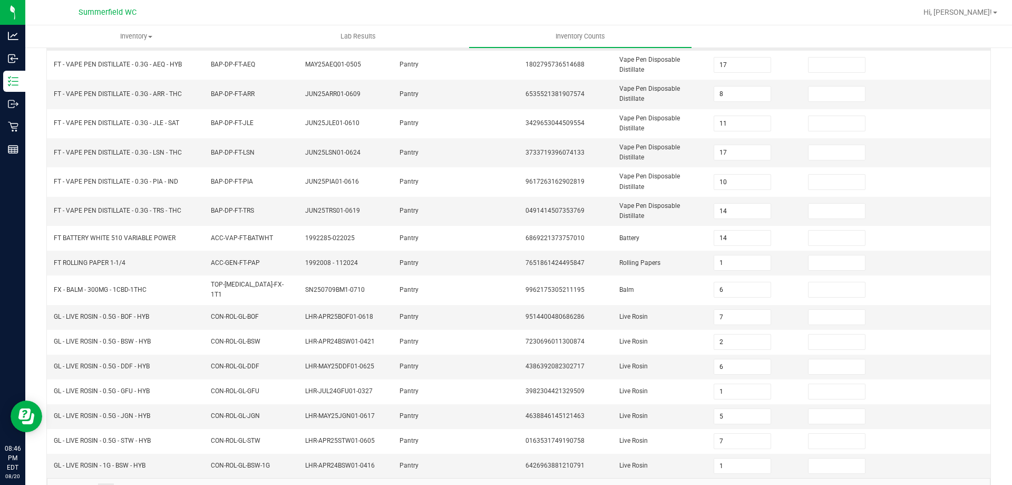
scroll to position [0, 0]
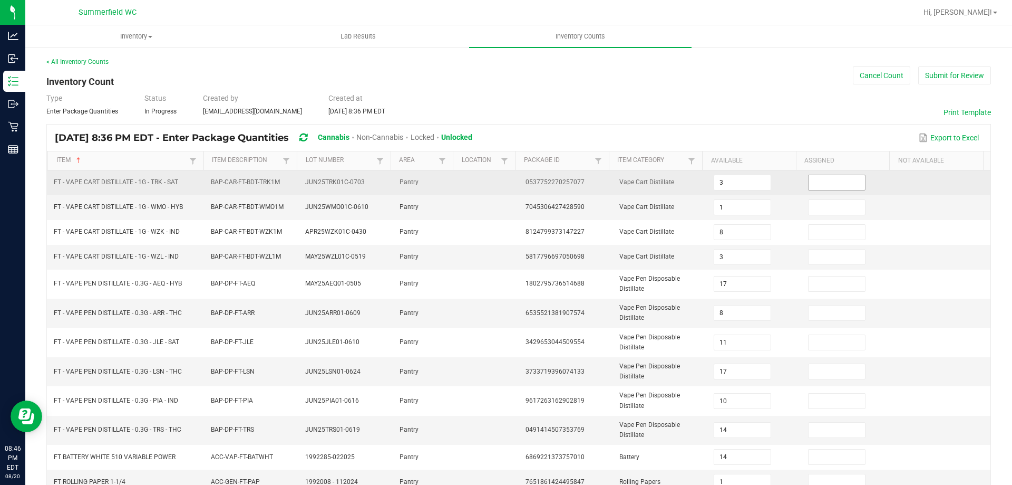
click at [814, 179] on input at bounding box center [837, 182] width 56 height 15
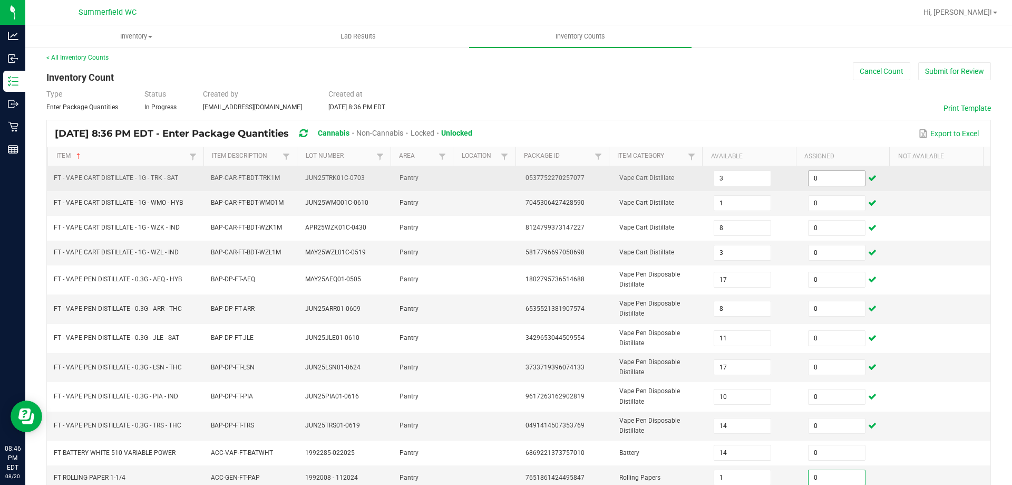
scroll to position [246, 0]
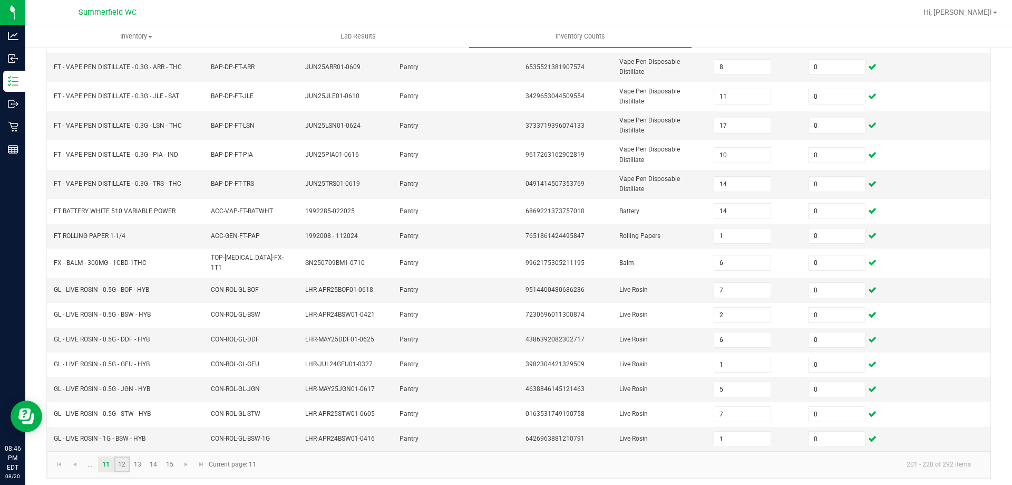
click at [117, 462] on link "12" at bounding box center [121, 464] width 15 height 16
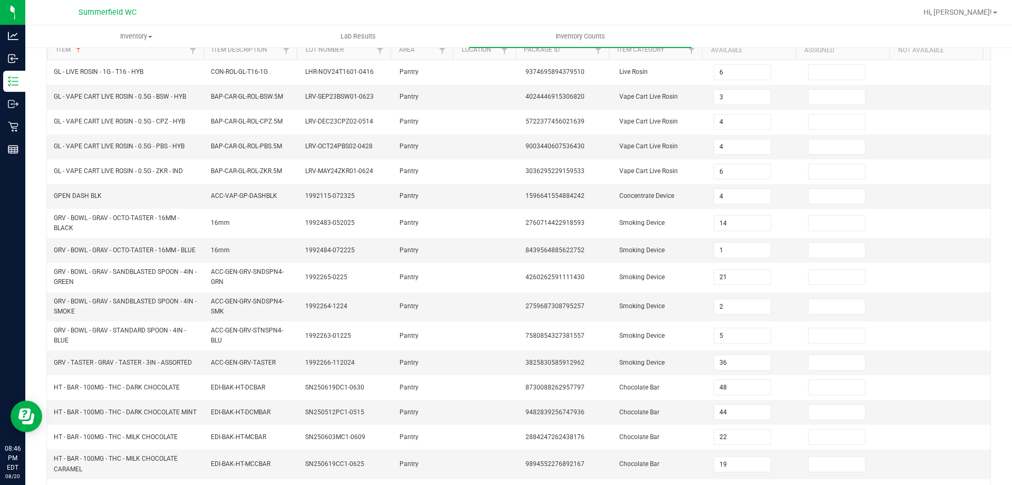
scroll to position [0, 0]
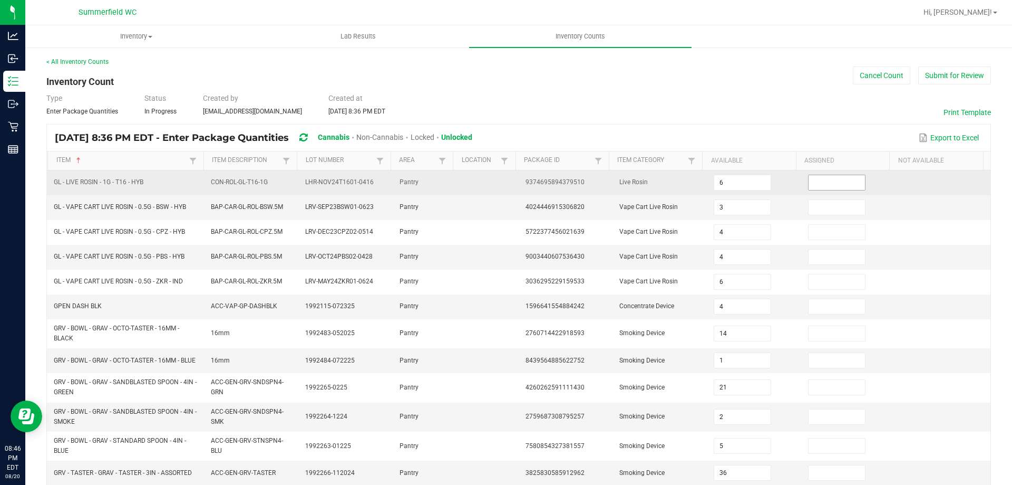
click at [821, 180] on input at bounding box center [837, 182] width 56 height 15
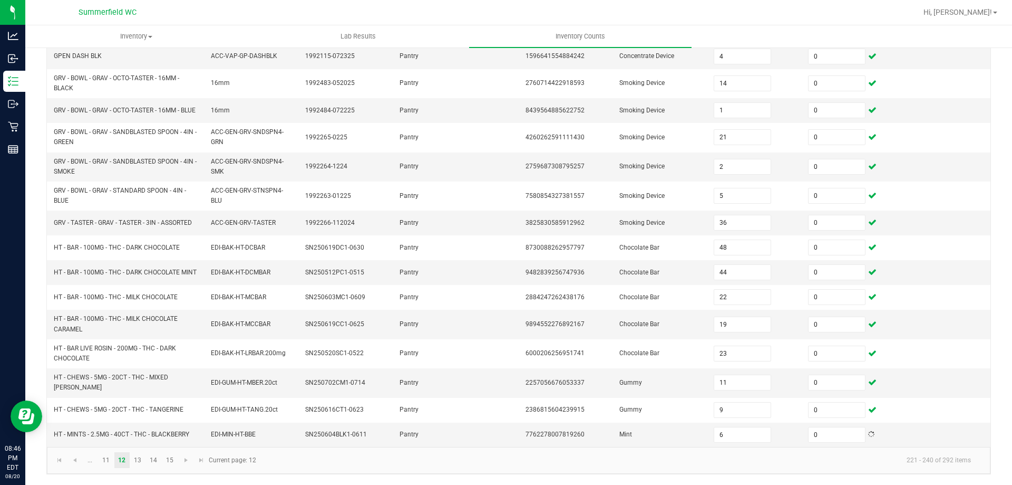
scroll to position [255, 0]
click at [139, 450] on kendo-pager "... 11 12 13 14 15 221 - 240 of 292 items Current page: 12" at bounding box center [519, 460] width 944 height 27
click at [139, 456] on link "13" at bounding box center [137, 460] width 15 height 16
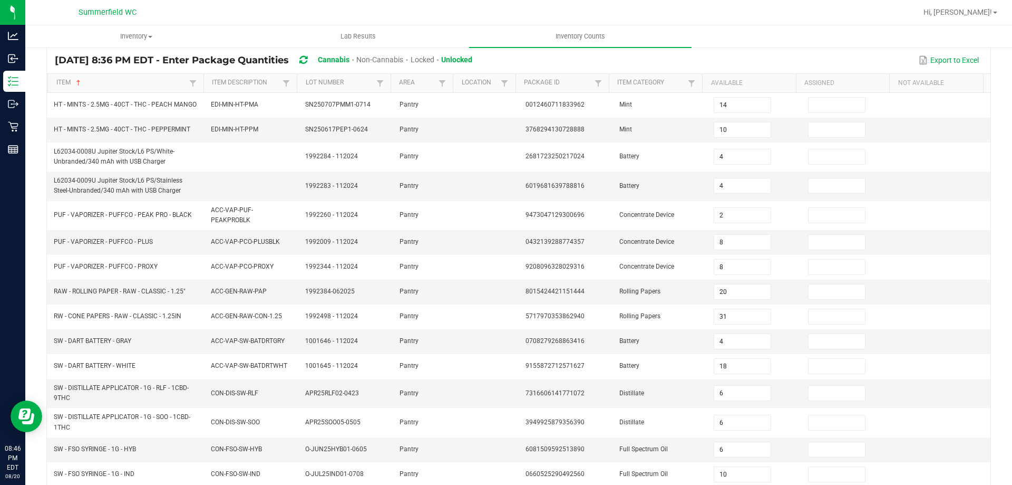
scroll to position [0, 0]
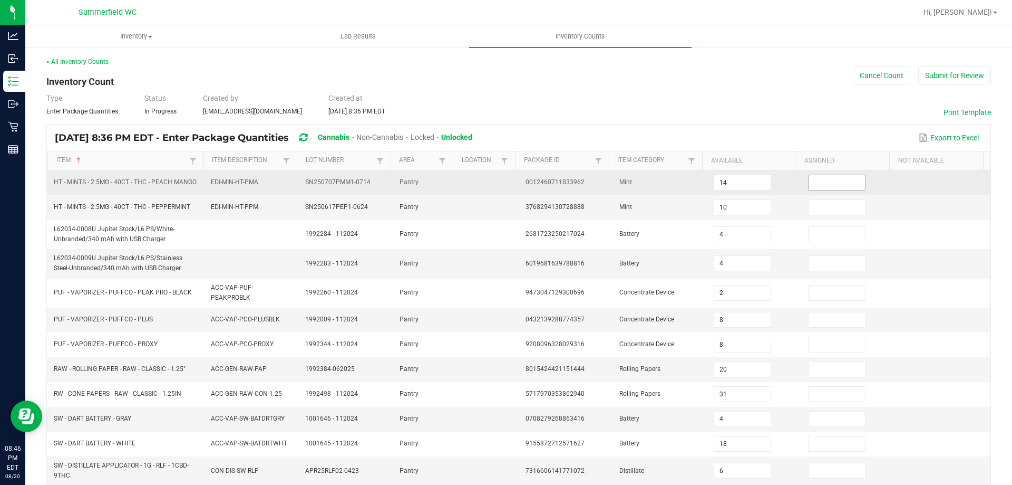
click at [824, 189] on input at bounding box center [837, 182] width 56 height 15
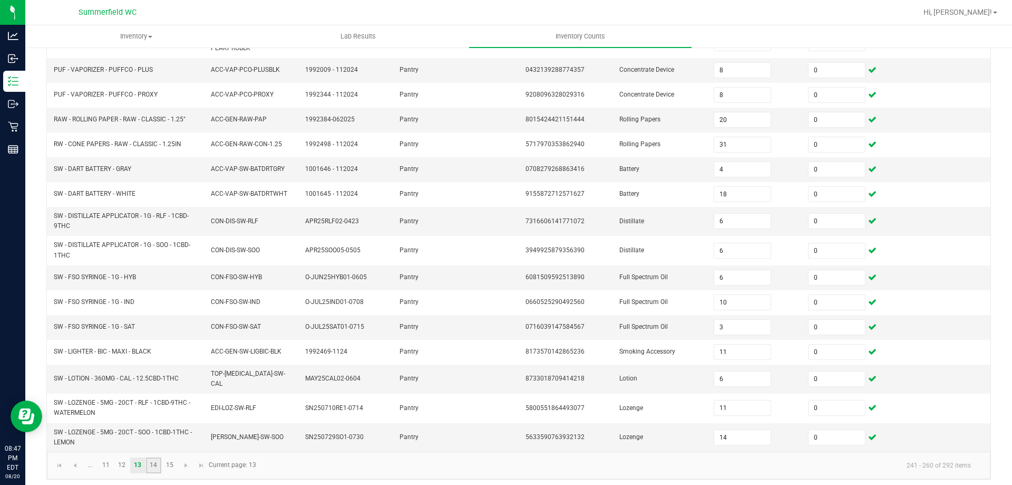
click at [161, 466] on link "14" at bounding box center [153, 465] width 15 height 16
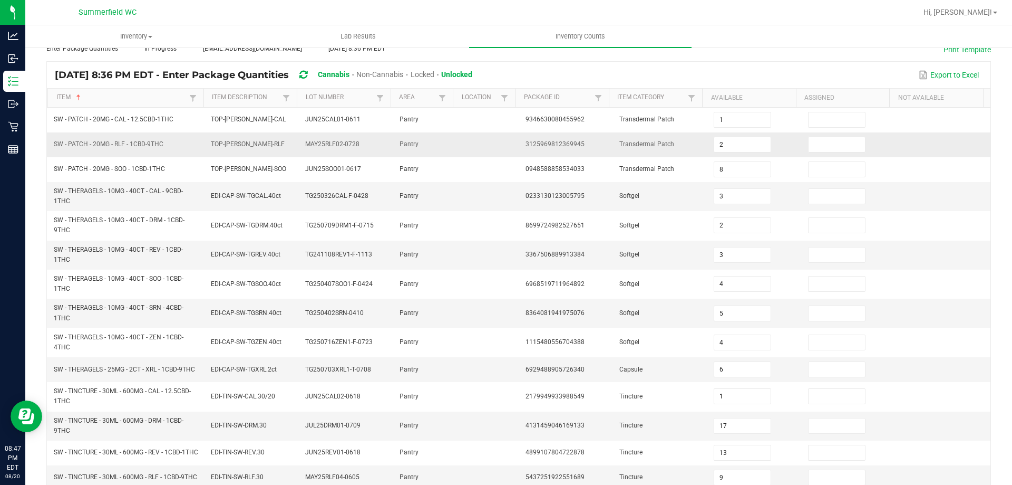
scroll to position [0, 0]
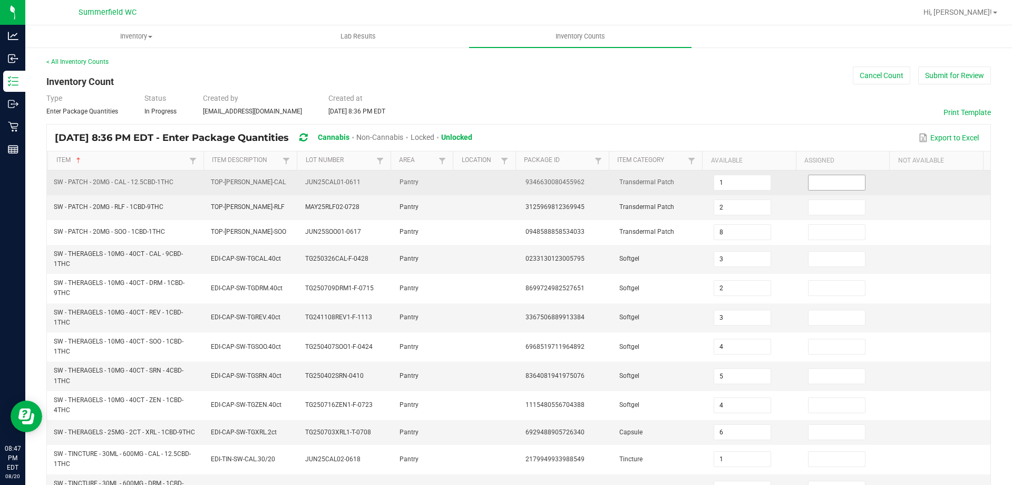
click at [810, 180] on input at bounding box center [837, 182] width 56 height 15
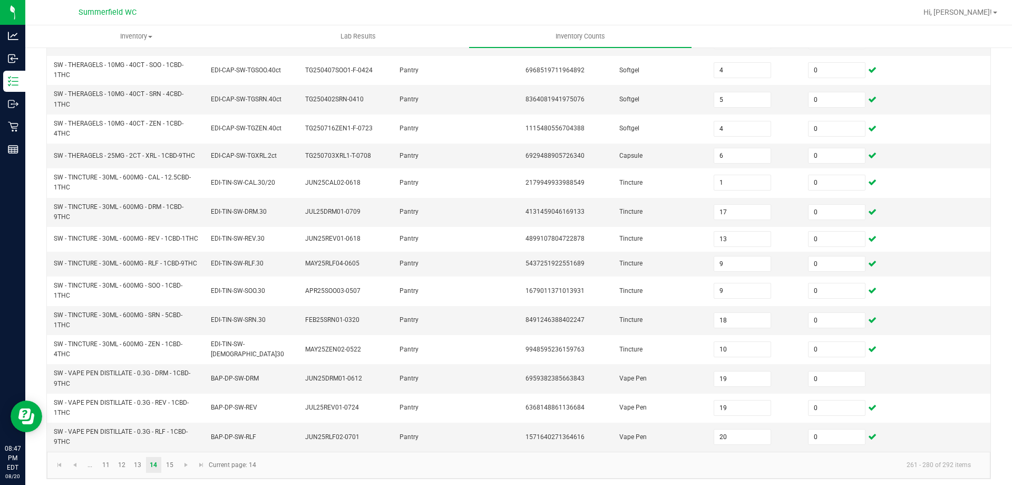
scroll to position [290, 0]
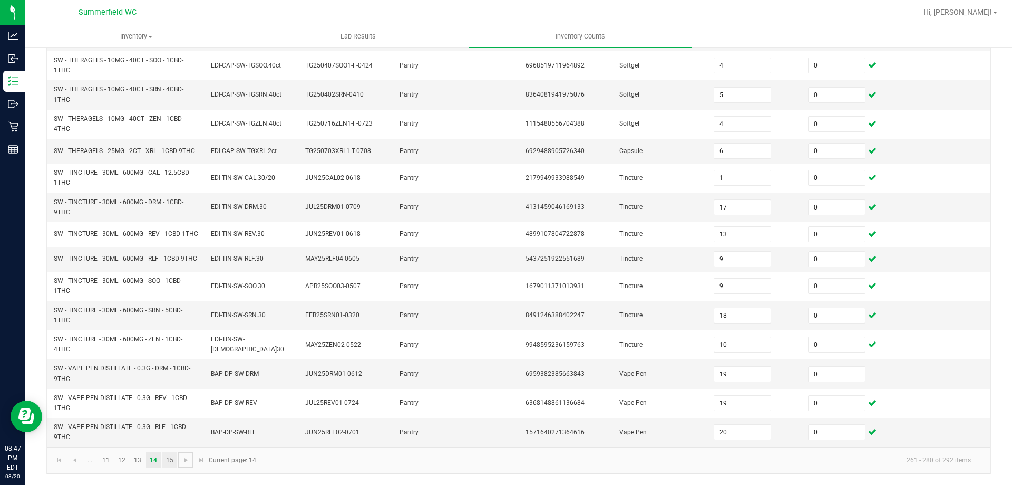
click at [177, 459] on kendo-pager "... 11 12 13 14 15 261 - 280 of 292 items Current page: 14" at bounding box center [519, 460] width 944 height 27
click at [173, 455] on link "15" at bounding box center [169, 460] width 15 height 16
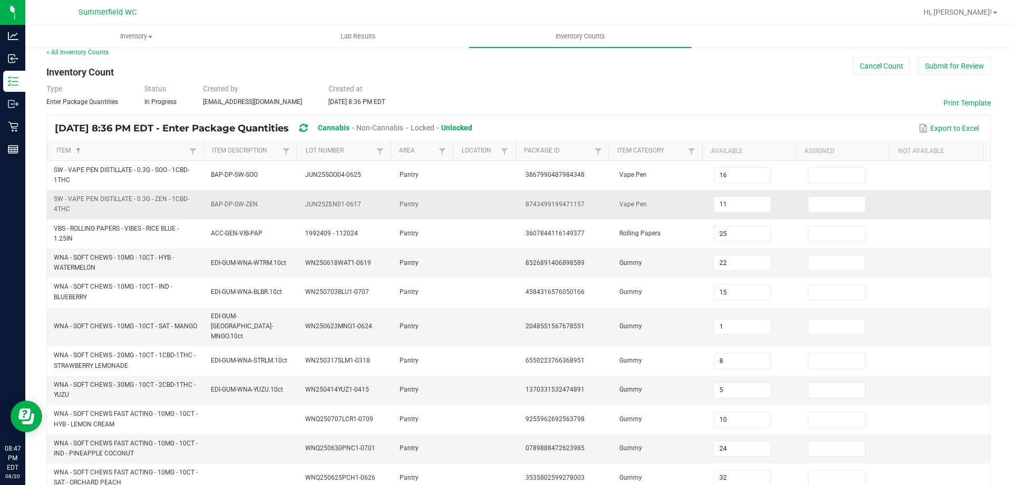
scroll to position [0, 0]
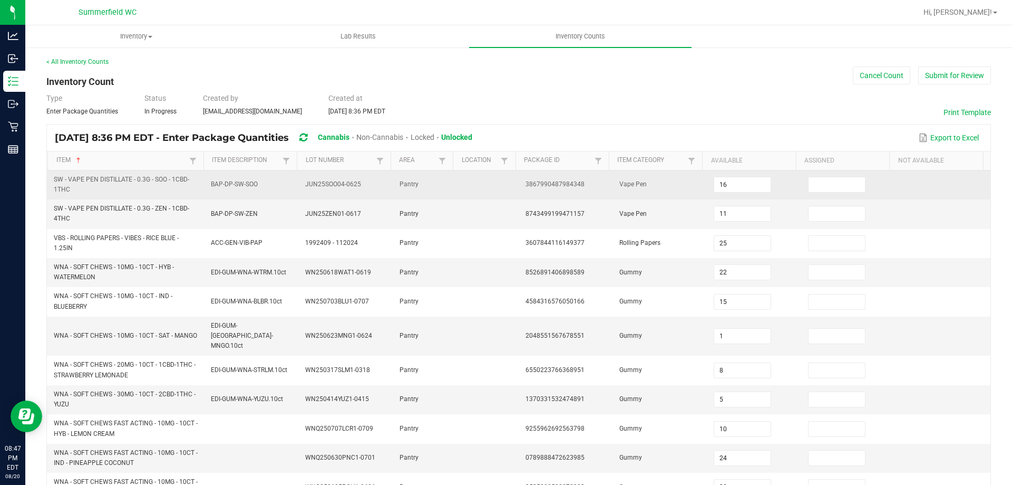
drag, startPoint x: 826, startPoint y: 184, endPoint x: 831, endPoint y: 172, distance: 12.5
click at [828, 180] on input at bounding box center [837, 184] width 56 height 15
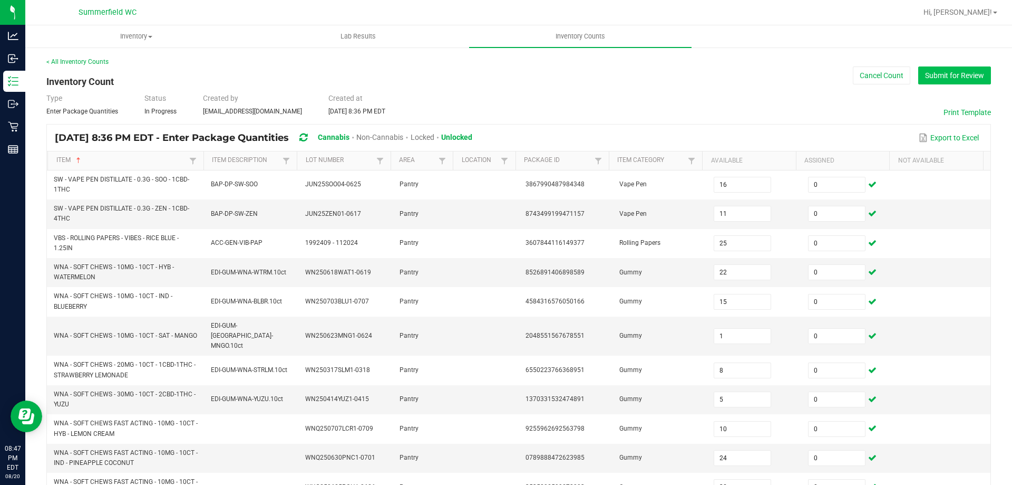
click at [960, 78] on button "Submit for Review" at bounding box center [955, 75] width 73 height 18
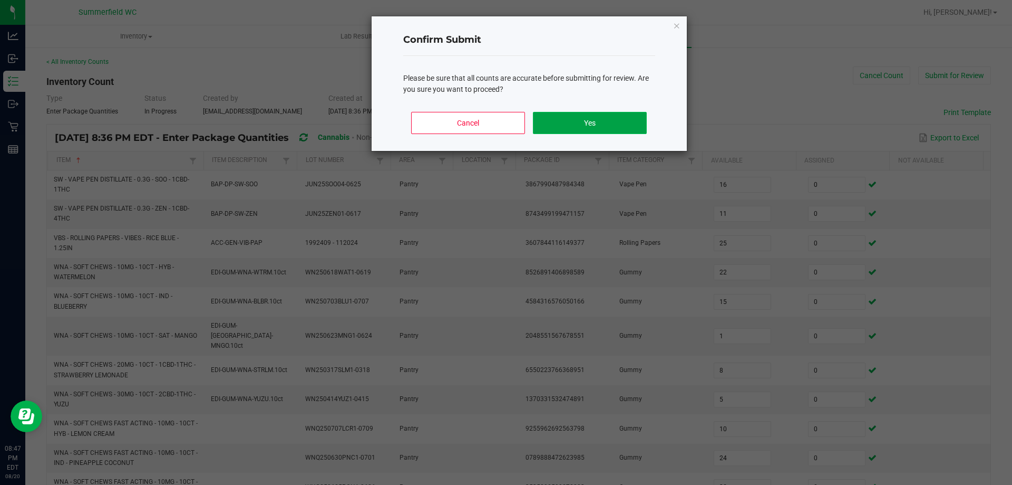
click at [573, 129] on button "Yes" at bounding box center [589, 123] width 113 height 22
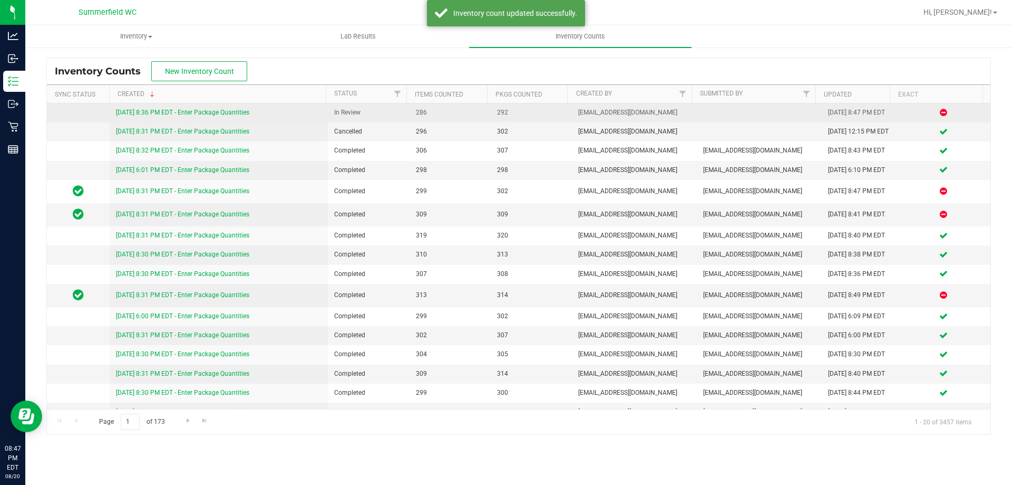
click at [128, 113] on link "[DATE] 8:36 PM EDT - Enter Package Quantities" at bounding box center [182, 112] width 133 height 7
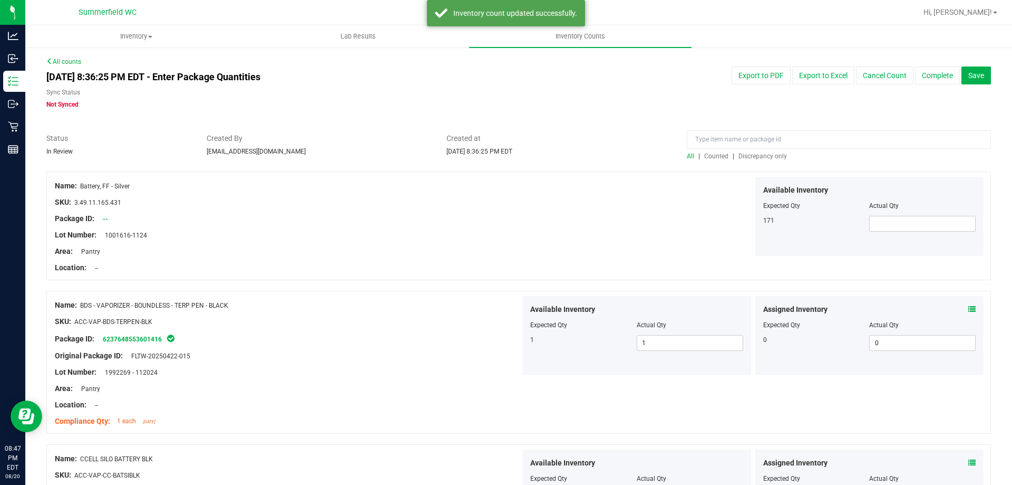
click at [747, 155] on span "Discrepancy only" at bounding box center [763, 155] width 49 height 7
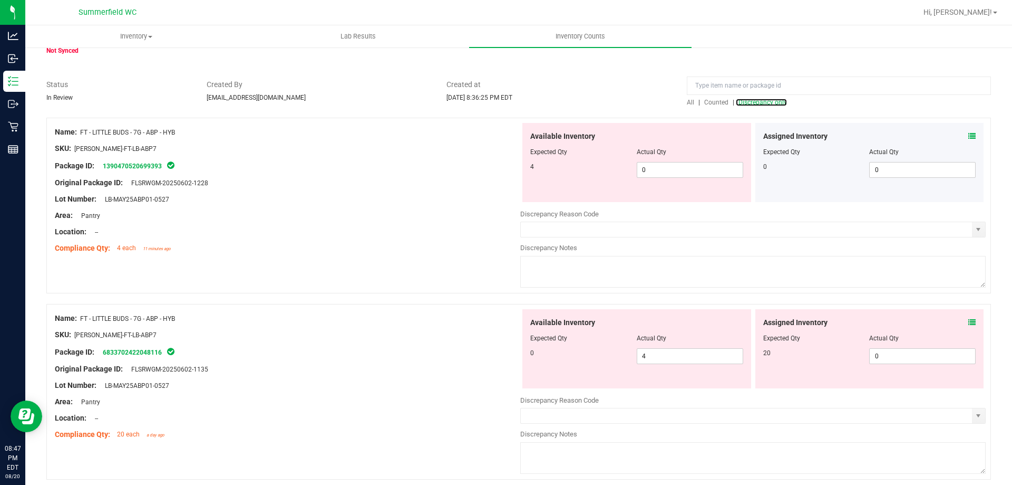
scroll to position [105, 0]
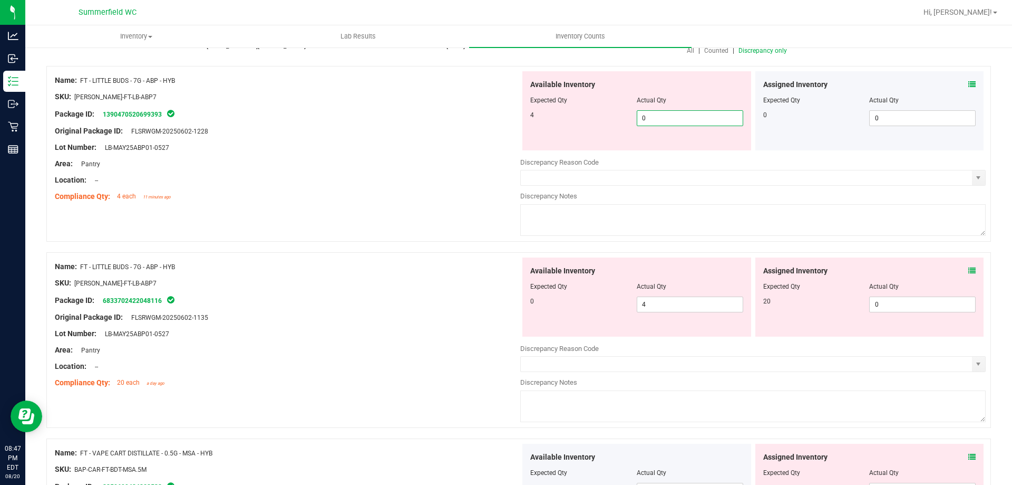
click at [664, 118] on span "0 0" at bounding box center [690, 118] width 107 height 16
click at [698, 302] on div "Available Inventory Expected Qty Actual Qty 0 4 4" at bounding box center [637, 296] width 229 height 79
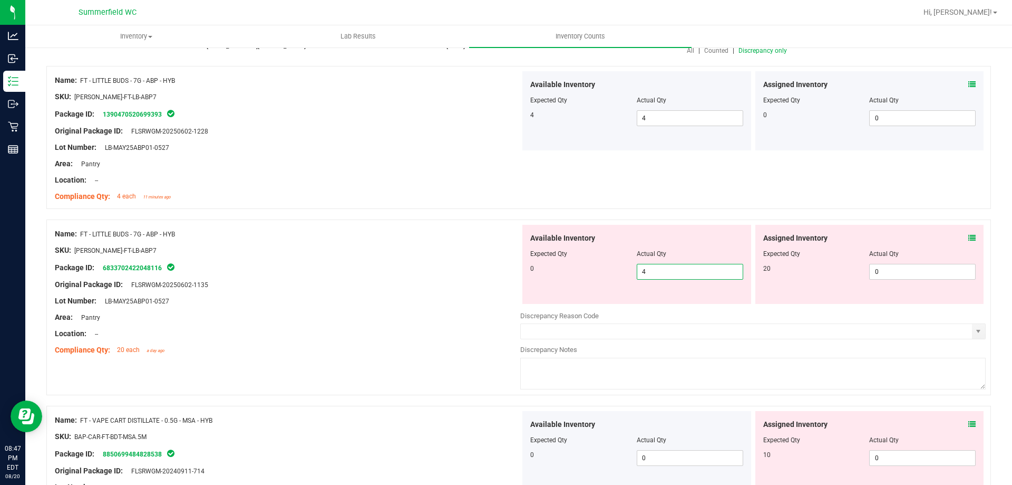
click at [698, 279] on div "Available Inventory Expected Qty Actual Qty 0 4 4" at bounding box center [637, 264] width 229 height 79
click at [698, 260] on div at bounding box center [636, 260] width 213 height 5
click at [692, 272] on span "4 4" at bounding box center [690, 272] width 107 height 16
click at [692, 272] on input "4" at bounding box center [690, 271] width 105 height 15
click at [340, 225] on div "Name: FT - LITTLE BUDS - 7G - ABP - HYB SKU: [PERSON_NAME]-FT-LB-ABP7 Package I…" at bounding box center [288, 292] width 466 height 134
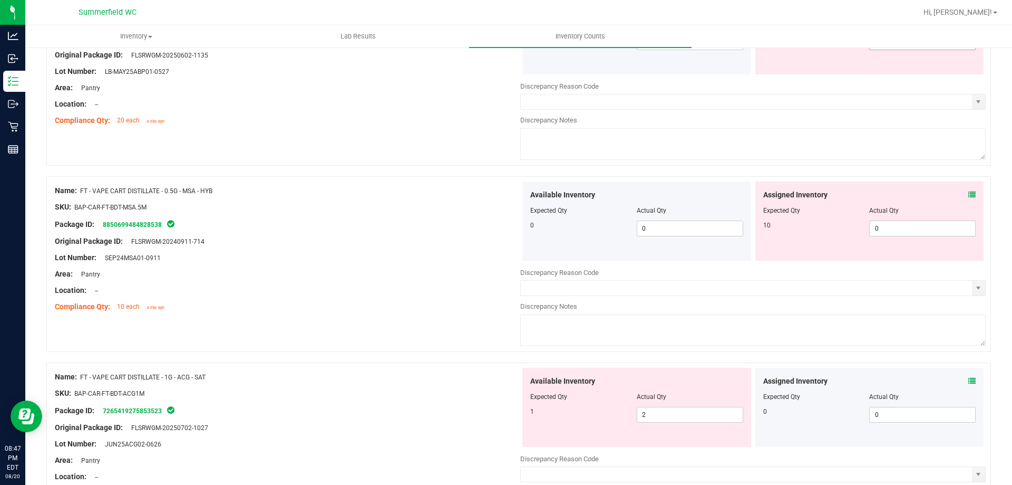
scroll to position [258, 0]
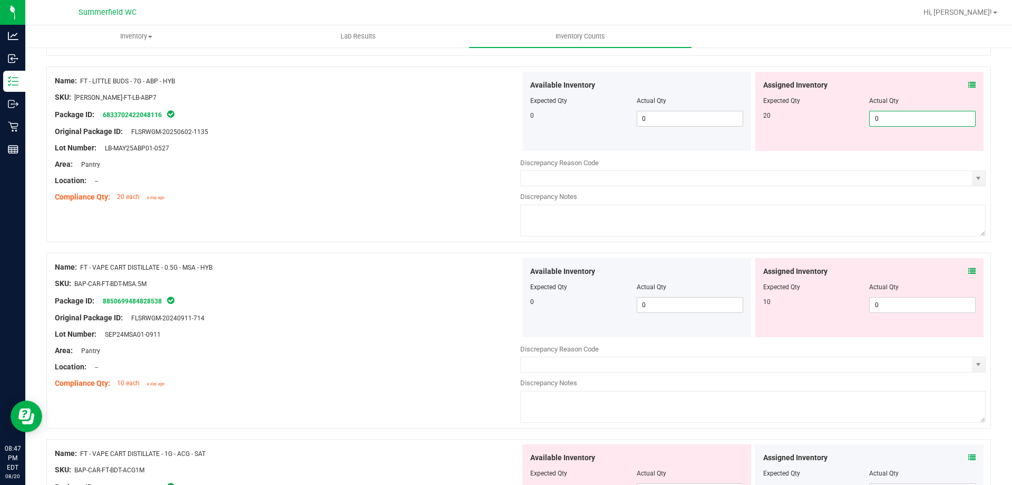
click at [889, 120] on span "0 0" at bounding box center [923, 119] width 107 height 16
click at [885, 303] on div "Assigned Inventory Expected Qty Actual Qty 10 0 0" at bounding box center [870, 297] width 229 height 79
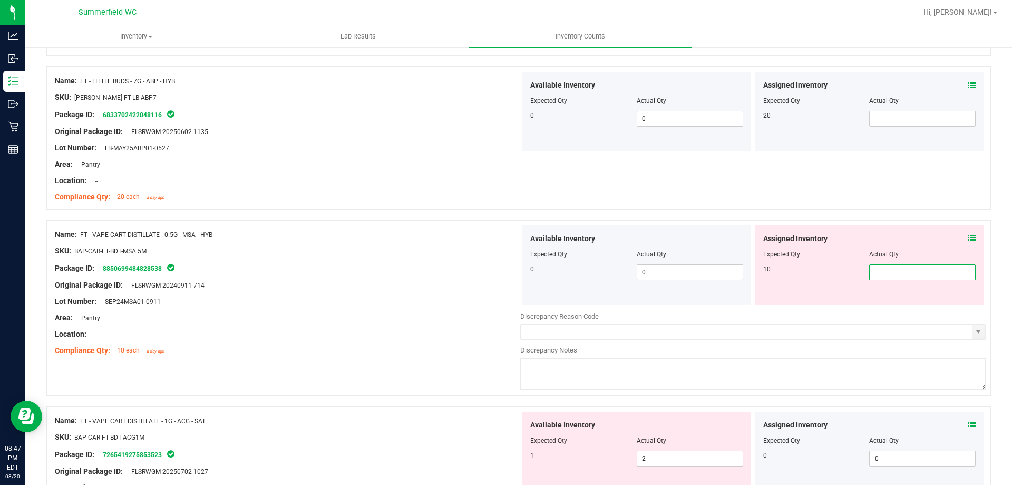
click at [392, 240] on div at bounding box center [288, 242] width 466 height 5
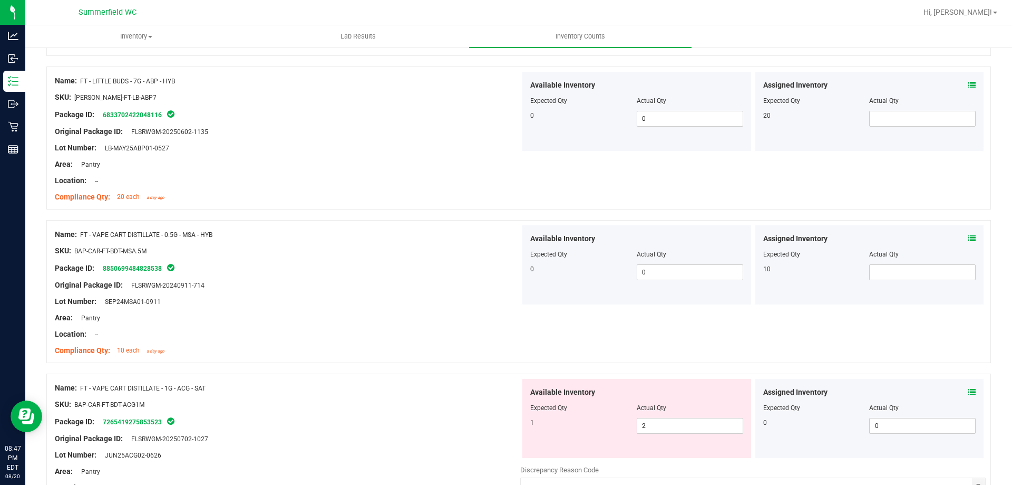
scroll to position [469, 0]
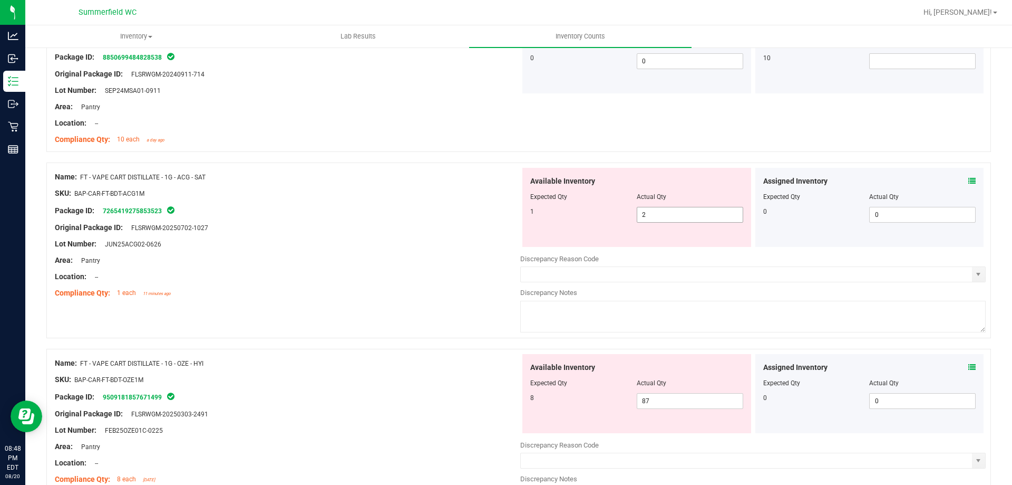
click at [672, 219] on span "2 2" at bounding box center [690, 215] width 107 height 16
click at [408, 275] on div "Location: --" at bounding box center [288, 276] width 466 height 11
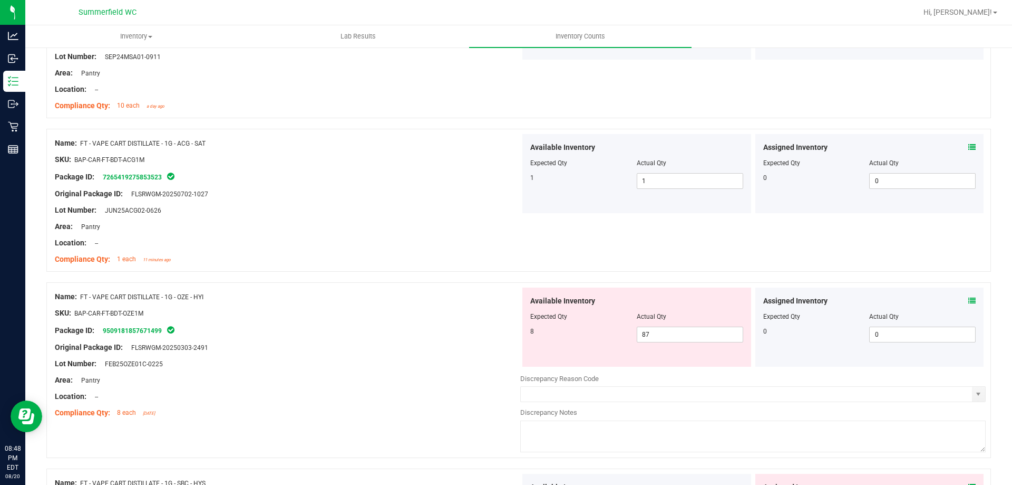
scroll to position [522, 0]
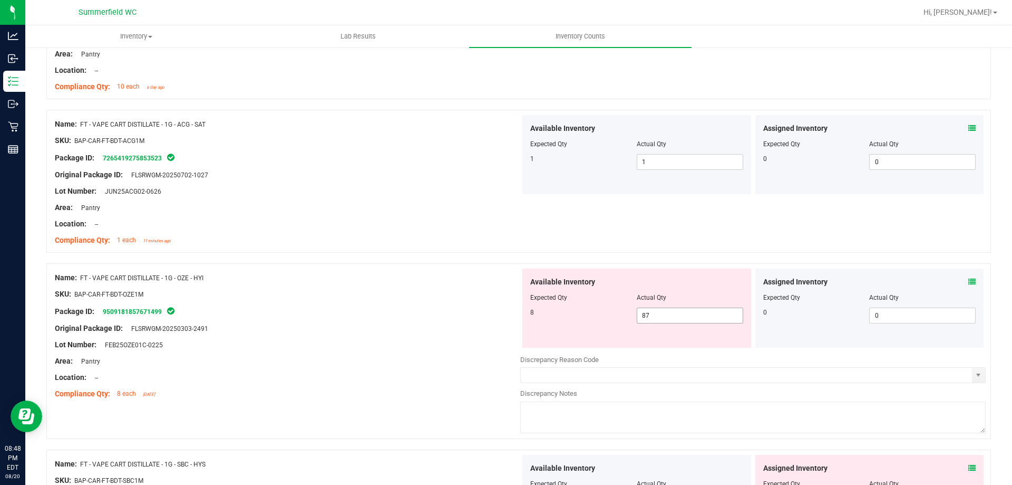
click at [661, 320] on span "87 87" at bounding box center [690, 315] width 107 height 16
click at [475, 230] on div at bounding box center [288, 231] width 466 height 5
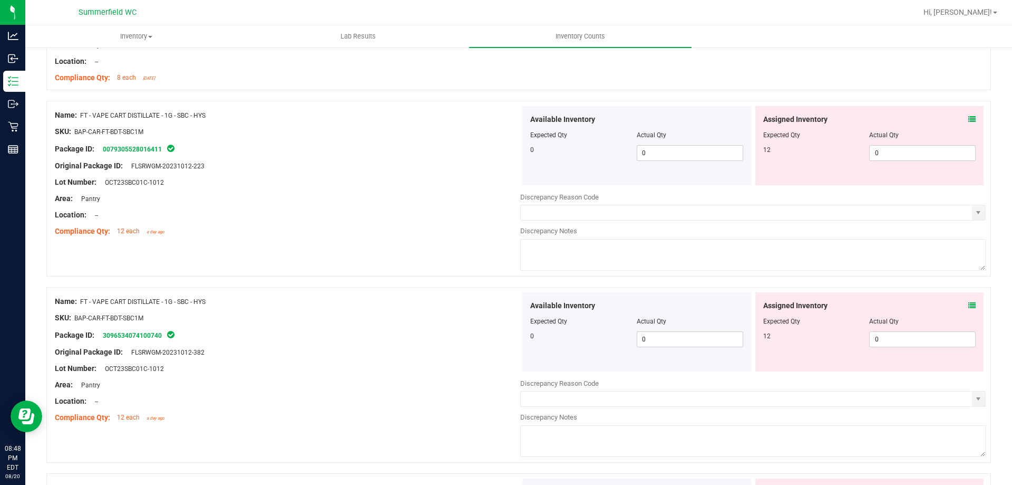
scroll to position [838, 0]
click at [894, 155] on span "0 0" at bounding box center [923, 152] width 107 height 16
click at [895, 153] on input "0" at bounding box center [922, 152] width 105 height 15
click at [881, 337] on div "Assigned Inventory Expected Qty Actual Qty 12 0 0" at bounding box center [870, 331] width 229 height 79
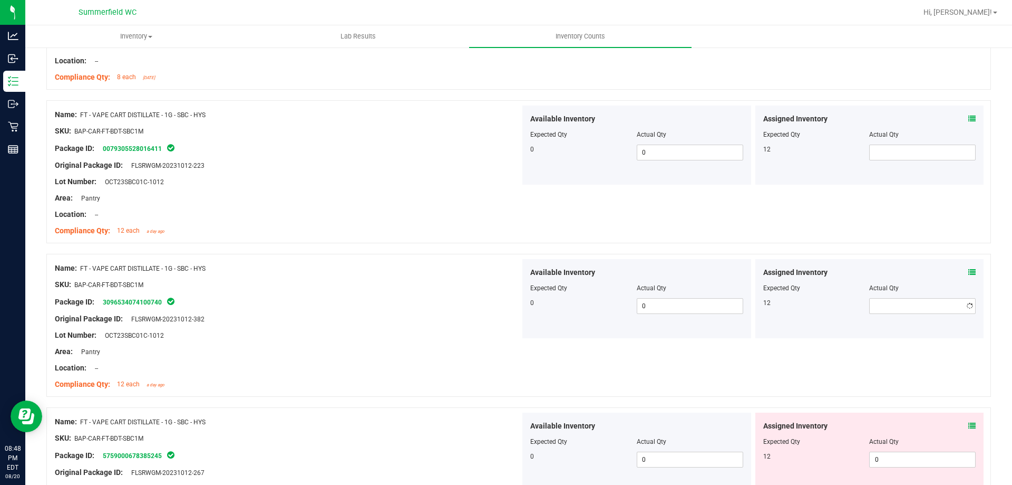
click at [393, 287] on div "Name: FT - VAPE CART DISTILLATE - 1G - SBC - HYS SKU: BAP-CAR-FT-BDT-SBC1M Pack…" at bounding box center [288, 326] width 466 height 134
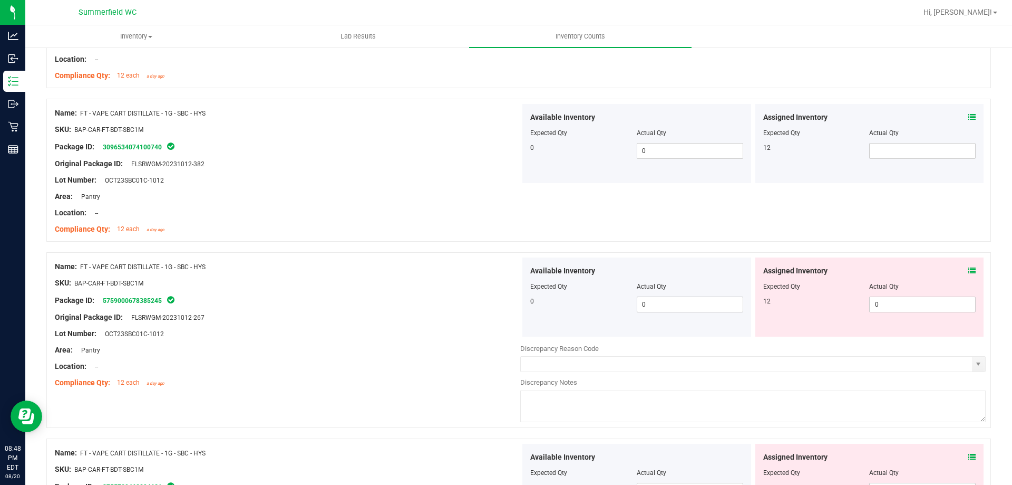
scroll to position [1102, 0]
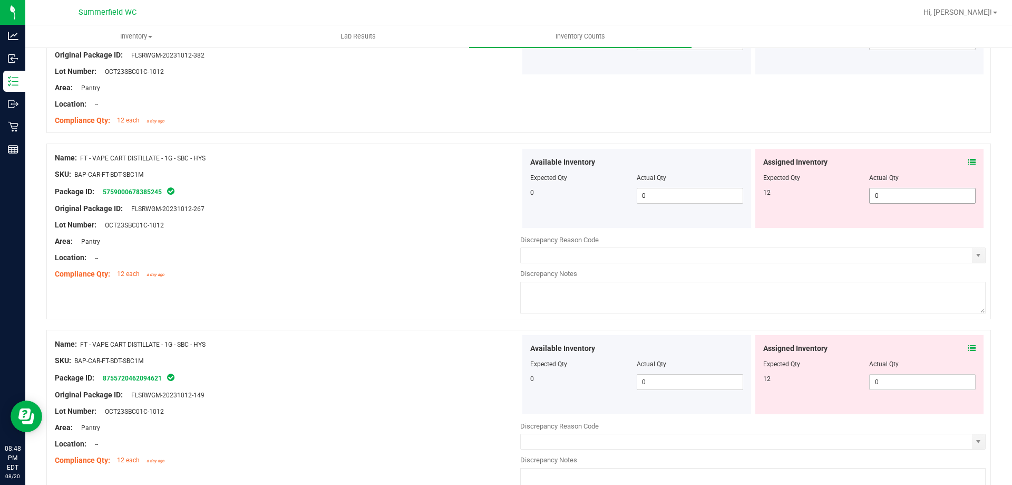
click at [888, 200] on span "0 0" at bounding box center [923, 196] width 107 height 16
click at [895, 377] on div "Assigned Inventory Expected Qty Actual Qty 12 0 0" at bounding box center [870, 374] width 229 height 79
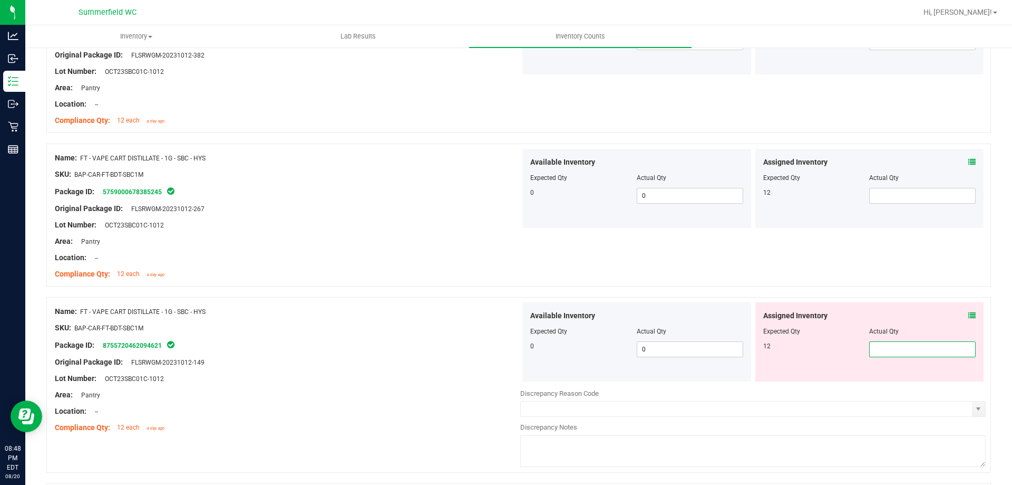
drag, startPoint x: 354, startPoint y: 278, endPoint x: 412, endPoint y: 271, distance: 58.5
click at [356, 278] on div "Compliance Qty: 12 each a day ago" at bounding box center [288, 273] width 466 height 11
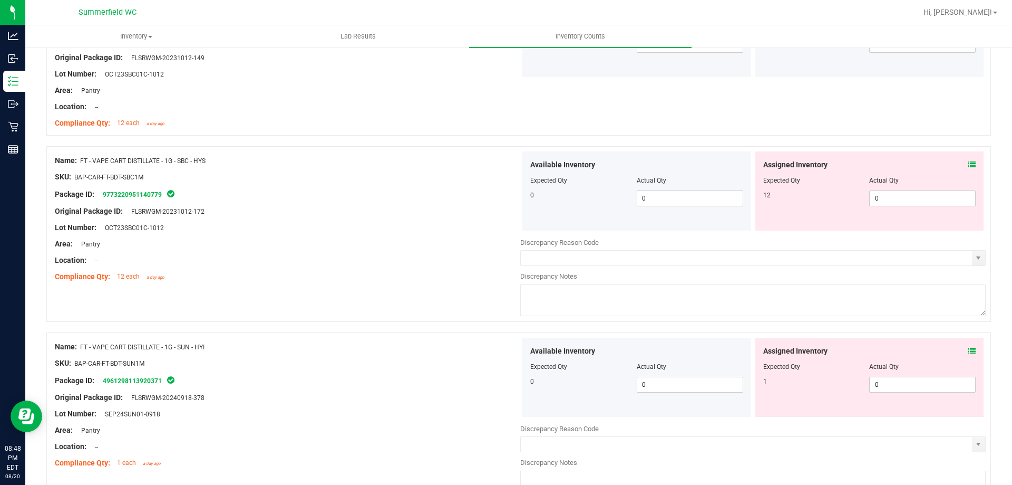
scroll to position [1471, 0]
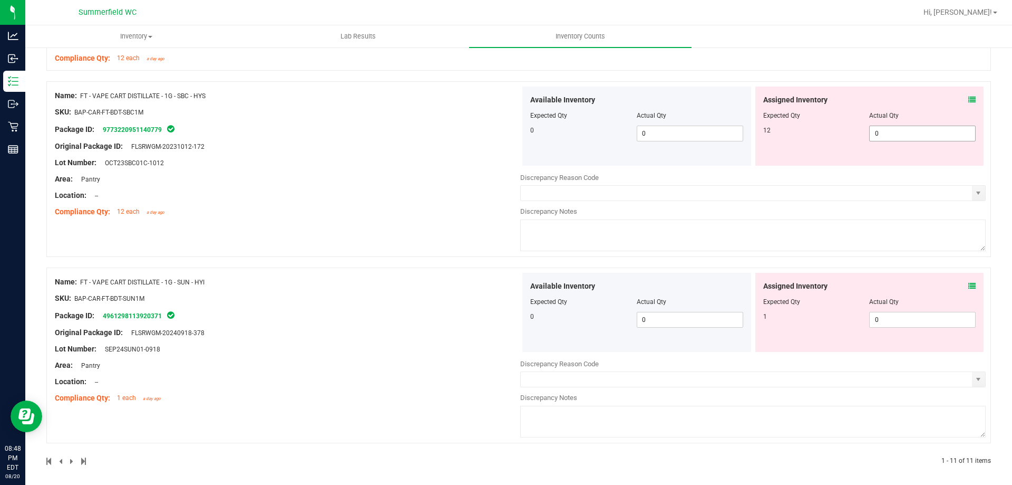
click at [912, 133] on span "0 0" at bounding box center [923, 134] width 107 height 16
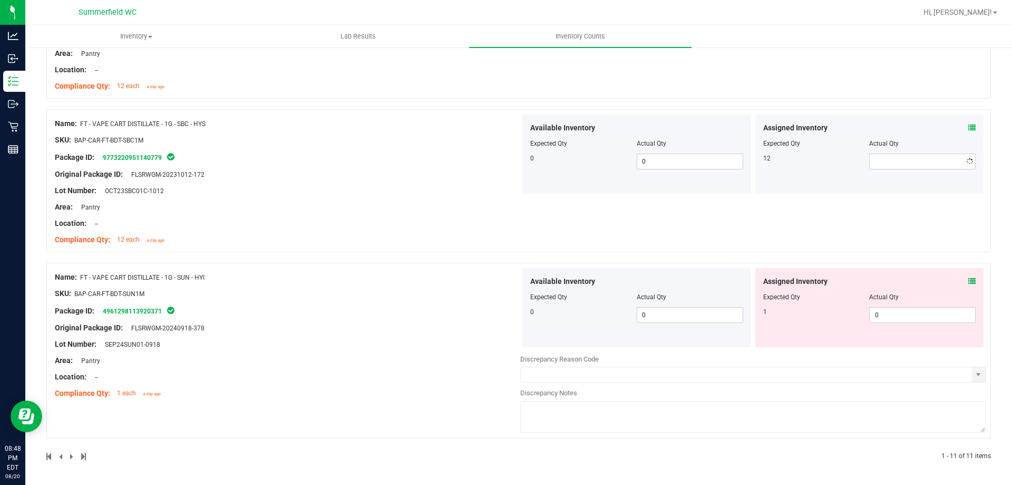
drag, startPoint x: 293, startPoint y: 186, endPoint x: 420, endPoint y: 179, distance: 127.3
click at [298, 186] on div "Name: FT - VAPE CART DISTILLATE - 1G - SBC - HYS SKU: BAP-CAR-FT-BDT-SBC1M Pack…" at bounding box center [288, 181] width 466 height 134
click at [901, 313] on span "0 0" at bounding box center [923, 315] width 107 height 16
drag, startPoint x: 264, startPoint y: 199, endPoint x: 277, endPoint y: 204, distance: 14.0
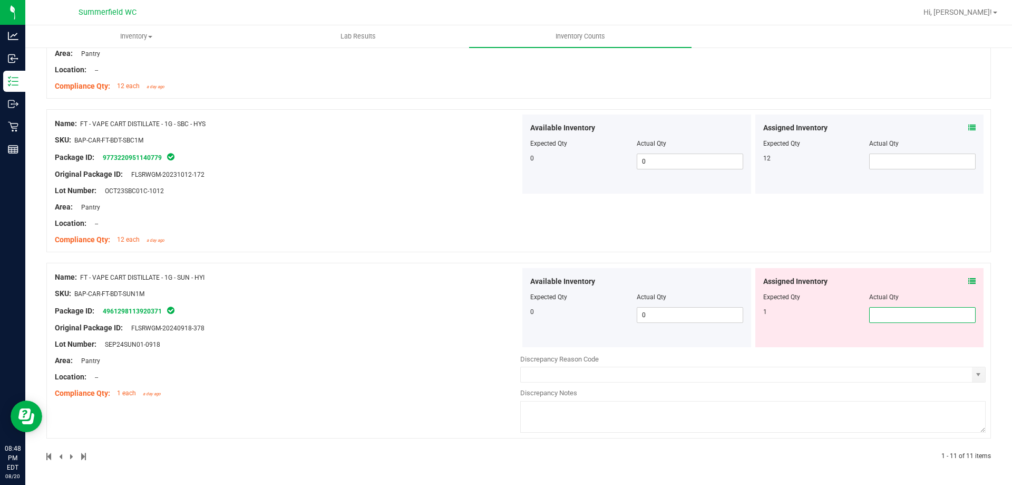
click at [265, 199] on div "Name: FT - VAPE CART DISTILLATE - 1G - SBC - HYS SKU: BAP-CAR-FT-BDT-SBC1M Pack…" at bounding box center [288, 181] width 466 height 134
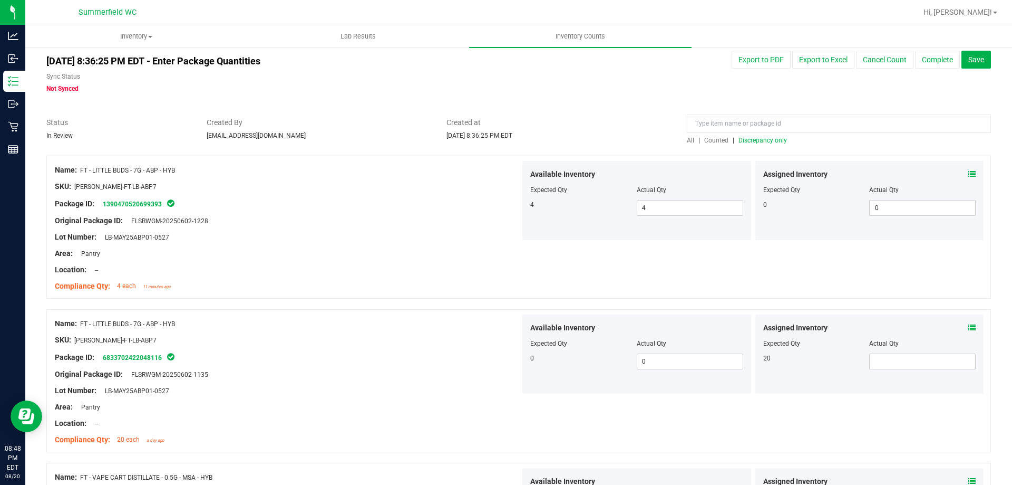
scroll to position [0, 0]
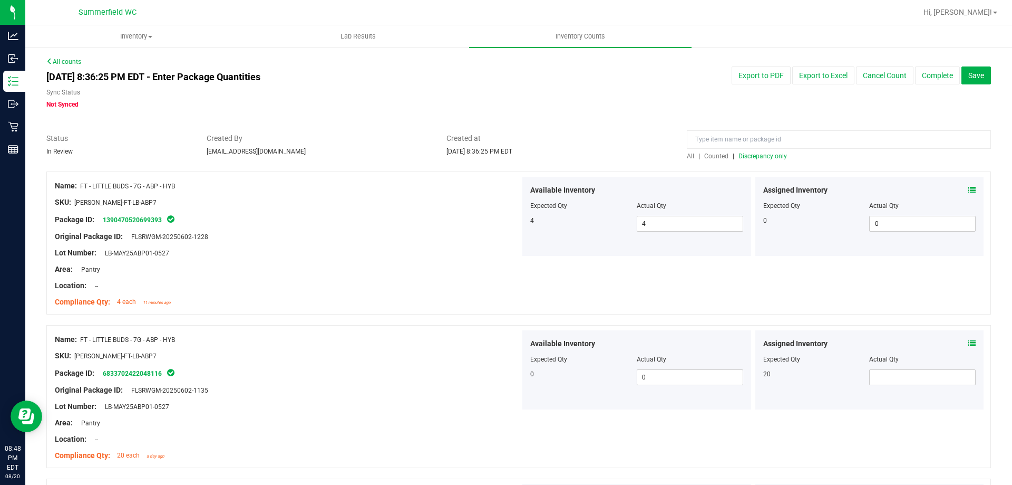
click at [760, 161] on div at bounding box center [518, 166] width 945 height 11
click at [754, 144] on input at bounding box center [839, 139] width 304 height 18
click at [755, 160] on div "All | Counted | Discrepancy only" at bounding box center [839, 155] width 304 height 9
click at [755, 156] on span "Discrepancy only" at bounding box center [763, 155] width 49 height 7
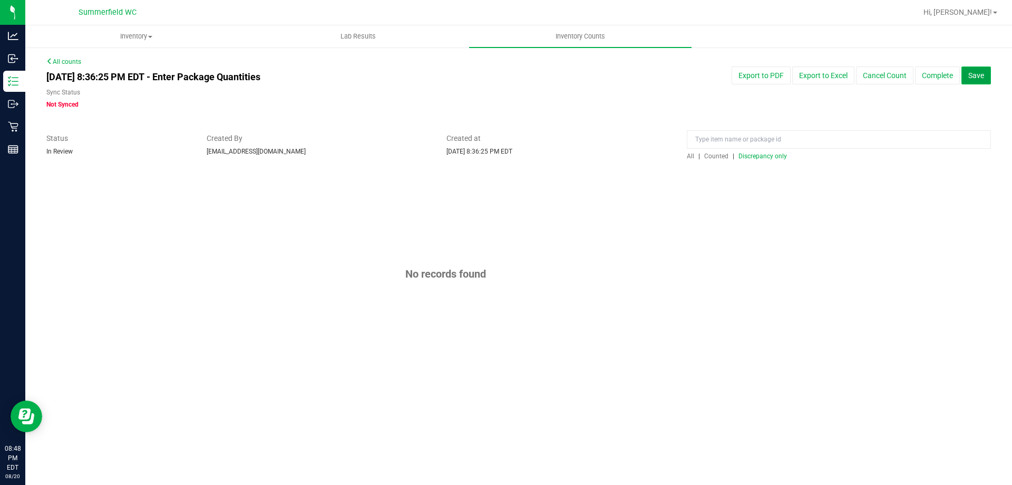
click at [971, 74] on span "Save" at bounding box center [977, 75] width 16 height 8
